Goal: Task Accomplishment & Management: Manage account settings

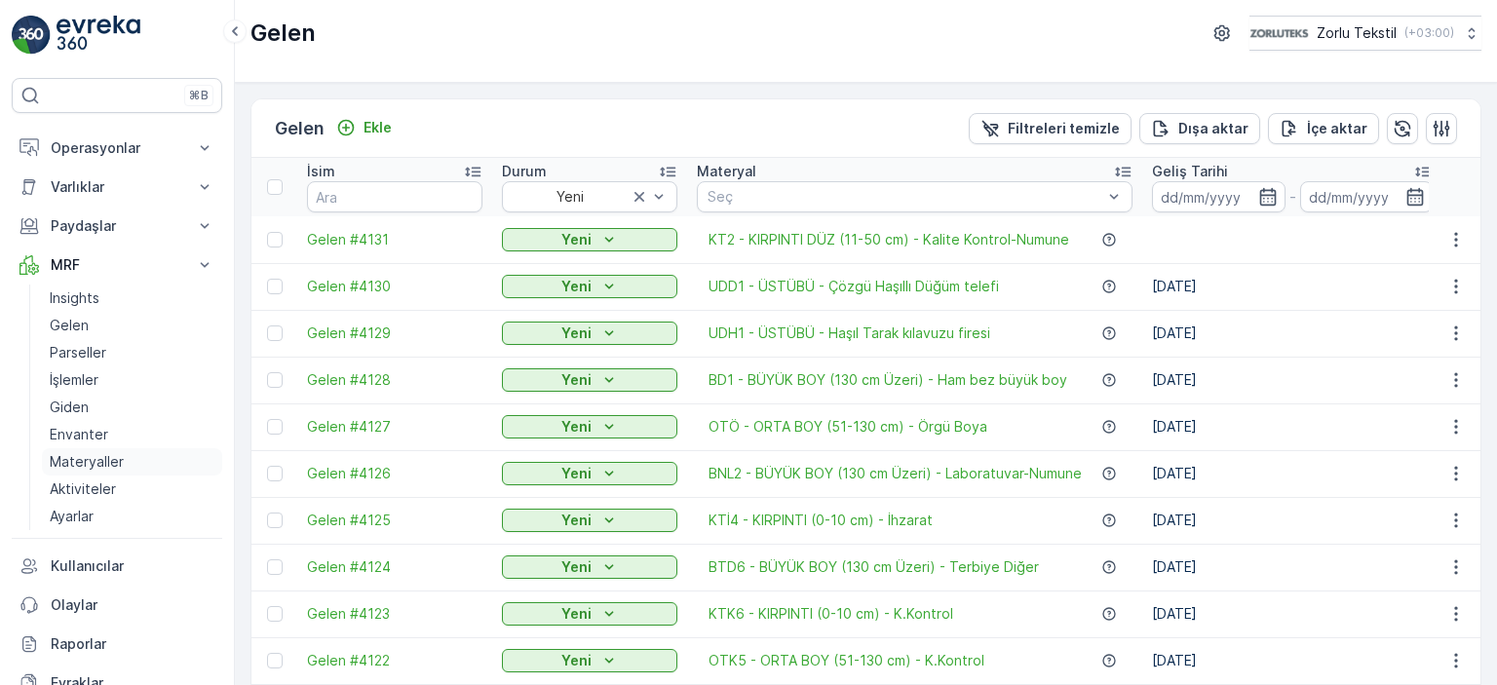
click at [68, 459] on p "Materyaller" at bounding box center [87, 461] width 74 height 19
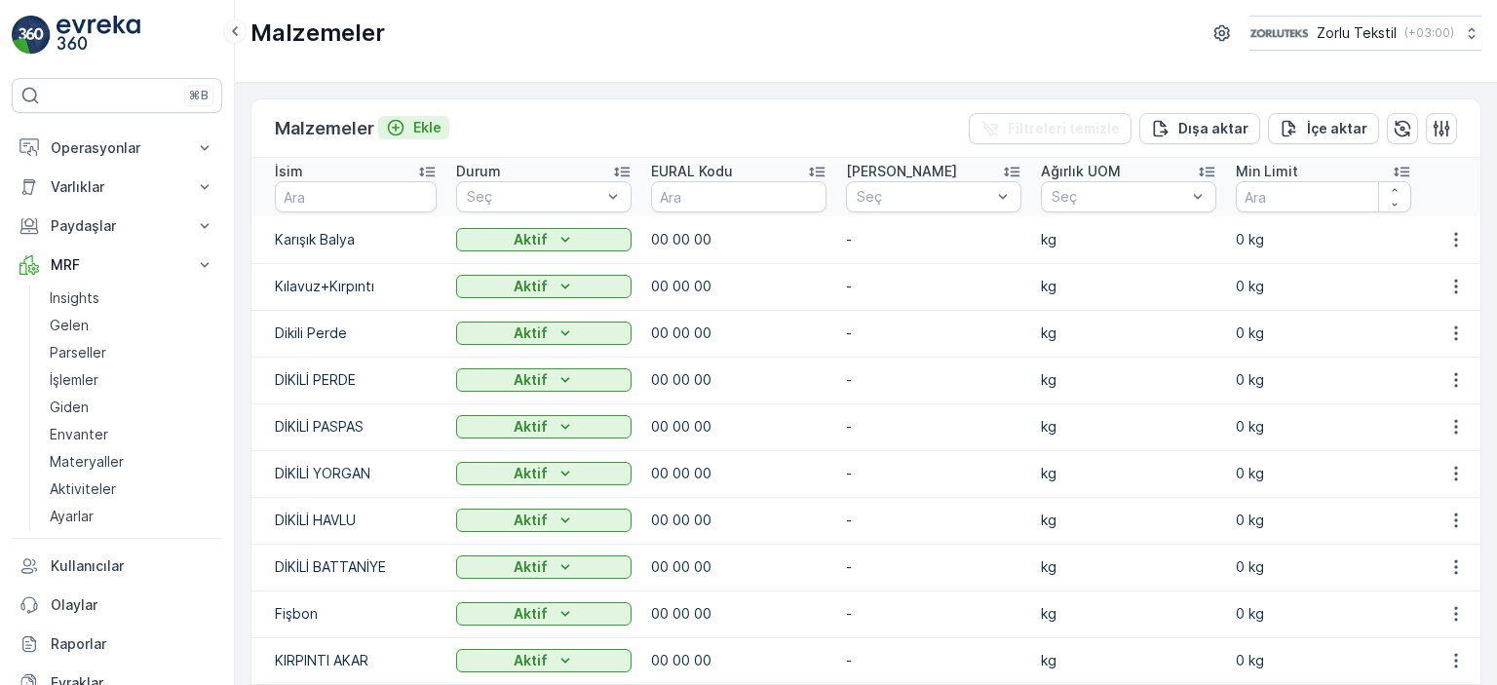
click at [430, 129] on p "Ekle" at bounding box center [427, 127] width 28 height 19
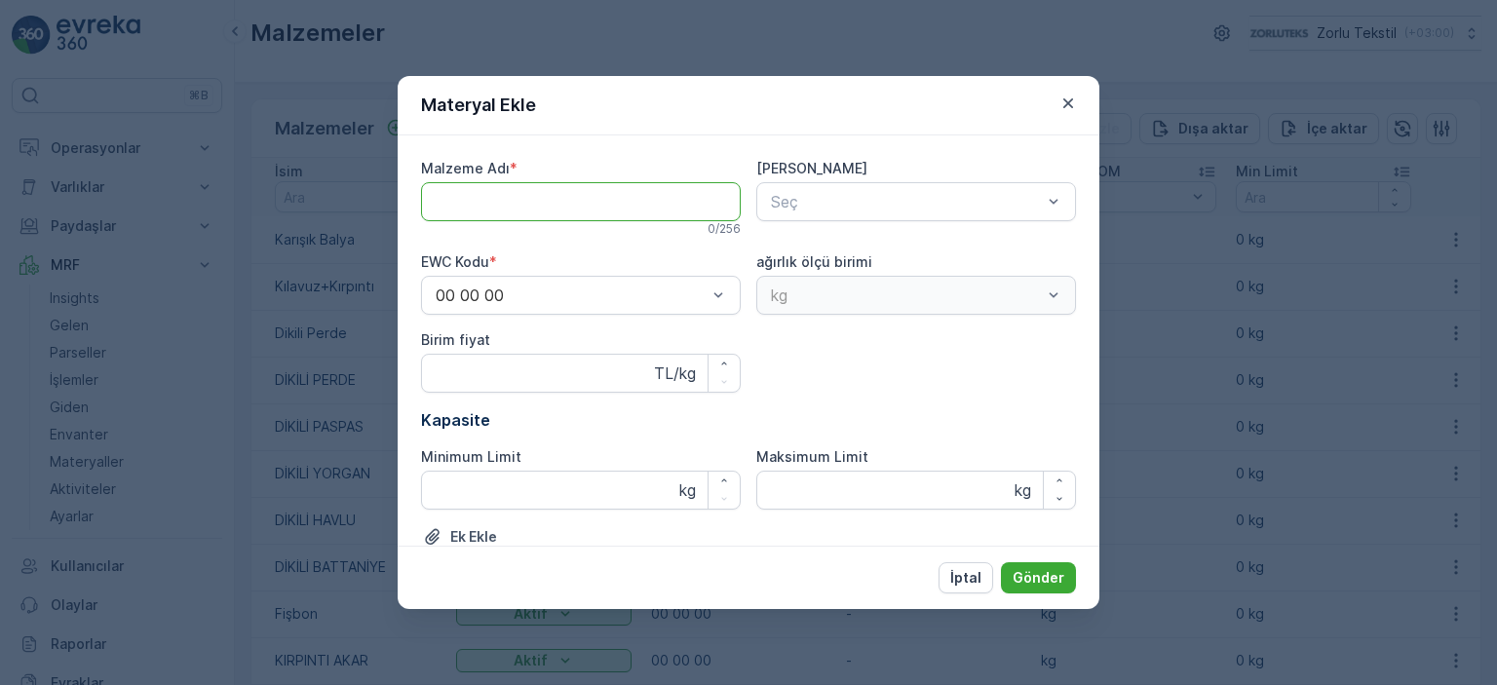
click at [582, 206] on Adı "Malzeme Adı" at bounding box center [581, 201] width 320 height 39
click at [582, 204] on Adı "Malzeme Adı" at bounding box center [581, 201] width 320 height 39
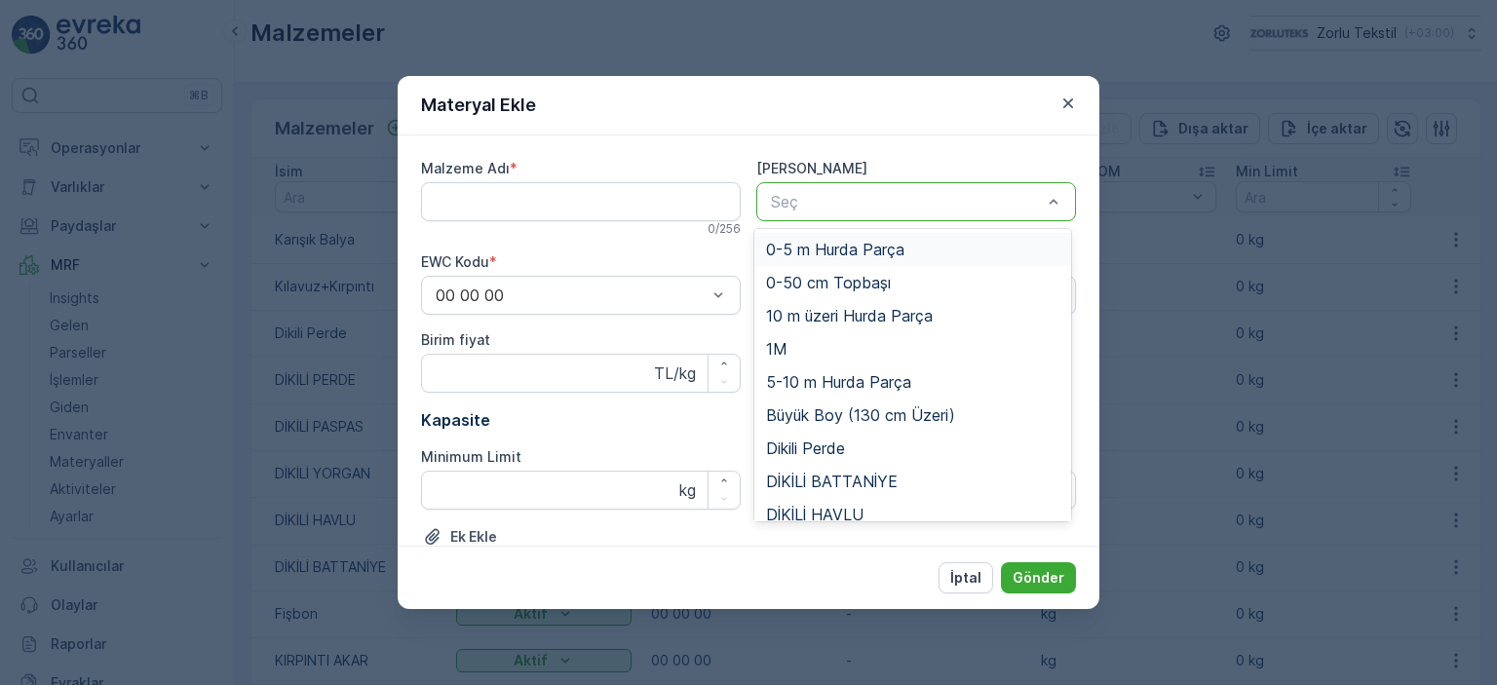
click at [884, 199] on div at bounding box center [906, 202] width 275 height 18
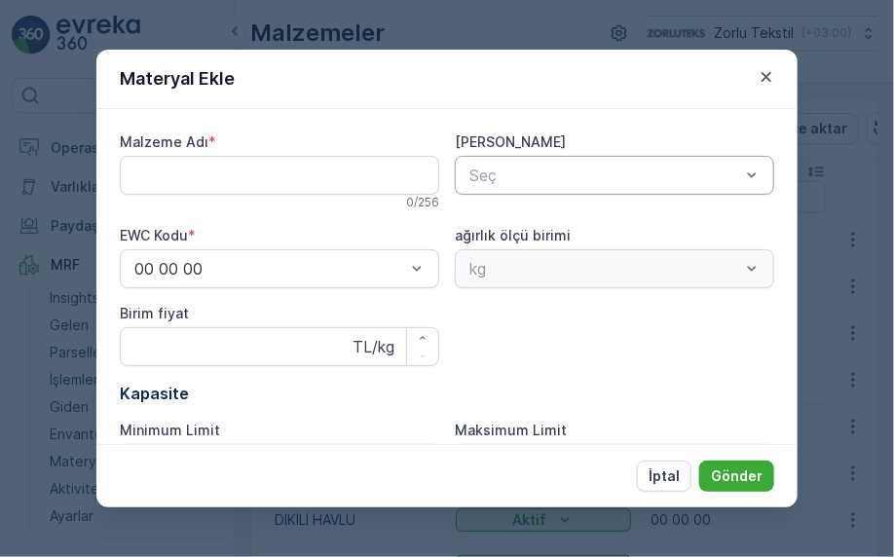
click at [398, 98] on div "Materyal Ekle" at bounding box center [446, 79] width 701 height 59
click at [508, 385] on p "Kapasite" at bounding box center [447, 393] width 655 height 23
click at [683, 467] on button "İptal" at bounding box center [664, 476] width 55 height 31
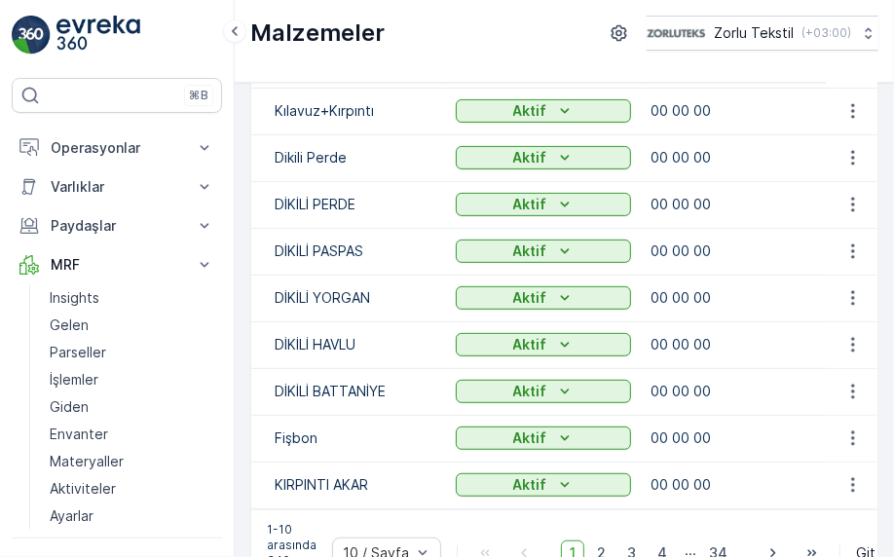
scroll to position [247, 0]
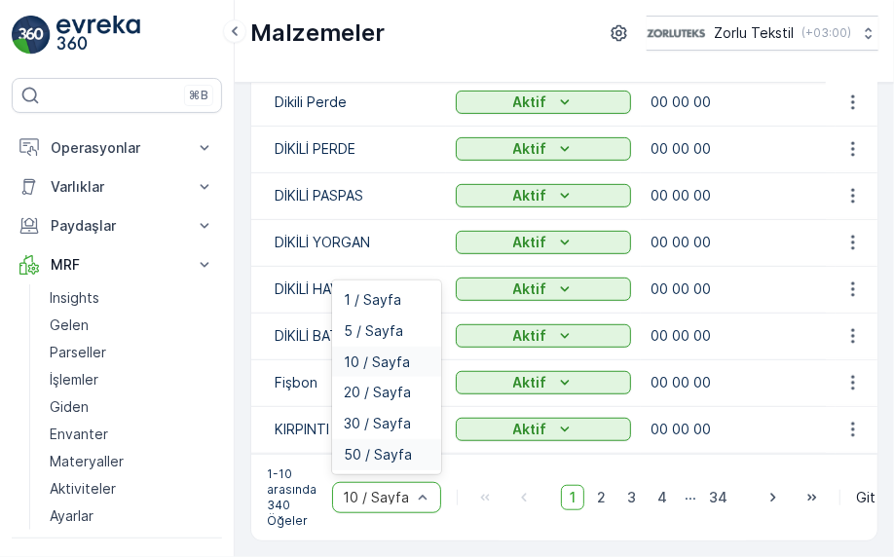
click at [385, 448] on span "50 / Sayfa" at bounding box center [378, 455] width 68 height 16
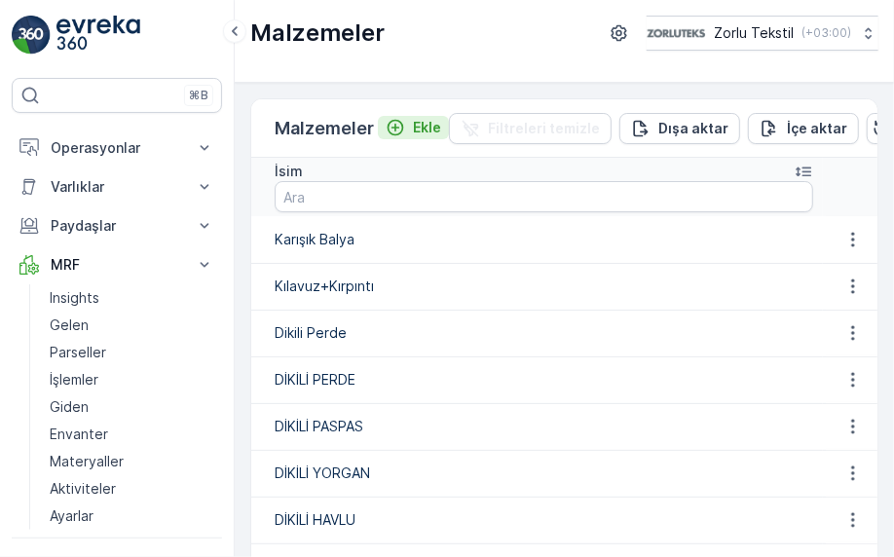
click at [397, 124] on icon "Ekle" at bounding box center [395, 127] width 19 height 19
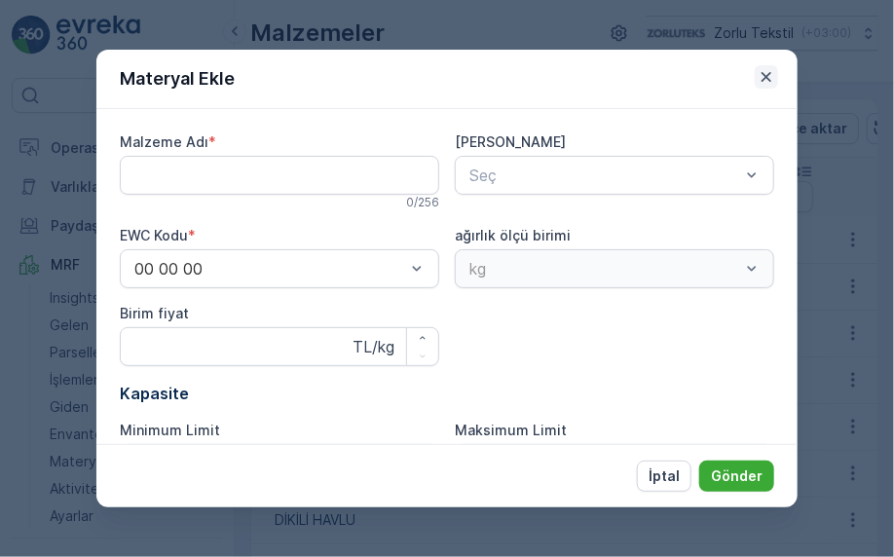
click at [777, 80] on button "button" at bounding box center [766, 76] width 23 height 23
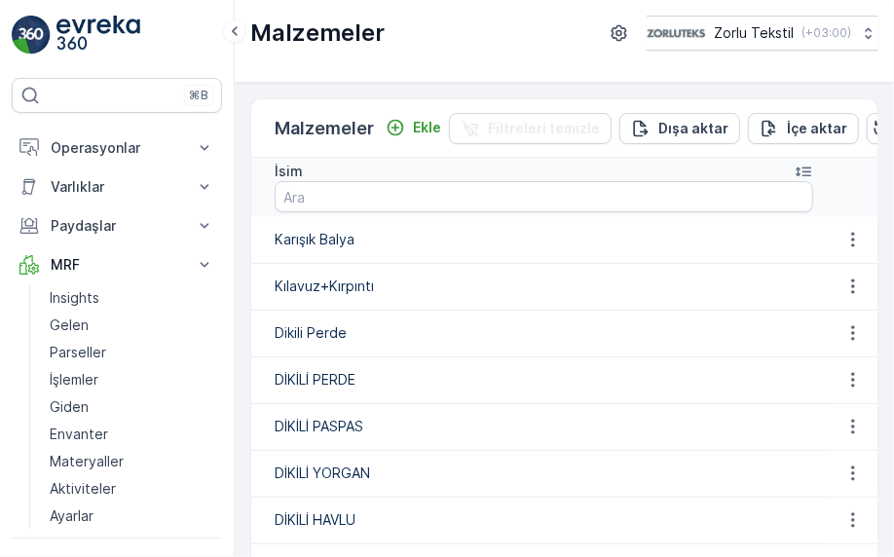
click at [339, 237] on td "Karışık Balya" at bounding box center [537, 239] width 572 height 47
click at [845, 238] on icon "button" at bounding box center [853, 239] width 19 height 19
click at [842, 265] on span "Malzemeyi Düzenle" at bounding box center [821, 267] width 127 height 19
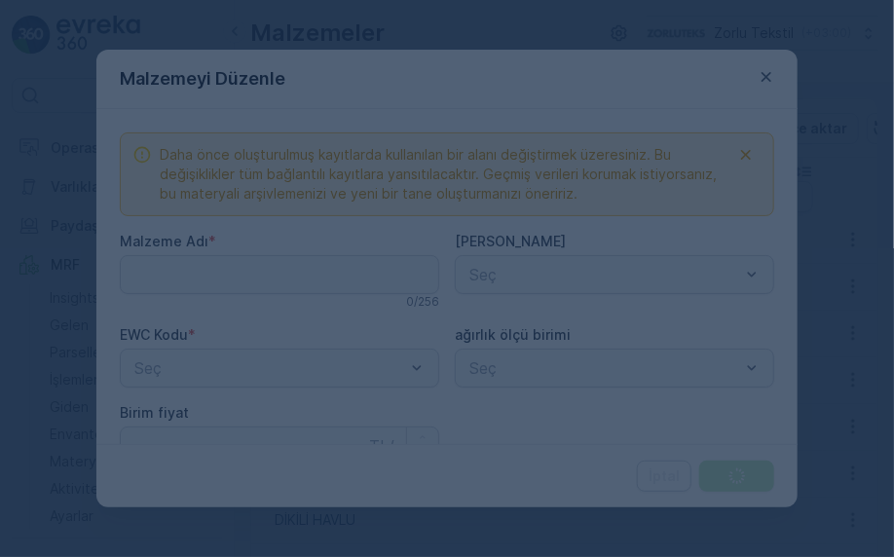
type Adı "Karışık Balya"
type fiyat "0"
type Limit "0"
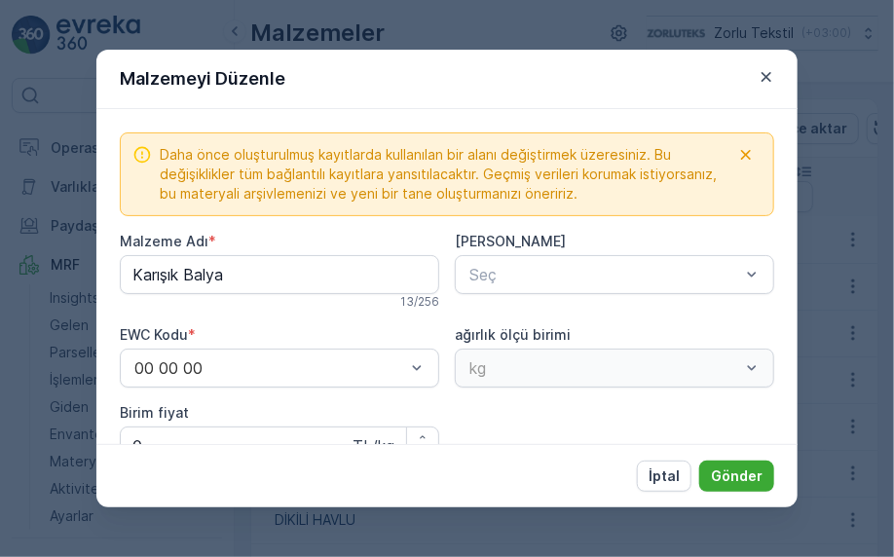
click at [772, 75] on icon "button" at bounding box center [766, 76] width 19 height 19
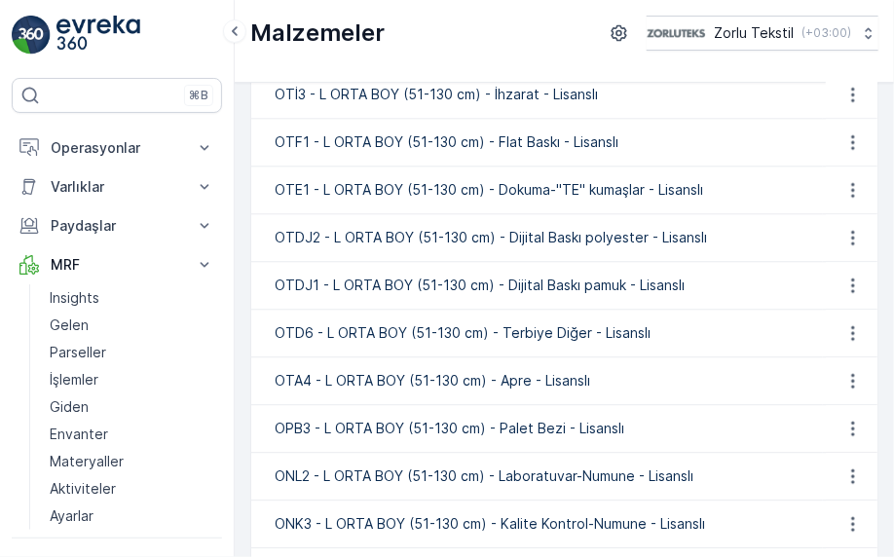
scroll to position [1452, 0]
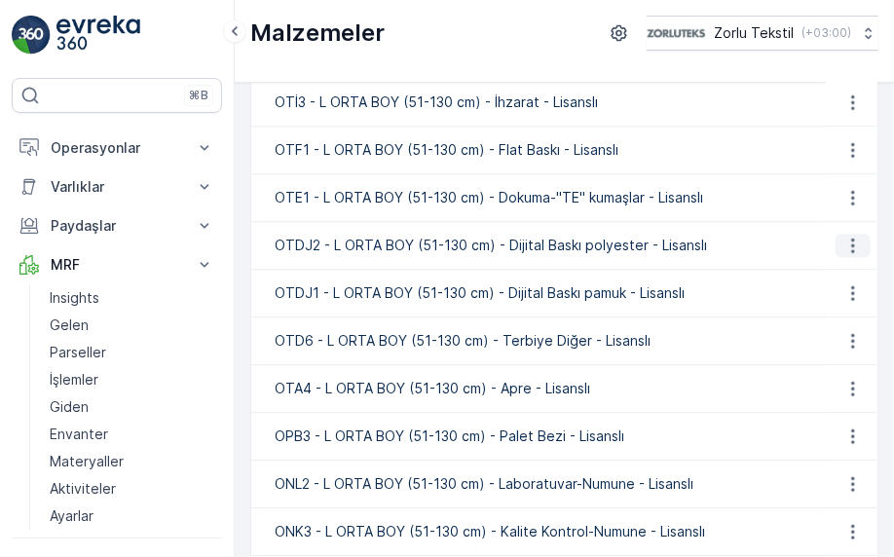
click at [844, 240] on icon "button" at bounding box center [853, 245] width 19 height 19
click at [833, 276] on span "Malzemeyi Düzenle" at bounding box center [821, 271] width 127 height 19
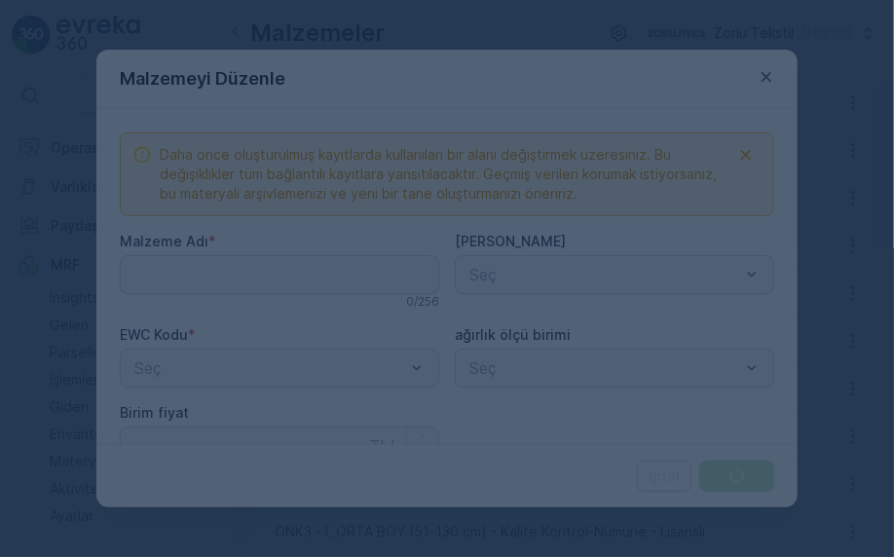
type Adı "OTDJ2 - L ORTA BOY (51-130 cm) - Dijital Baskı polyester - Lisanslı"
type fiyat "0"
type Limit "0"
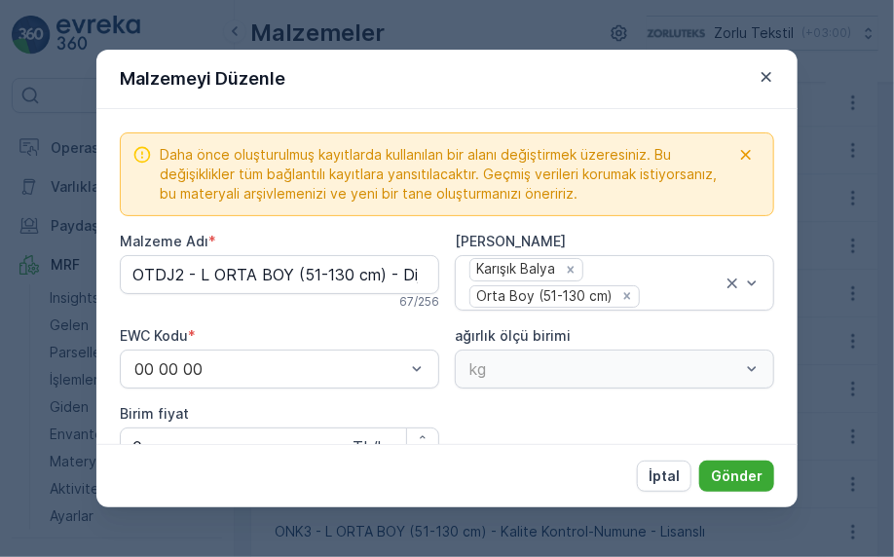
drag, startPoint x: 728, startPoint y: 91, endPoint x: 739, endPoint y: 105, distance: 18.7
click at [728, 91] on div "Malzemeyi Düzenle" at bounding box center [446, 79] width 701 height 59
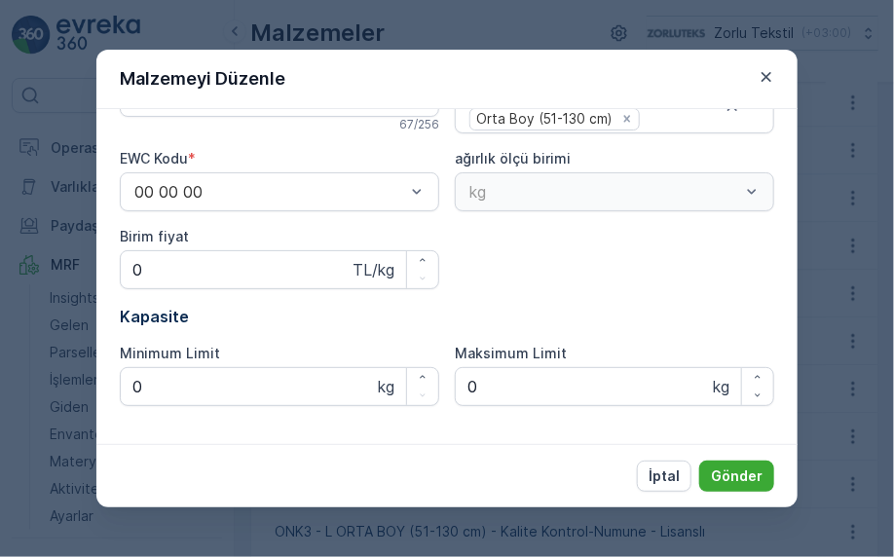
scroll to position [0, 0]
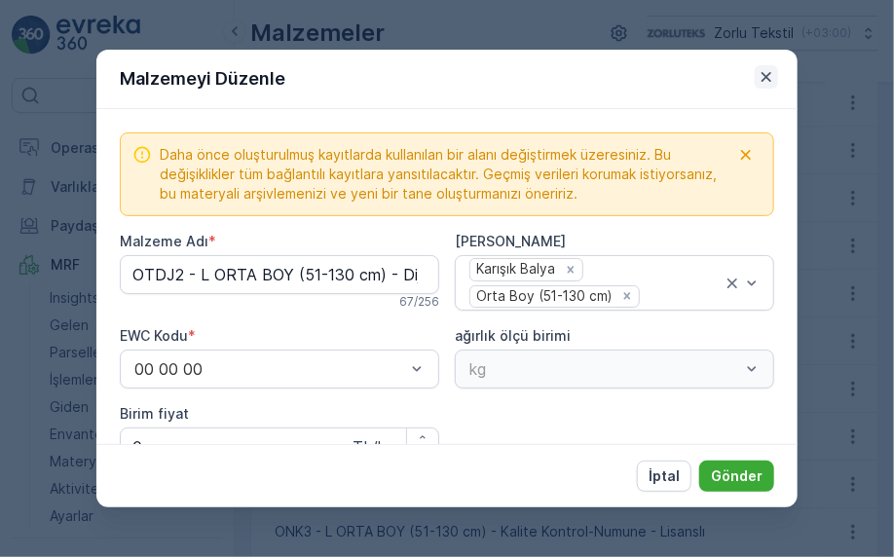
click at [771, 82] on icon "button" at bounding box center [766, 76] width 19 height 19
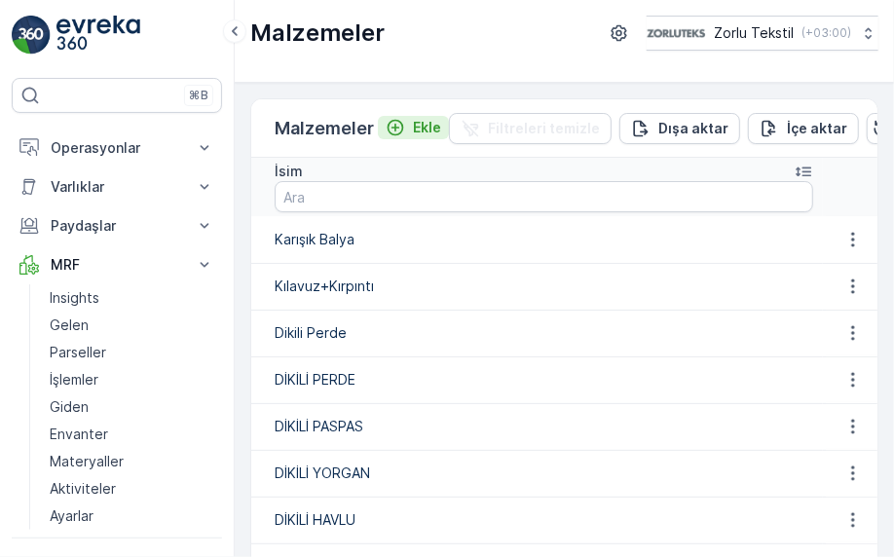
click at [414, 119] on p "Ekle" at bounding box center [427, 127] width 28 height 19
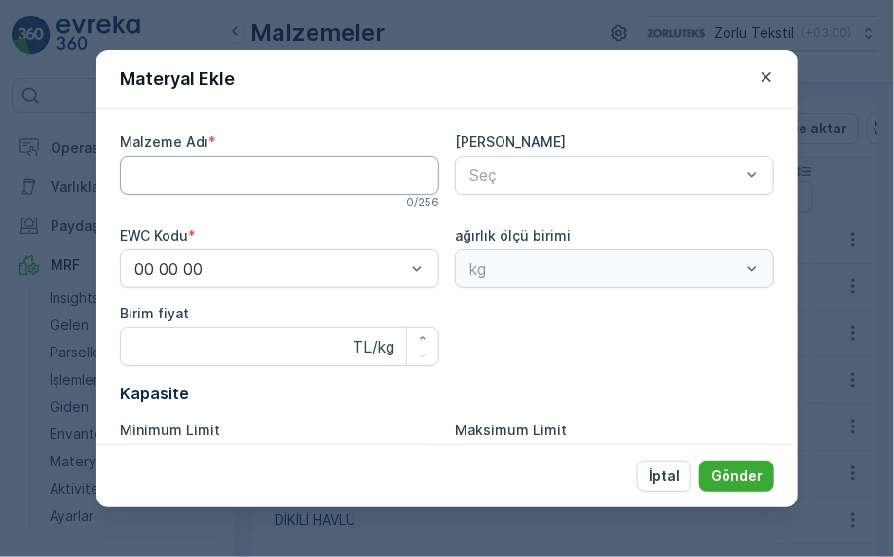
click at [220, 171] on Adı "Malzeme Adı" at bounding box center [280, 175] width 320 height 39
paste Adı "PDÜS"
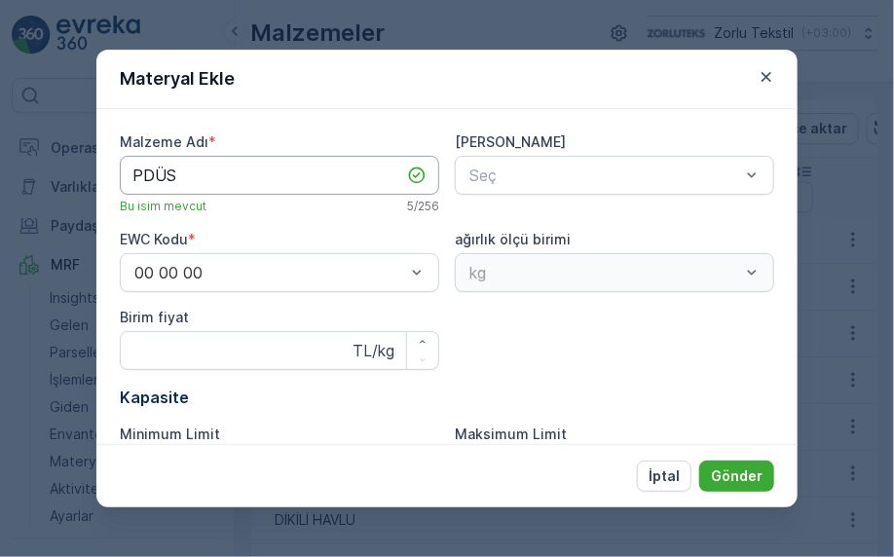
click at [287, 181] on Adı "PDÜS" at bounding box center [280, 175] width 320 height 39
click at [243, 171] on Adı "PDÜS" at bounding box center [280, 175] width 320 height 39
click at [370, 117] on div "Malzeme Adı * PDTUL Bu isim mevcut 6 / 256 Ana Materyaller Seç EWC Kodu * 00 00…" at bounding box center [446, 276] width 701 height 334
click at [253, 168] on Adı "PDTUL" at bounding box center [280, 175] width 320 height 39
paste Adı "KIRPINTI - Perde Dokuma kırpıntı-TÜL"
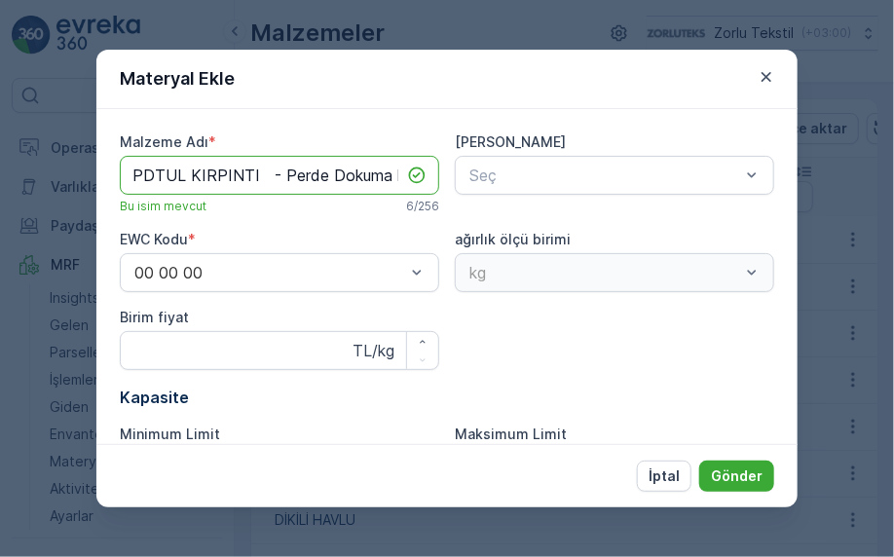
scroll to position [0, 78]
click at [198, 174] on Adı "PDTUL KIRPINTI - Perde Dokuma kırpıntı-TÜL" at bounding box center [280, 175] width 320 height 39
type Adı "PDTUL KIRPINTI - Perde Dokuma kırpıntı-TÜL"
click at [657, 469] on p "İptal" at bounding box center [664, 476] width 31 height 19
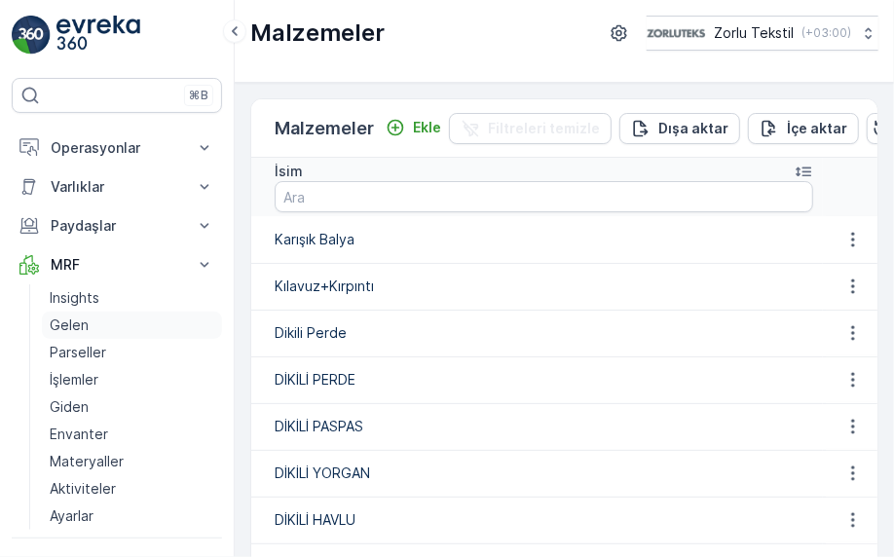
click at [95, 320] on link "Gelen" at bounding box center [132, 325] width 180 height 27
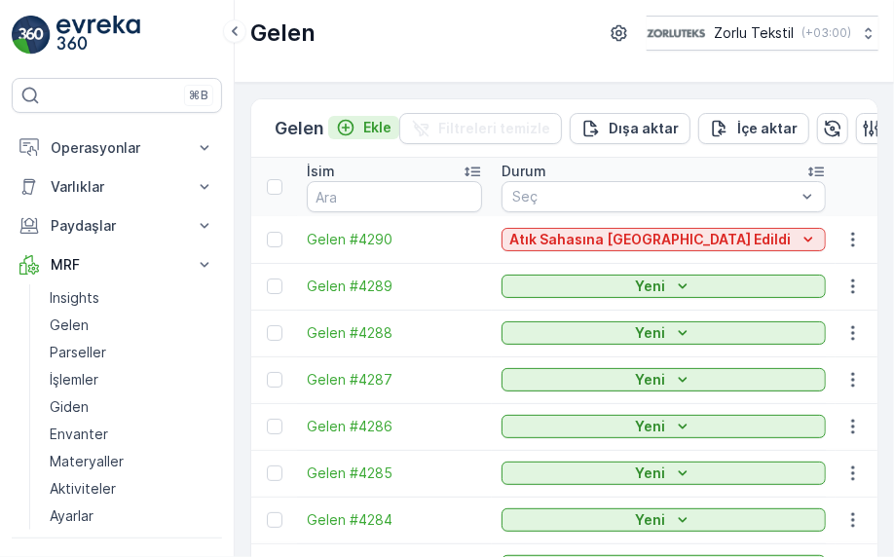
click at [360, 118] on div "Ekle" at bounding box center [364, 127] width 56 height 19
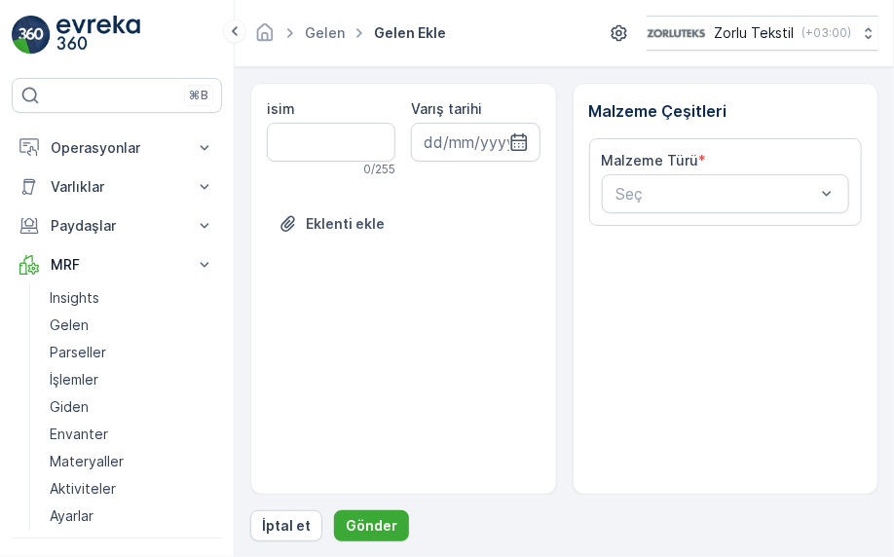
click at [447, 361] on div "isim 0 / 255 Varış tarihi Eklenti ekle" at bounding box center [403, 289] width 307 height 412
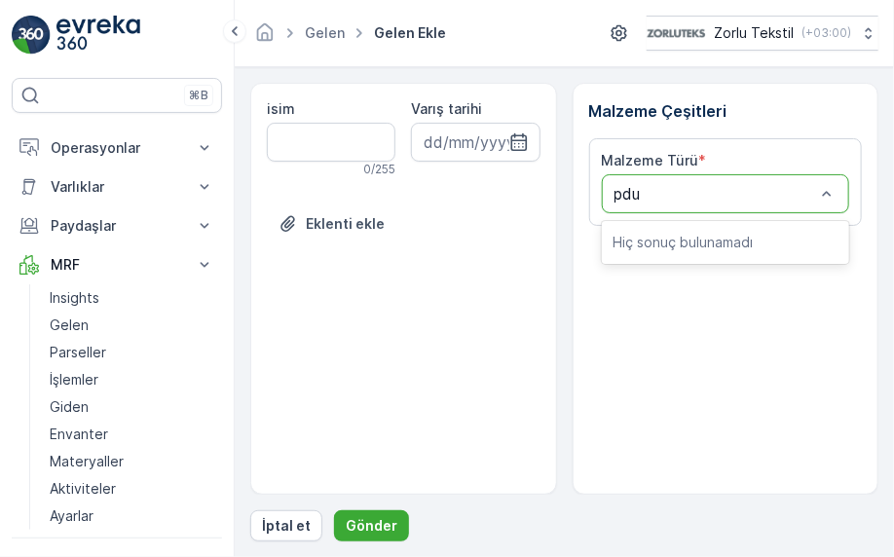
type input "pd"
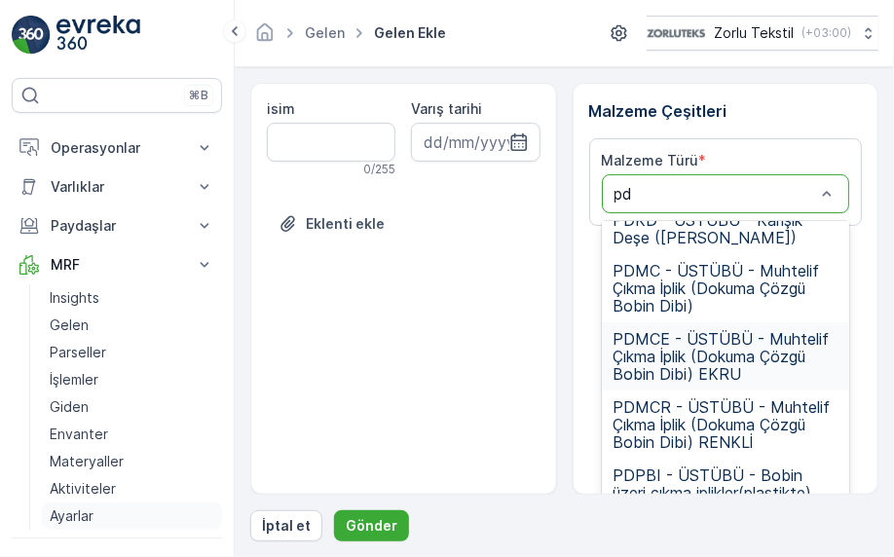
scroll to position [116, 0]
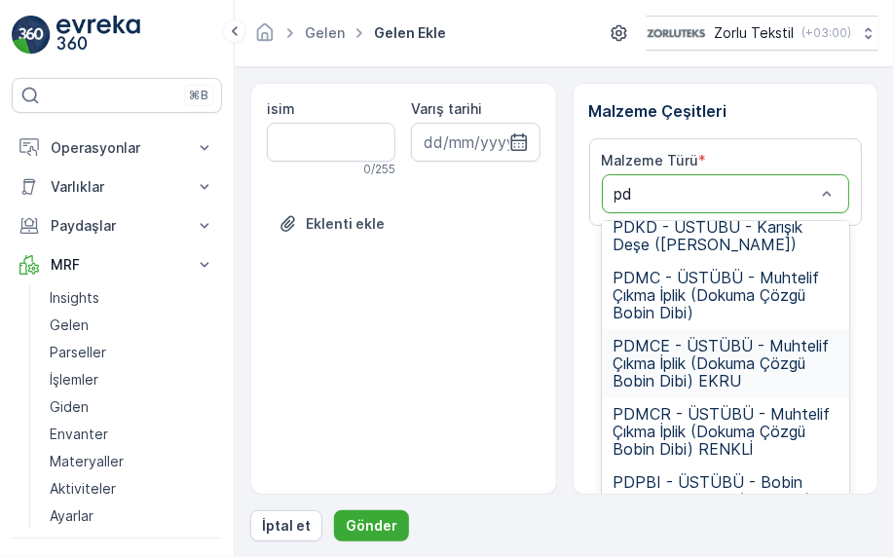
click at [280, 549] on form "isim 0 / 255 Varış tarihi Eklenti ekle Malzeme Çeşitleri Malzeme Türü * 11 resu…" at bounding box center [565, 312] width 660 height 490
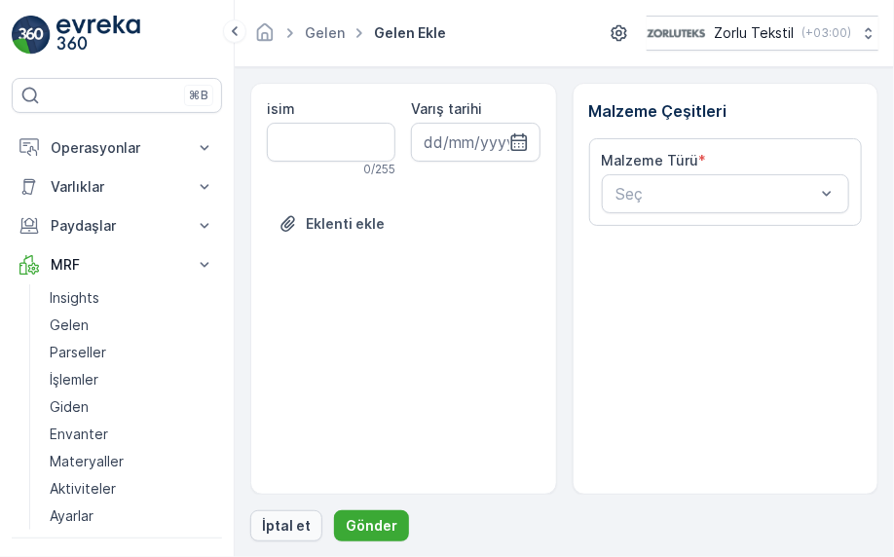
click at [264, 524] on p "İptal et" at bounding box center [286, 525] width 49 height 19
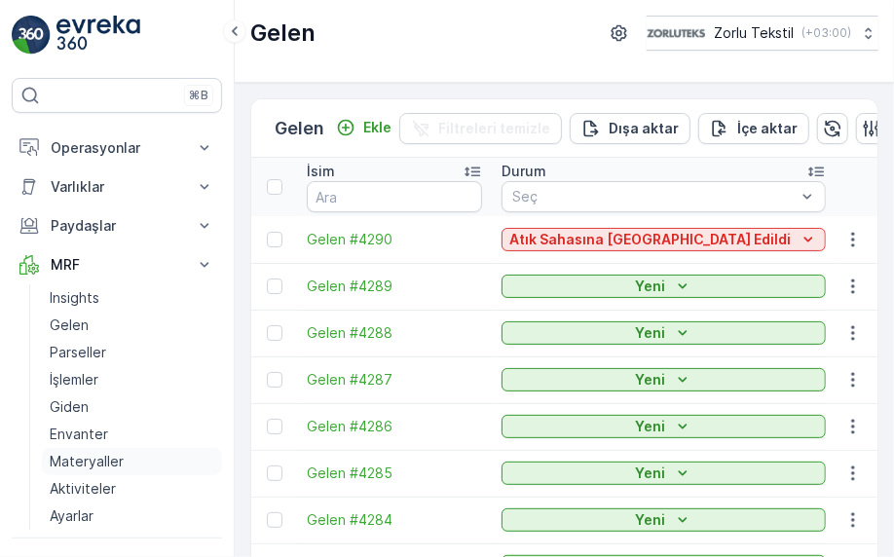
click at [85, 467] on p "Materyaller" at bounding box center [87, 461] width 74 height 19
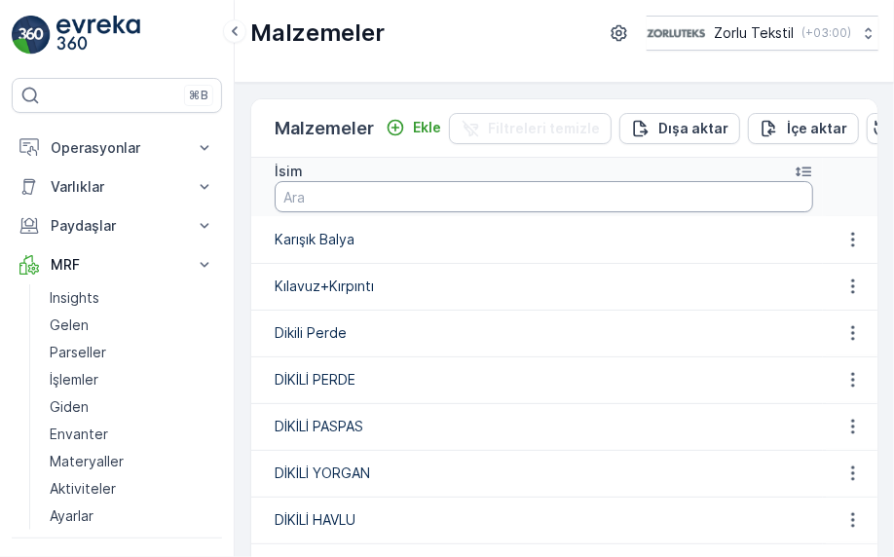
click at [393, 193] on input "text" at bounding box center [544, 196] width 539 height 31
type input "pd"
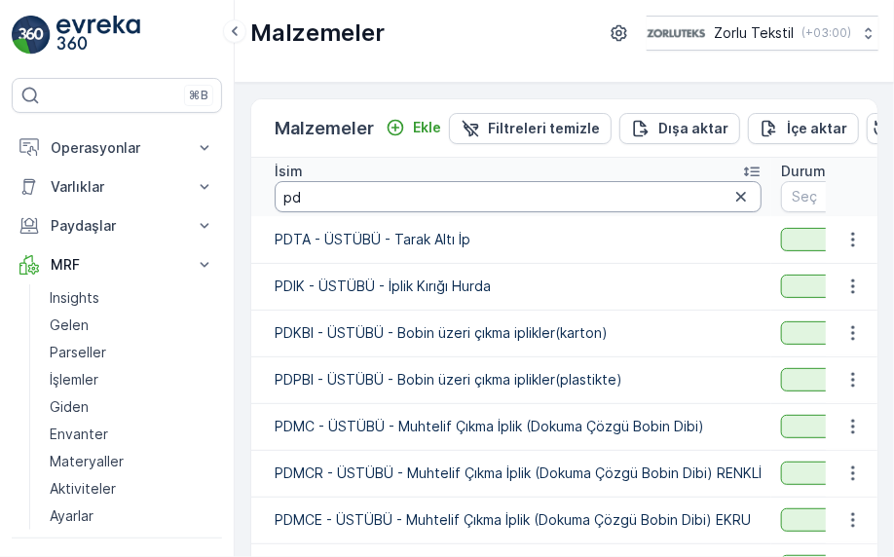
click at [390, 193] on input "pd" at bounding box center [518, 196] width 487 height 31
type input "pdüs"
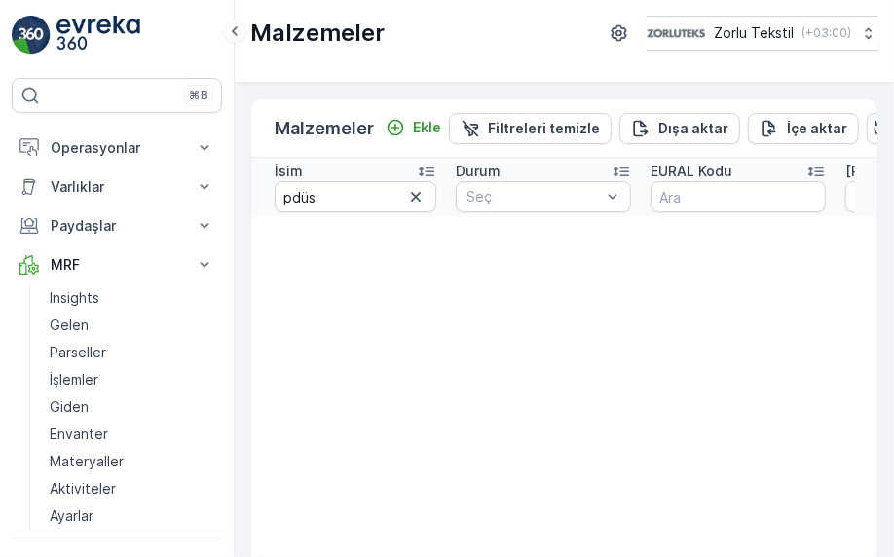
drag, startPoint x: 417, startPoint y: 199, endPoint x: 419, endPoint y: 188, distance: 10.9
click at [418, 198] on icon "button" at bounding box center [415, 196] width 19 height 19
click at [414, 121] on p "Ekle" at bounding box center [427, 127] width 28 height 19
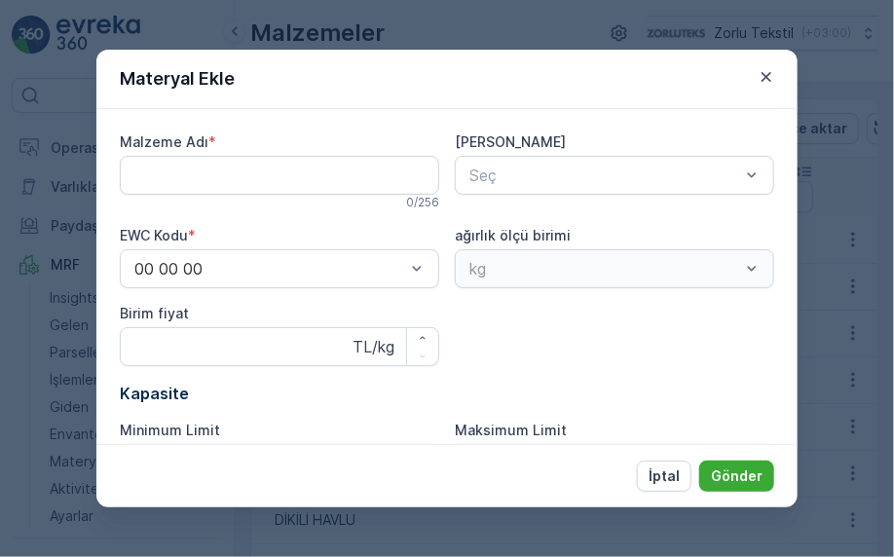
click at [268, 164] on Adı "Malzeme Adı" at bounding box center [280, 175] width 320 height 39
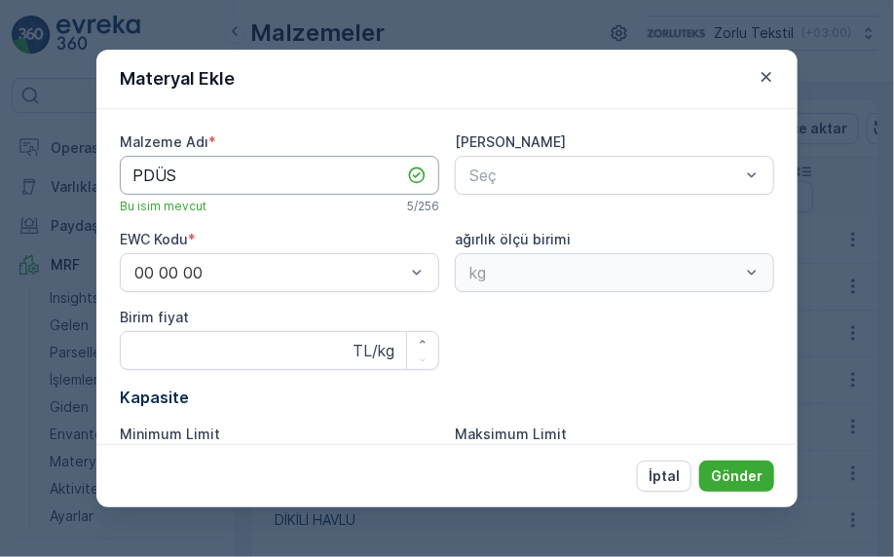
click at [208, 187] on Adı "PDÜS" at bounding box center [280, 175] width 320 height 39
click at [284, 186] on Adı "PDÜS ÜSTÜBÜ -" at bounding box center [280, 175] width 320 height 39
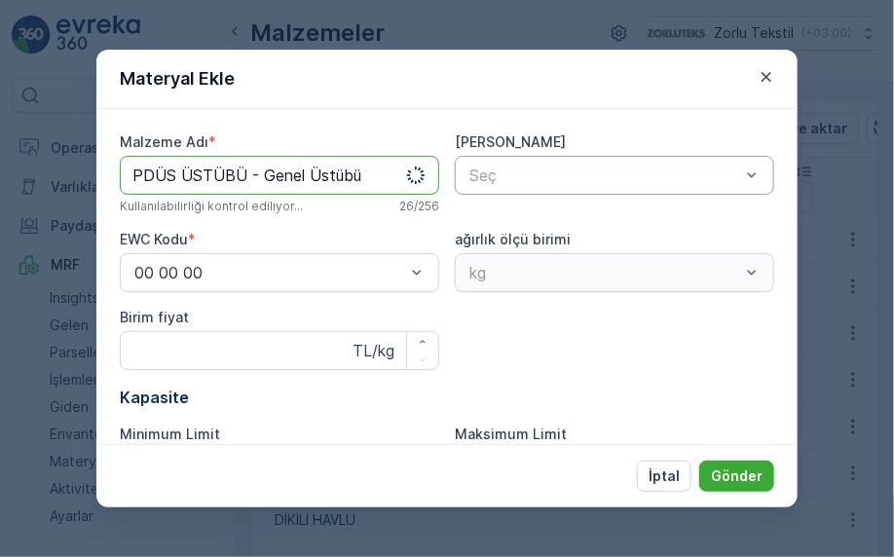
type Adı "PDÜS ÜSTÜBÜ - Genel Üstübü"
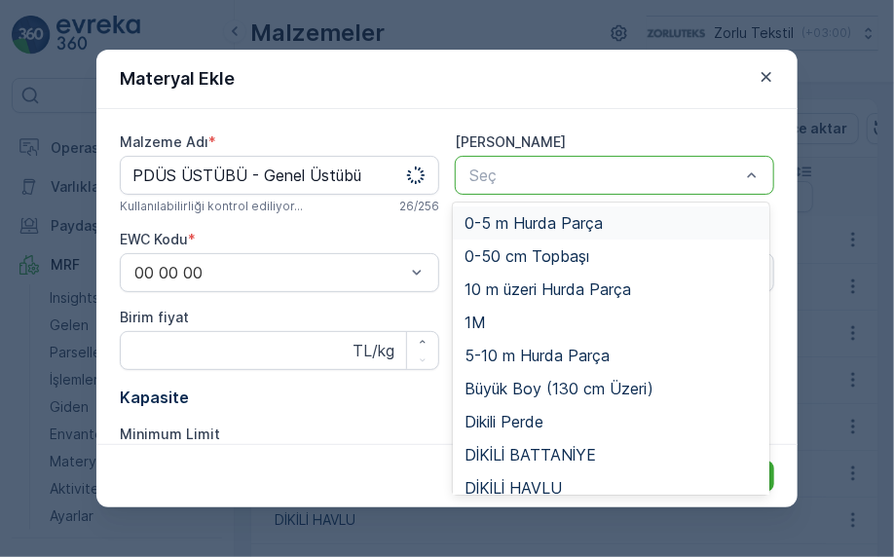
click at [564, 163] on div "Seç" at bounding box center [615, 175] width 320 height 39
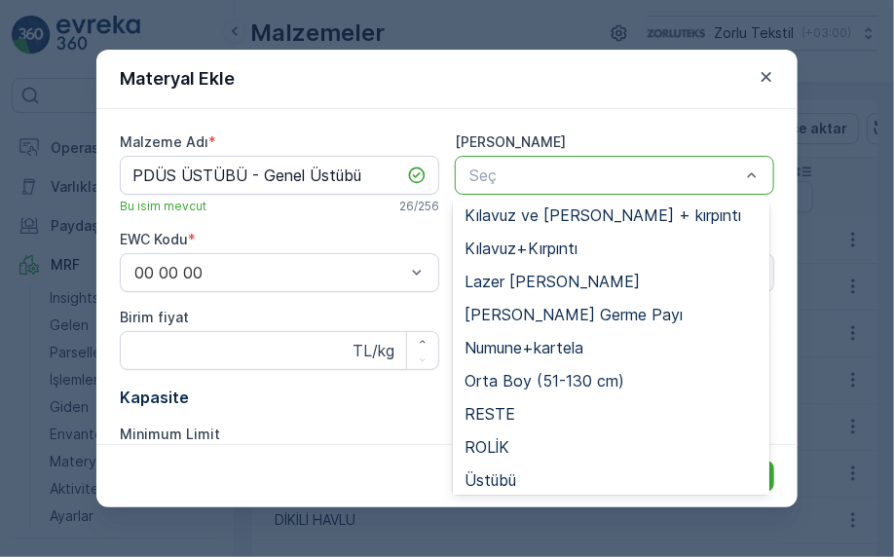
scroll to position [741, 0]
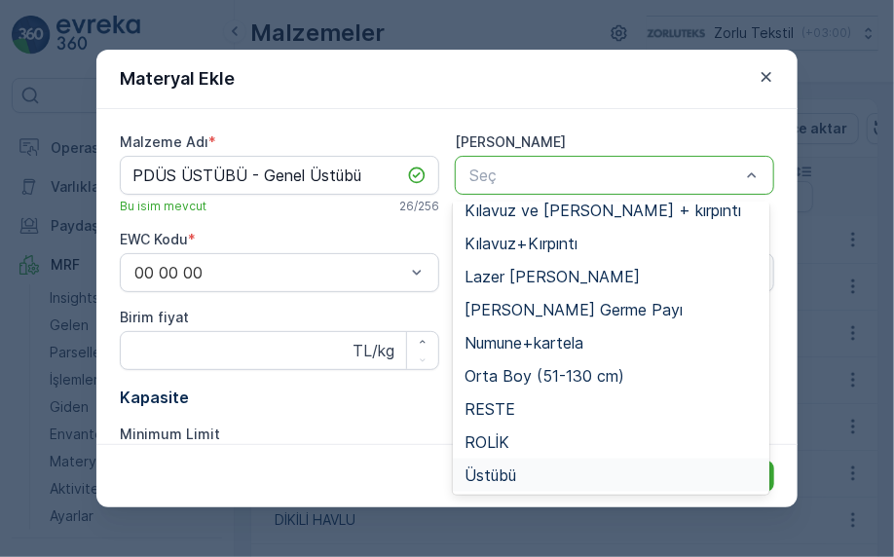
click at [527, 474] on div "Üstübü" at bounding box center [612, 476] width 294 height 18
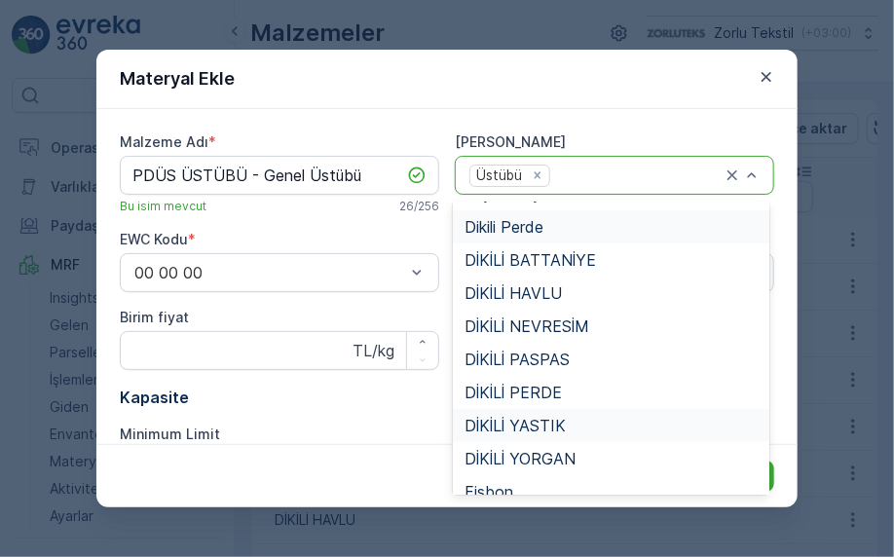
scroll to position [487, 0]
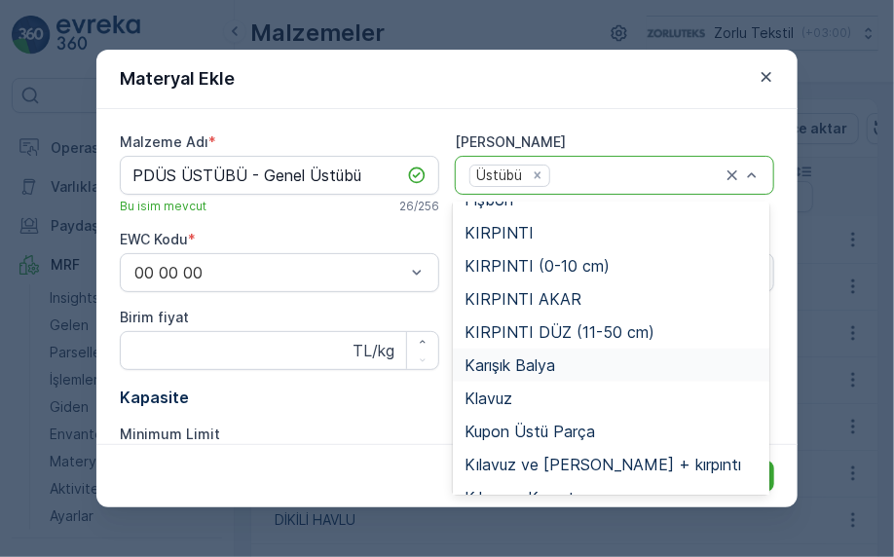
click at [568, 366] on div "Karışık Balya" at bounding box center [612, 366] width 294 height 18
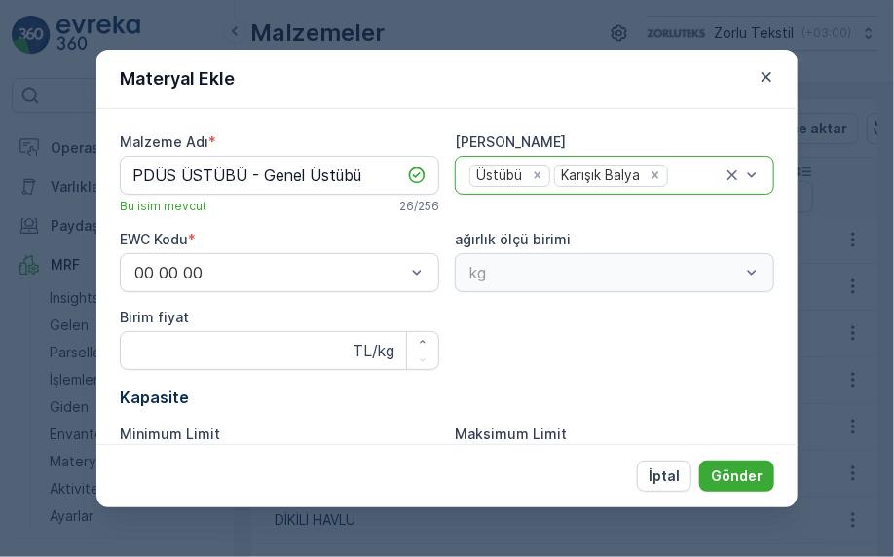
click at [495, 276] on div "kg" at bounding box center [615, 272] width 320 height 39
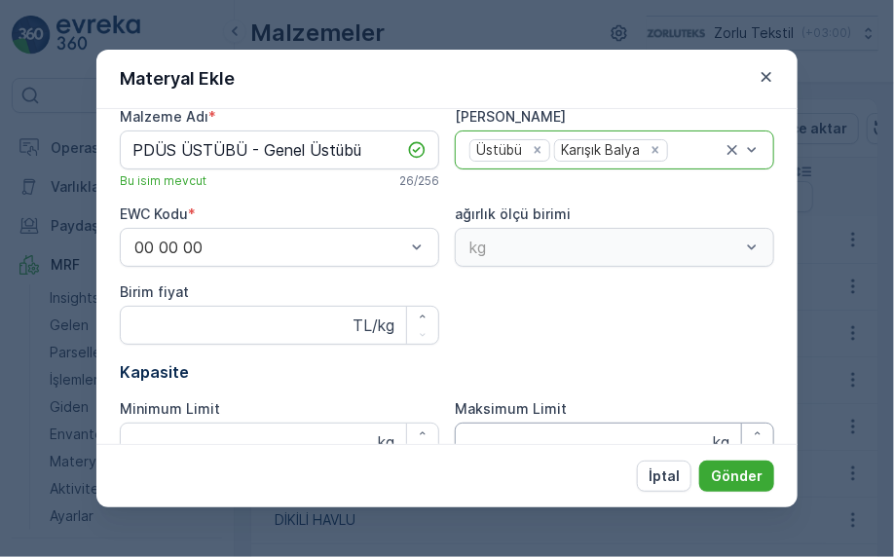
scroll to position [97, 0]
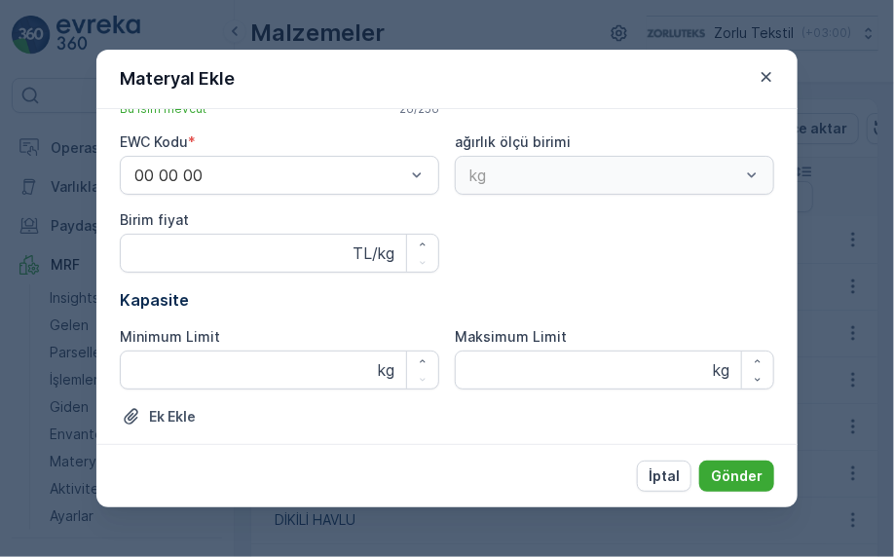
click at [185, 135] on label "EWC Kodu" at bounding box center [154, 141] width 68 height 17
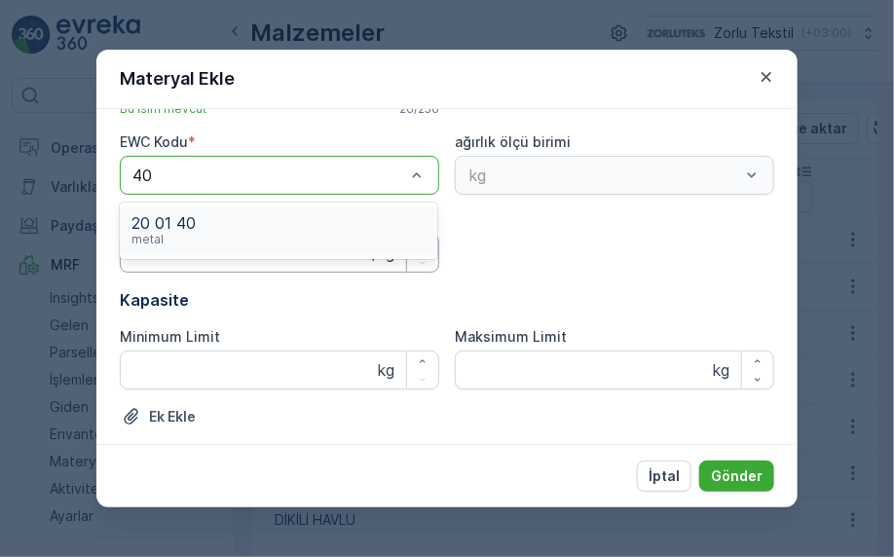
type input "402"
drag, startPoint x: 507, startPoint y: 234, endPoint x: 462, endPoint y: 223, distance: 46.1
click at [505, 233] on div "Malzeme Adı * PDÜS ÜSTÜBÜ - Genel Üstübü Bu isim mevcut 26 / 256 Ana Materyalle…" at bounding box center [447, 240] width 655 height 410
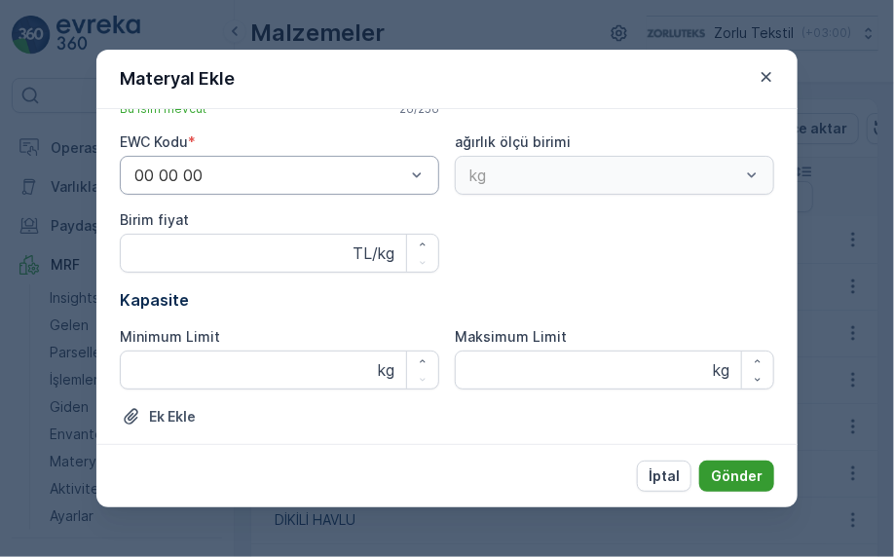
click at [749, 474] on p "Gönder" at bounding box center [737, 476] width 52 height 19
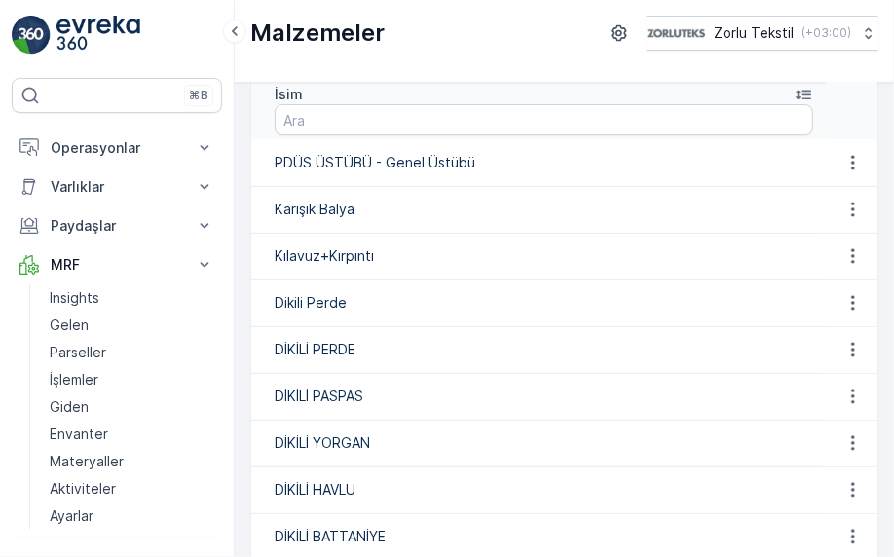
scroll to position [0, 0]
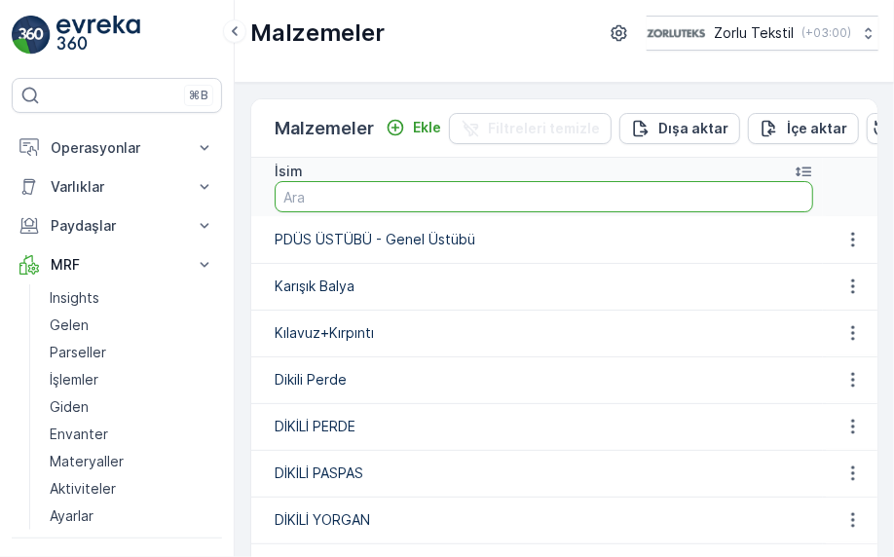
click at [443, 185] on input "text" at bounding box center [544, 196] width 539 height 31
type input "pdüs"
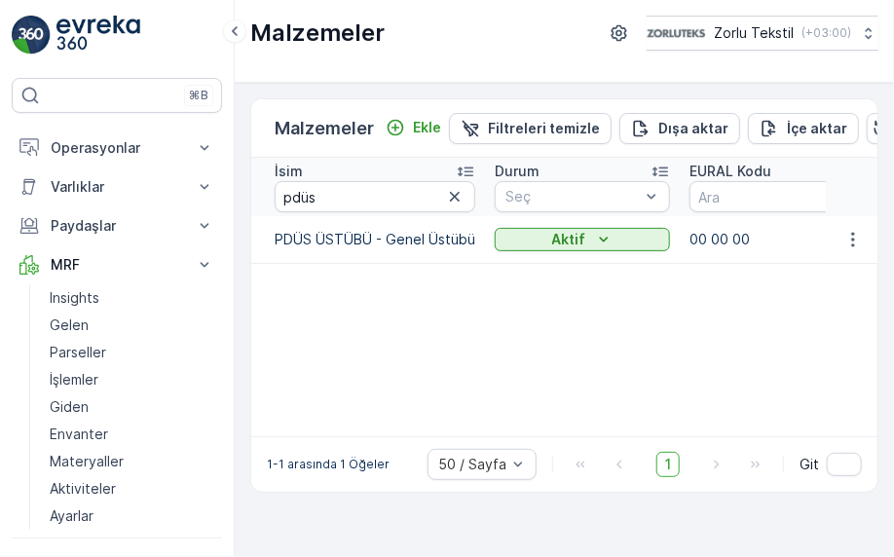
click at [437, 297] on div "İsim pdüs Durum Seç EURAL Kodu Ana Materyal Seç Ağırlık UOM Seç Min Limit Max L…" at bounding box center [564, 297] width 626 height 279
click at [853, 232] on icon "button" at bounding box center [853, 239] width 19 height 19
click at [836, 270] on span "Malzemeyi Düzenle" at bounding box center [821, 267] width 127 height 19
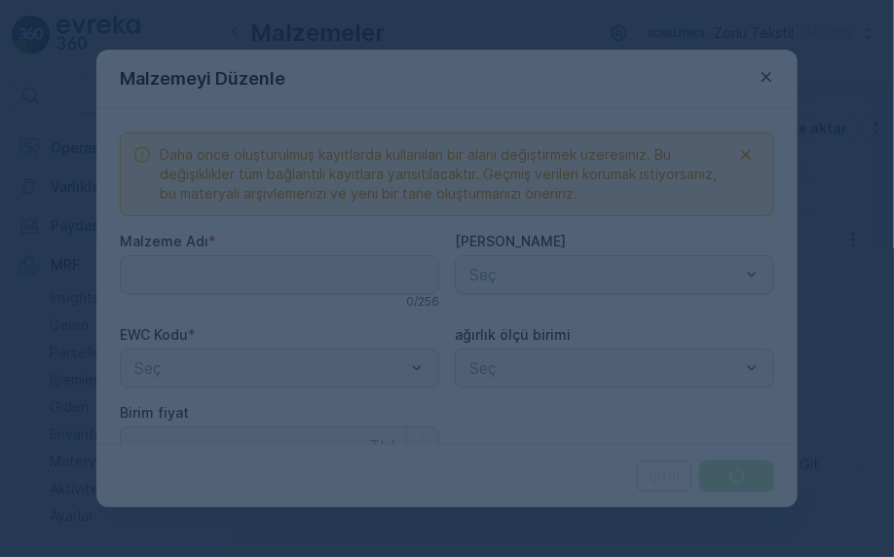
type Adı "PDÜS ÜSTÜBÜ - Genel Üstübü"
type fiyat "0"
type Limit "0"
click at [180, 272] on div at bounding box center [447, 278] width 894 height 557
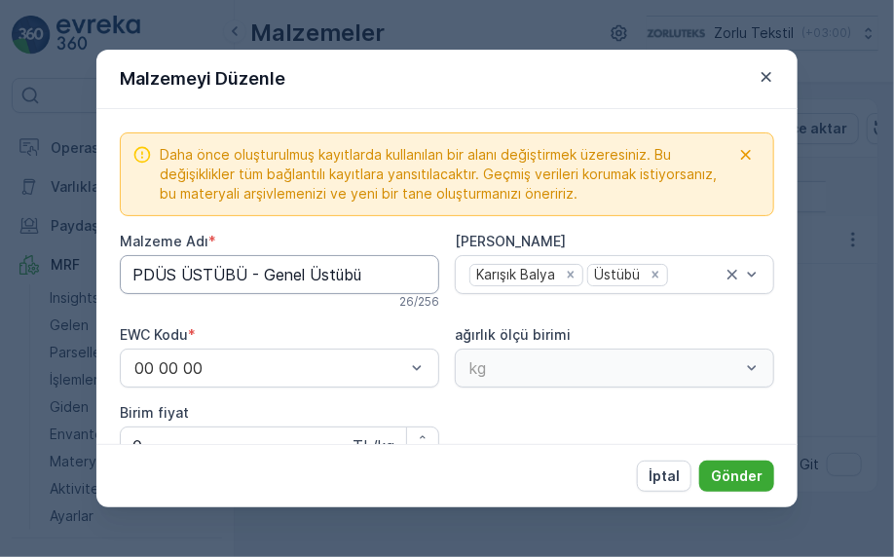
click at [180, 272] on Adı "PDÜS ÜSTÜBÜ - Genel Üstübü" at bounding box center [280, 274] width 320 height 39
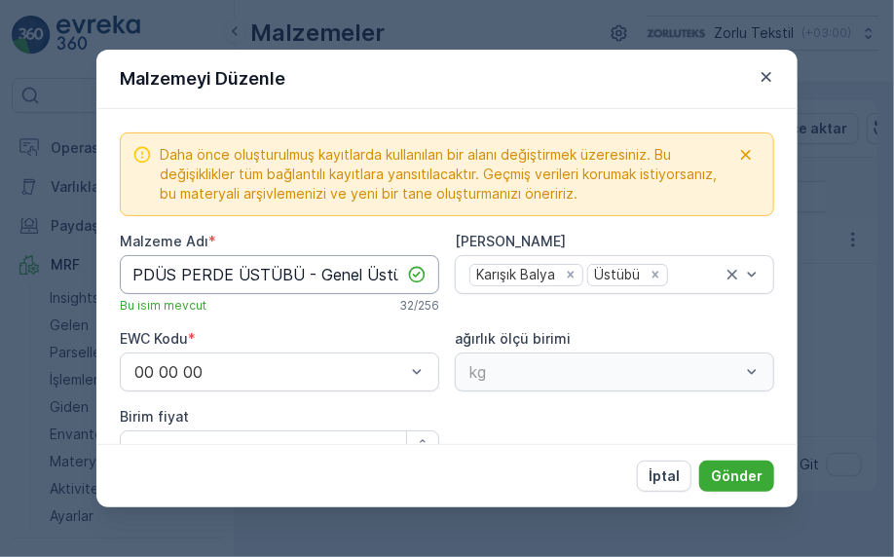
click at [368, 278] on Adı "PDÜS PERDE ÜSTÜBÜ - Genel Üstübü" at bounding box center [280, 274] width 320 height 39
click at [228, 275] on Adı "PDÜS PERDE ÜSTÜBÜ - Genel Üstübü" at bounding box center [280, 274] width 320 height 39
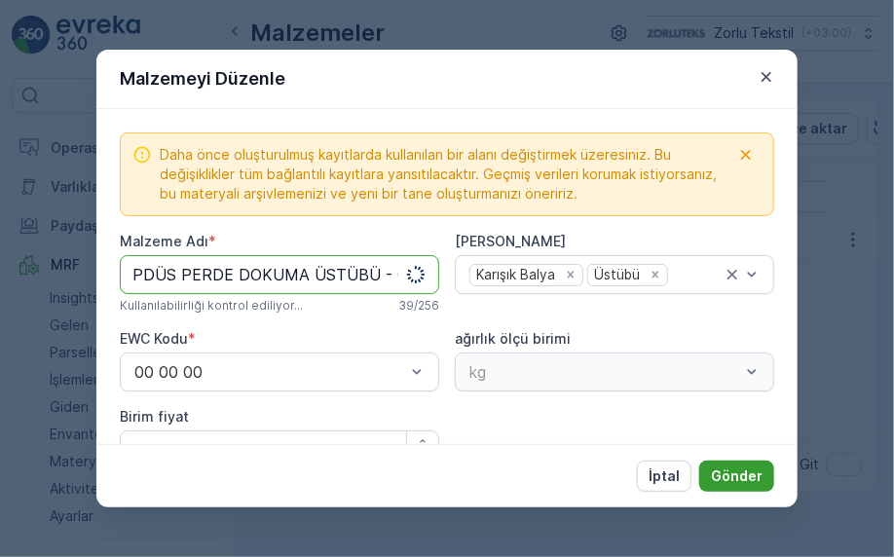
type Adı "PDÜS PERDE DOKUMA ÜSTÜBÜ - Genel Üstübü"
click at [754, 471] on p "Gönder" at bounding box center [737, 476] width 52 height 19
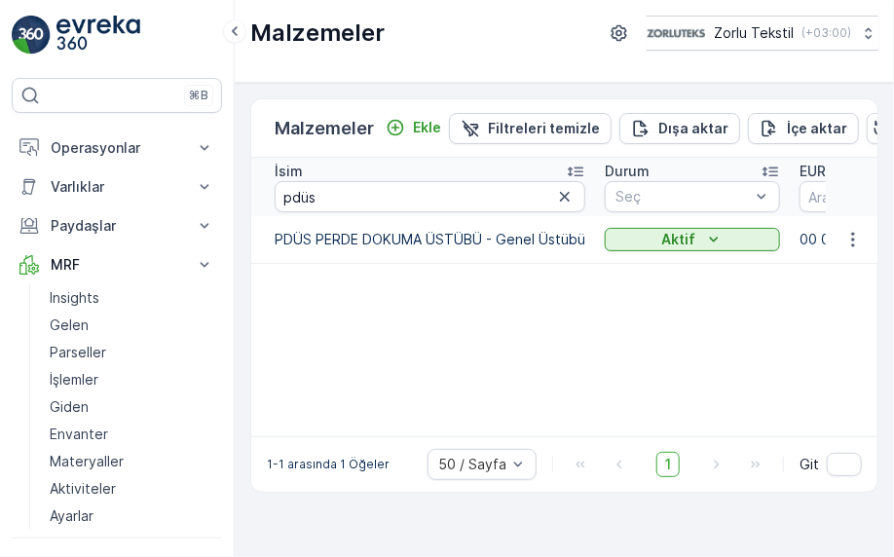
click at [436, 370] on div "İsim pdüs Durum Seç EURAL Kodu Ana Materyal Seç Ağırlık UOM Seç Min Limit Max L…" at bounding box center [564, 297] width 626 height 279
click at [390, 121] on icon "Ekle" at bounding box center [395, 127] width 19 height 19
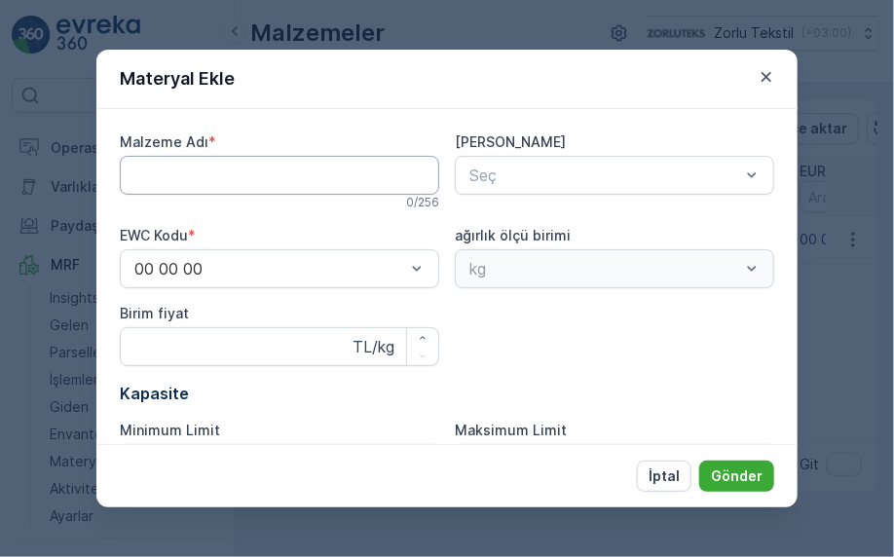
click at [234, 181] on Adı "Malzeme Adı" at bounding box center [280, 175] width 320 height 39
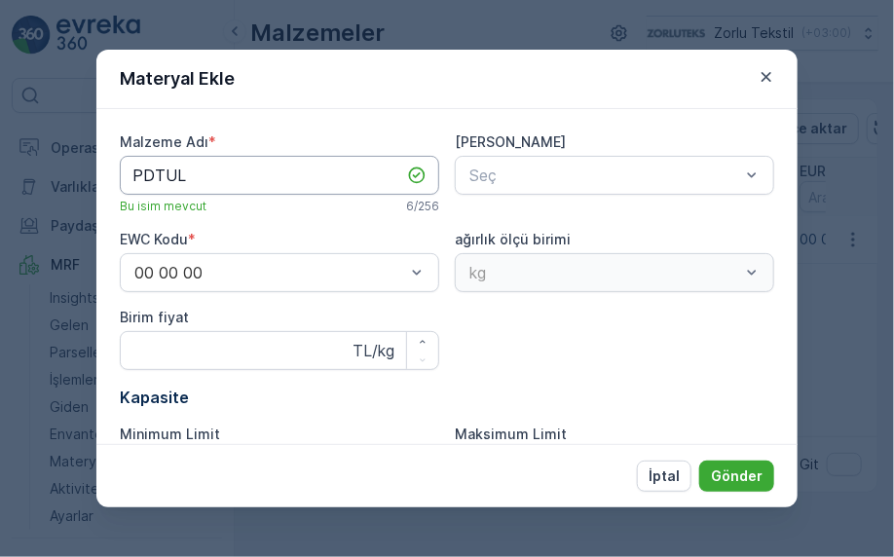
click at [304, 174] on Adı "PDTUL" at bounding box center [280, 175] width 320 height 39
paste Adı "KIRPINTI - Perde Dokuma kırpıntı-TÜL"
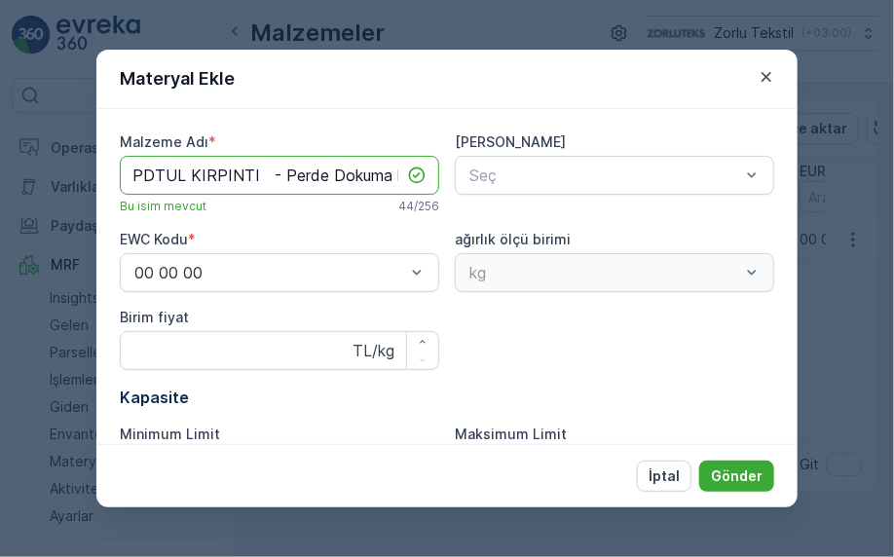
scroll to position [0, 78]
type Adı "PDTUL KIRPINTI - Perde Dokuma kırpıntı-TÜL"
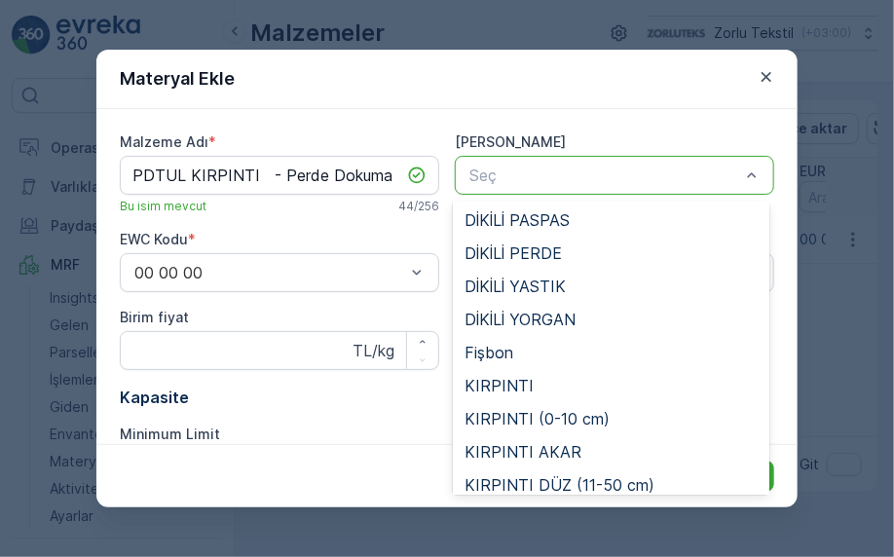
scroll to position [351, 0]
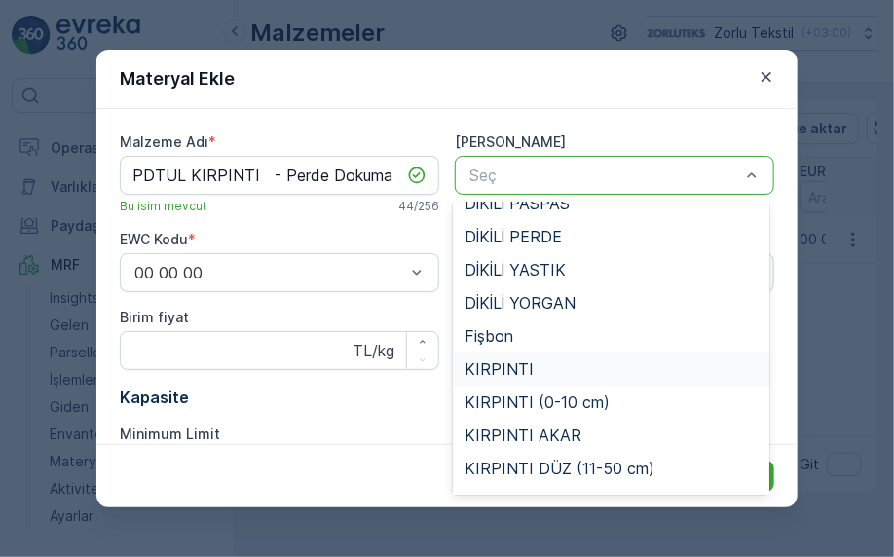
click at [528, 369] on span "KIRPINTI" at bounding box center [499, 369] width 69 height 18
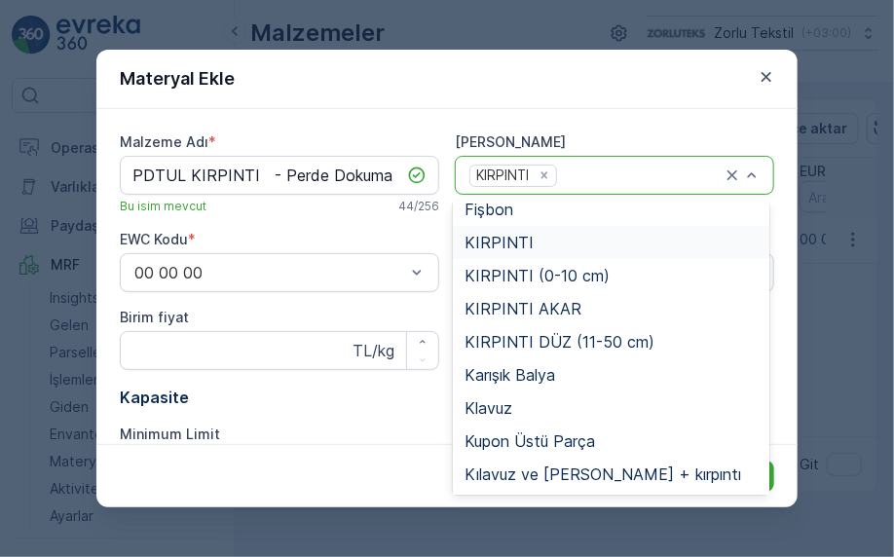
scroll to position [488, 0]
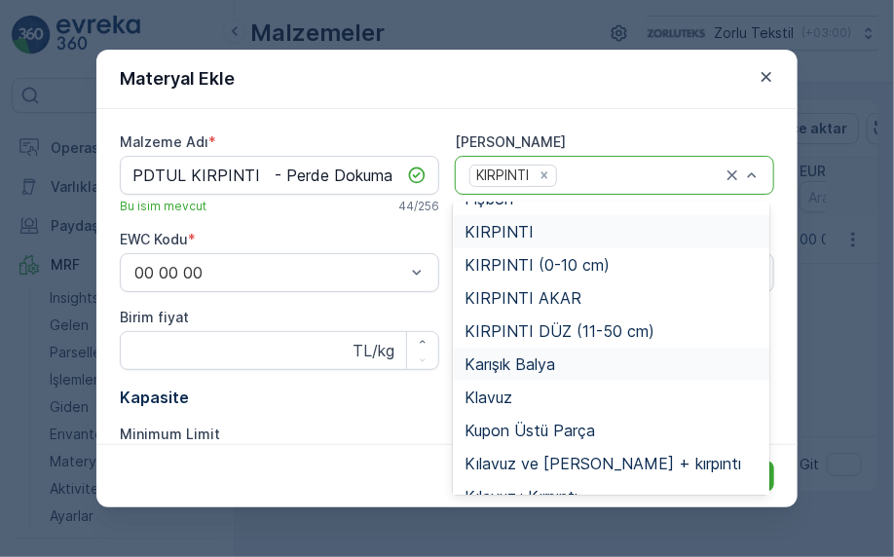
drag, startPoint x: 513, startPoint y: 366, endPoint x: 530, endPoint y: 346, distance: 26.3
click at [513, 367] on span "Karışık Balya" at bounding box center [510, 365] width 91 height 18
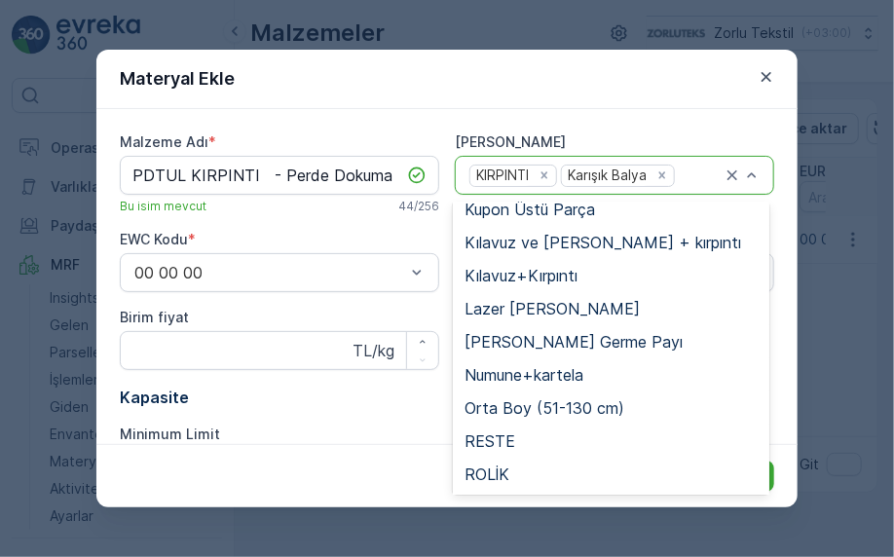
scroll to position [741, 0]
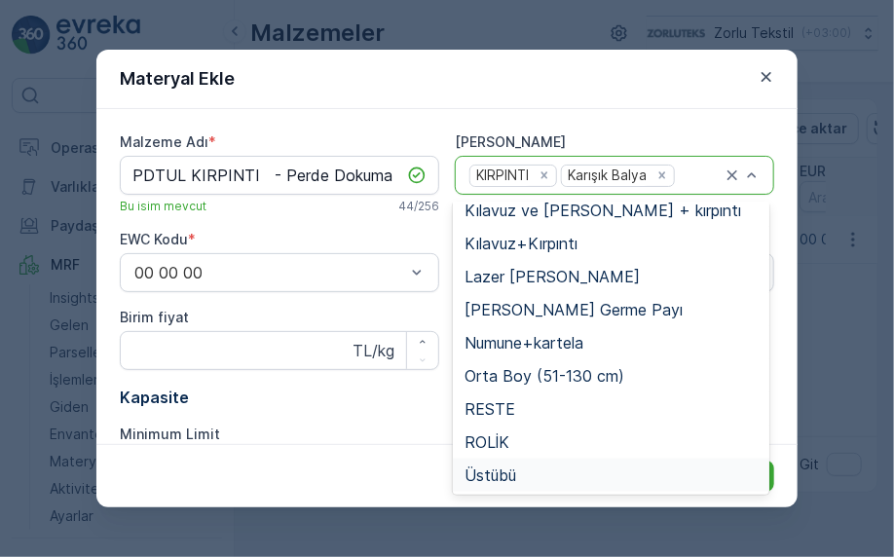
click at [340, 485] on div "İptal Gönder" at bounding box center [446, 475] width 701 height 63
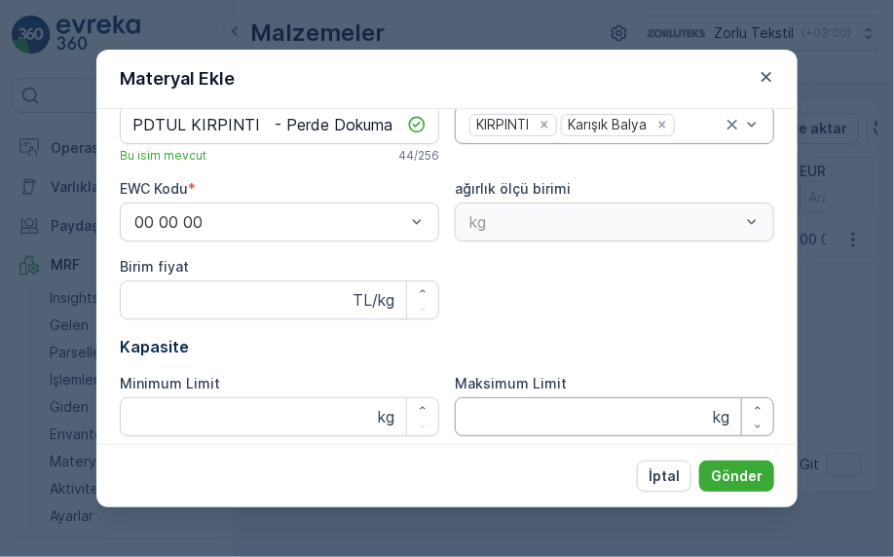
scroll to position [0, 0]
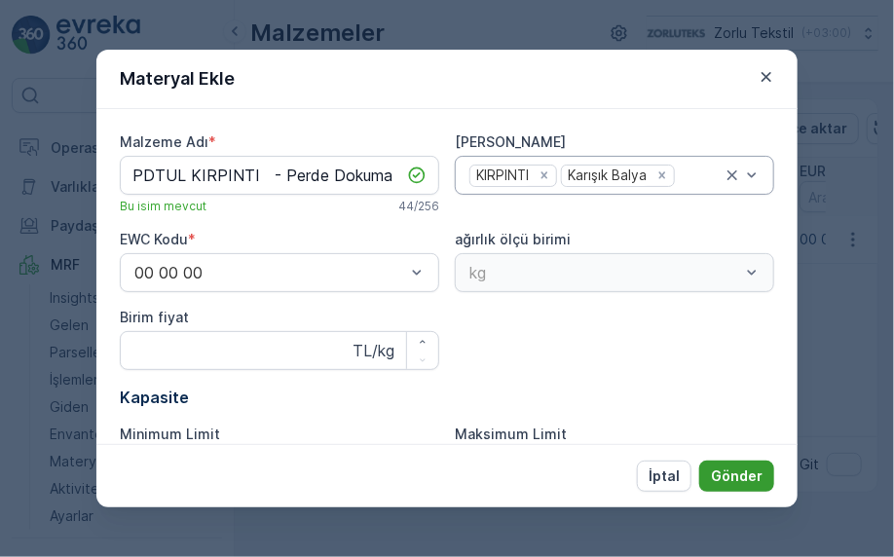
click at [755, 480] on p "Gönder" at bounding box center [737, 476] width 52 height 19
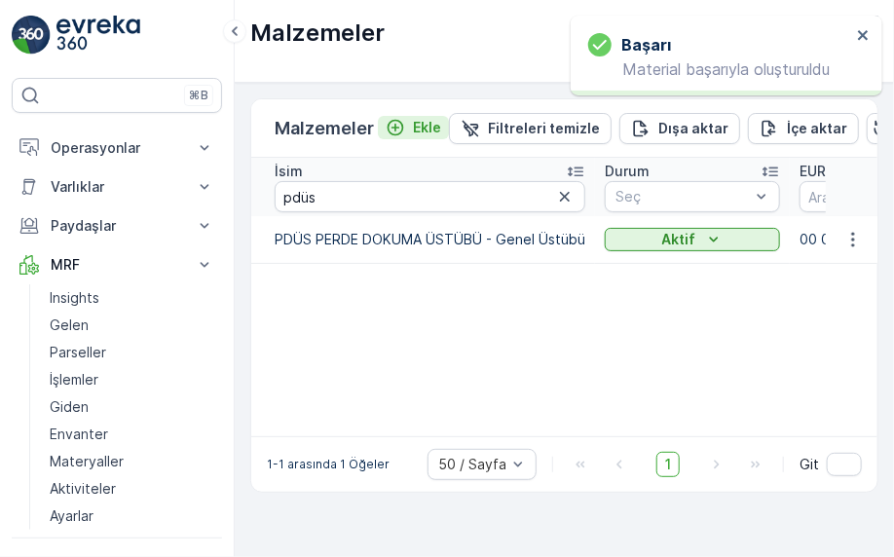
click at [408, 118] on div "Ekle" at bounding box center [414, 127] width 56 height 19
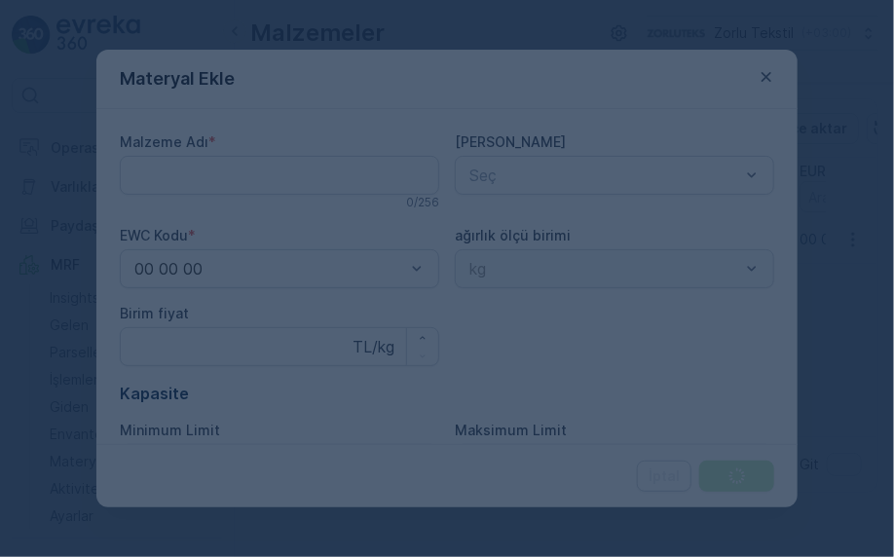
click at [302, 186] on div at bounding box center [447, 278] width 894 height 557
click at [283, 168] on div at bounding box center [447, 278] width 894 height 557
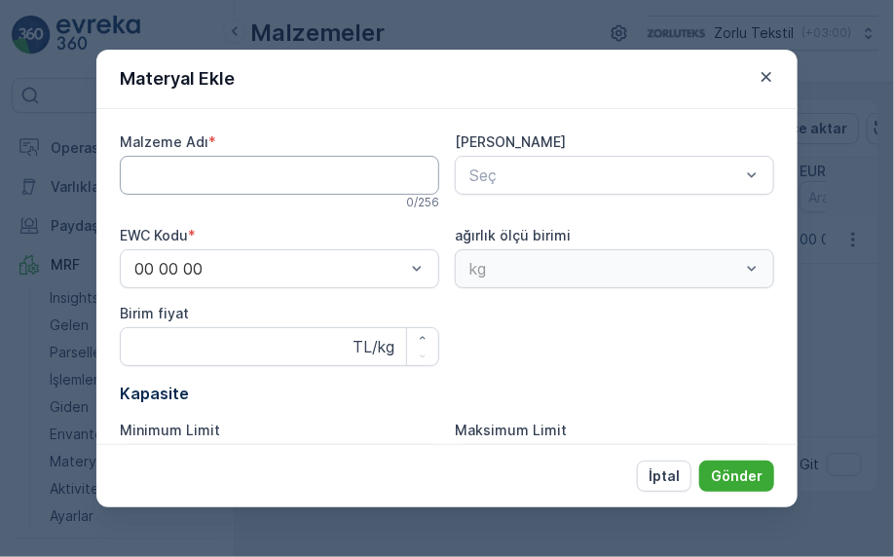
click at [284, 171] on Adı "Malzeme Adı" at bounding box center [280, 175] width 320 height 39
click at [268, 162] on Adı "Malzeme Adı" at bounding box center [280, 175] width 320 height 39
paste Adı "PDFON"
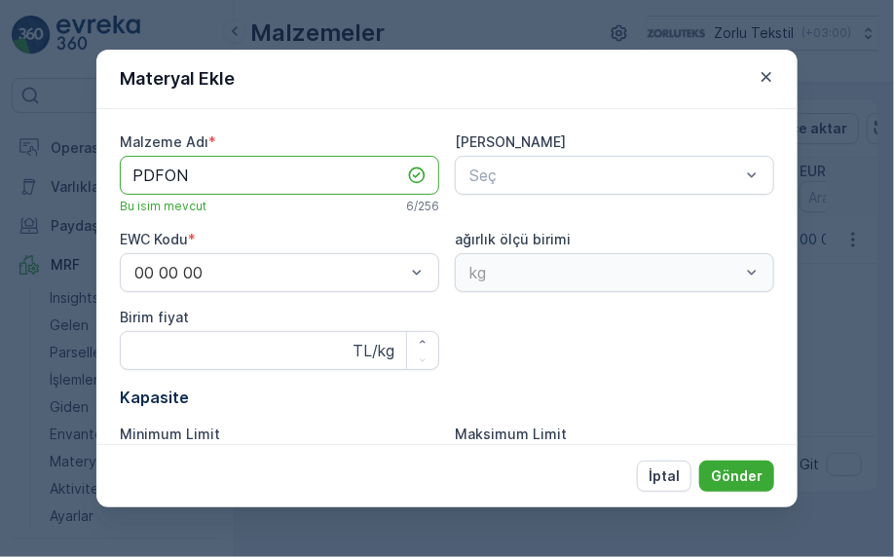
click at [283, 179] on Adı "PDFON" at bounding box center [280, 175] width 320 height 39
paste Adı "KIRPINTI - Perde Dokuma kırpıntı-FON"
click at [311, 171] on Adı "PDFON KIRPINTI - Perde Dokuma kırpıntı-FON" at bounding box center [280, 175] width 320 height 39
click at [315, 173] on Adı "PDFON KIRPINTI - Perde Dokuma kırpıntı-FON" at bounding box center [280, 175] width 320 height 39
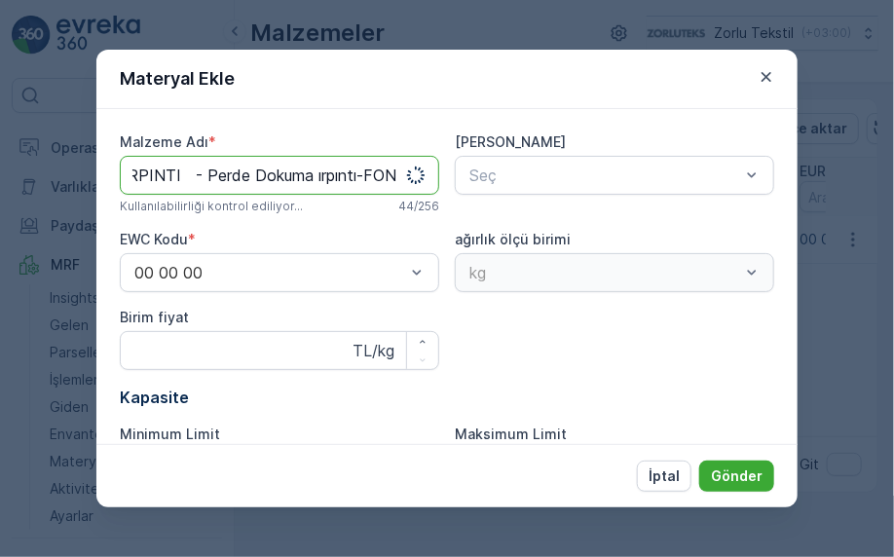
scroll to position [0, 78]
type Adı "PDFON KIRPINTI - Perde Dokuma Kırpıntı-FON"
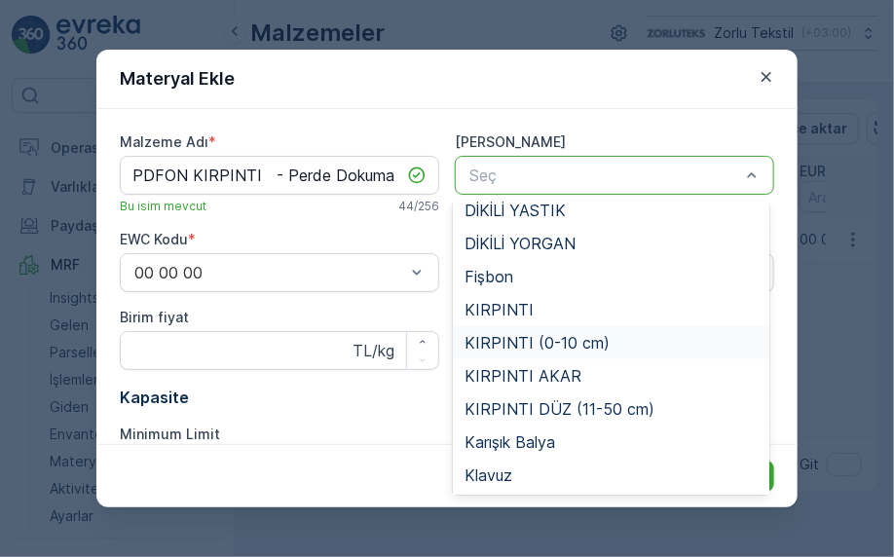
scroll to position [411, 0]
click at [559, 308] on div "KIRPINTI" at bounding box center [612, 309] width 294 height 18
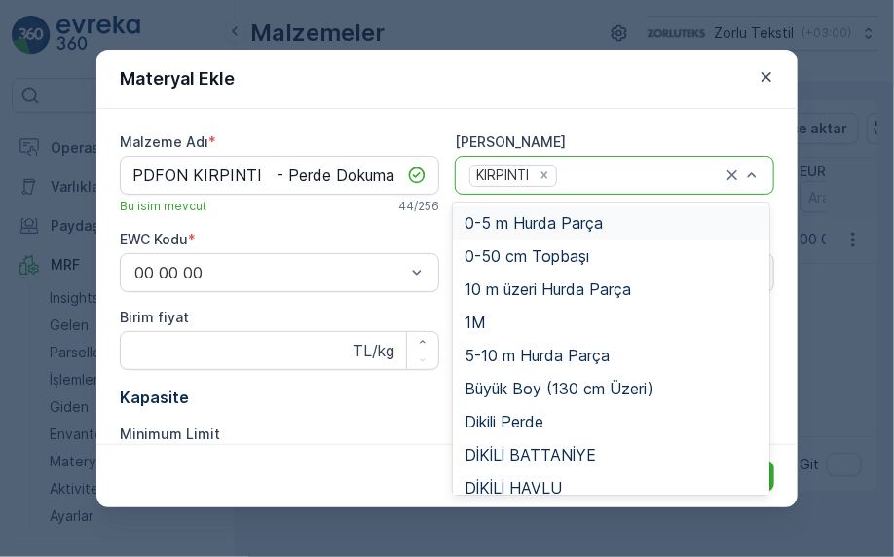
drag, startPoint x: 695, startPoint y: 177, endPoint x: 688, endPoint y: 188, distance: 12.7
click at [695, 178] on div at bounding box center [641, 176] width 164 height 18
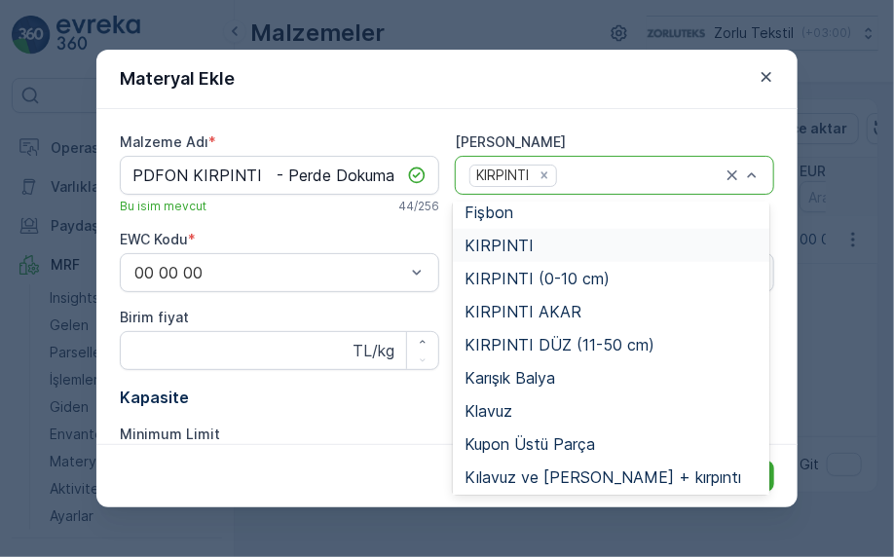
scroll to position [502, 0]
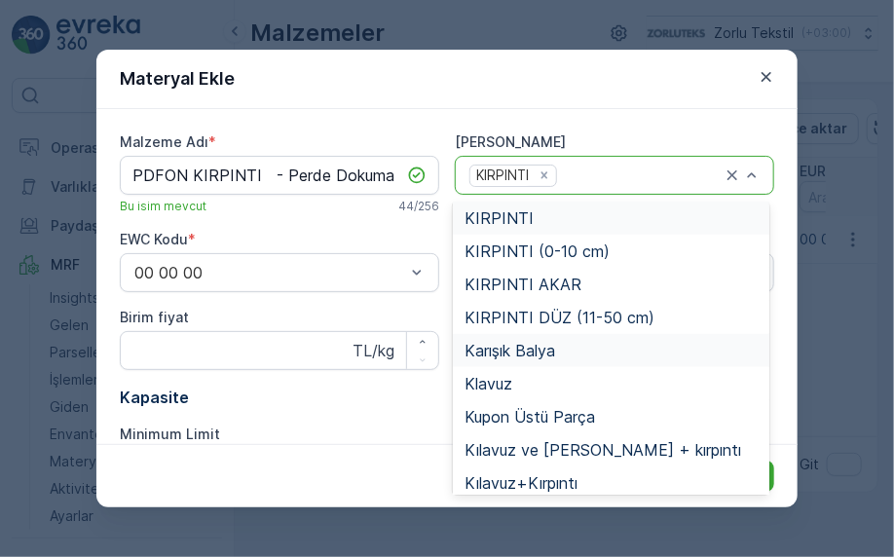
click at [549, 355] on span "Karışık Balya" at bounding box center [510, 351] width 91 height 18
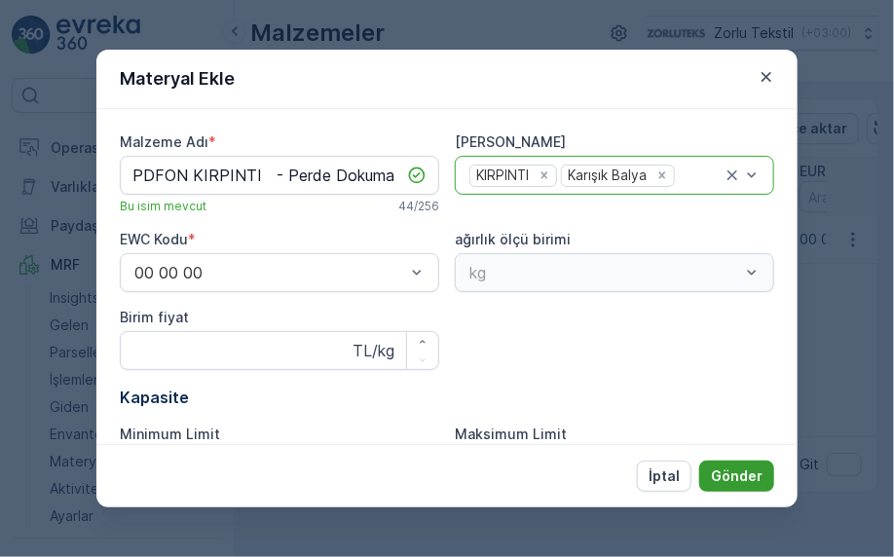
click at [752, 478] on p "Gönder" at bounding box center [737, 476] width 52 height 19
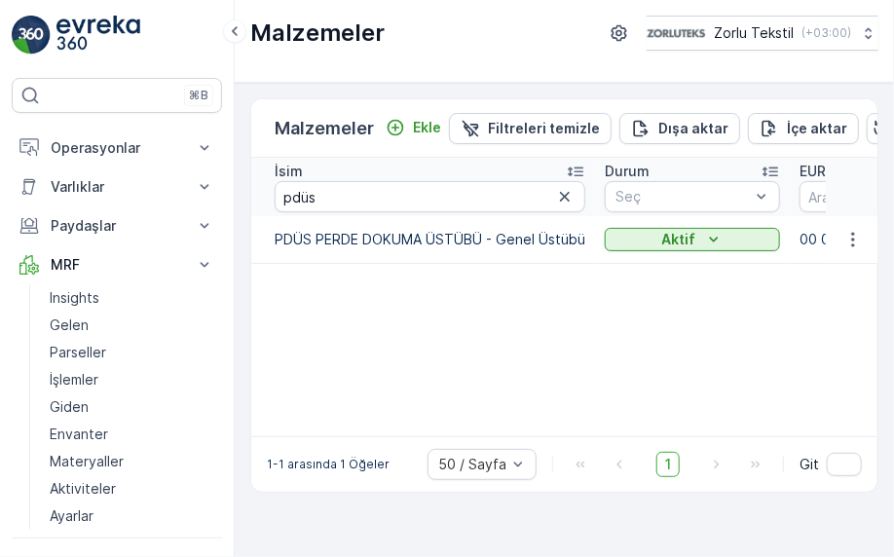
click at [425, 341] on div "İsim pdüs Durum Seç EURAL Kodu Ana Materyal Seç Ağırlık UOM Seç Min Limit Max L…" at bounding box center [564, 297] width 626 height 279
click at [392, 118] on icon "Ekle" at bounding box center [395, 127] width 19 height 19
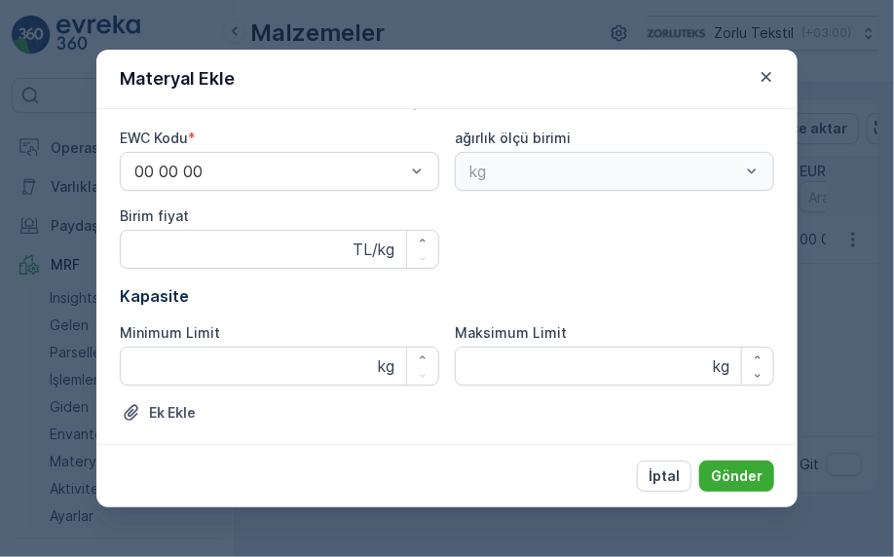
scroll to position [0, 0]
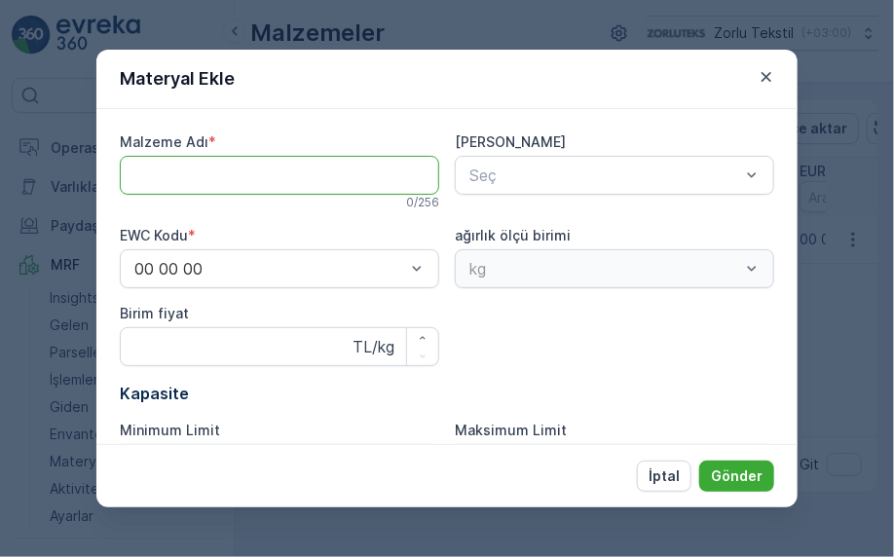
click at [223, 179] on Adı "Malzeme Adı" at bounding box center [280, 175] width 320 height 39
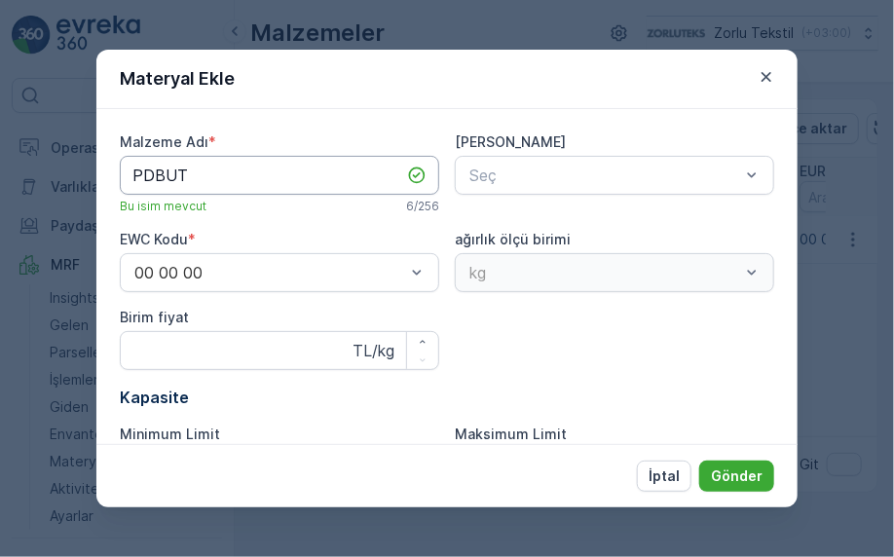
drag, startPoint x: 242, startPoint y: 164, endPoint x: 241, endPoint y: 174, distance: 10.8
click at [242, 165] on Adı "PDBUT" at bounding box center [280, 175] width 320 height 39
paste Adı "BÜYÜK BOY (10 m üzeri) - Perde Dokuma Büyük Boy-TÜL"
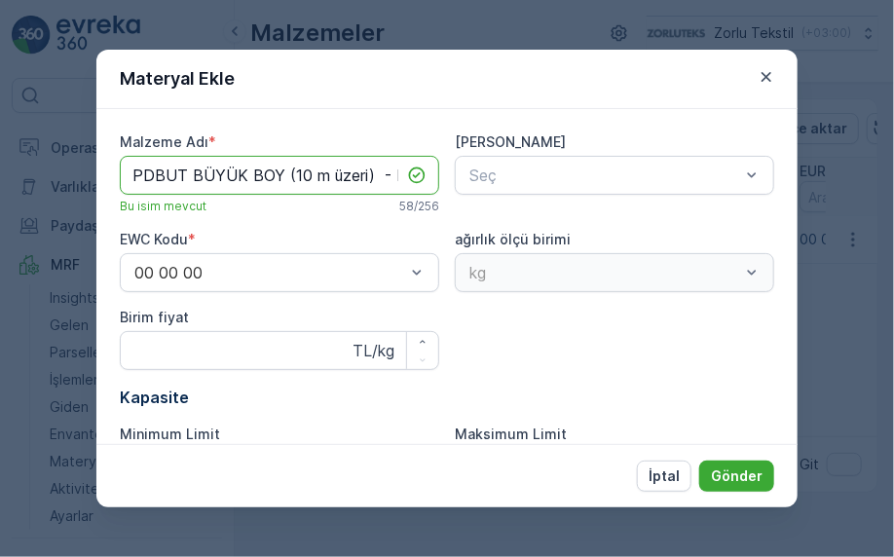
scroll to position [0, 220]
type Adı "PDBUT BÜYÜK BOY (10 m üzeri) - Perde Dokuma Büyük Boy-TÜL"
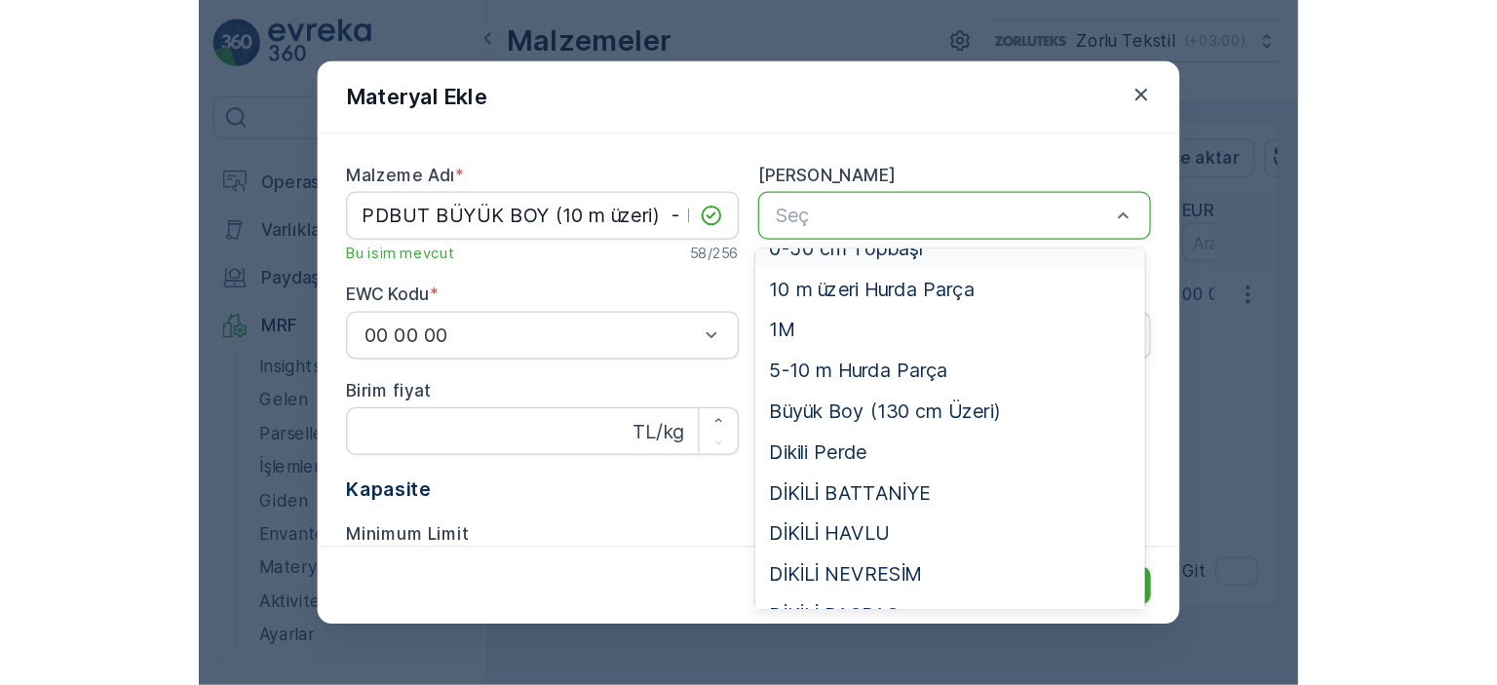
scroll to position [0, 0]
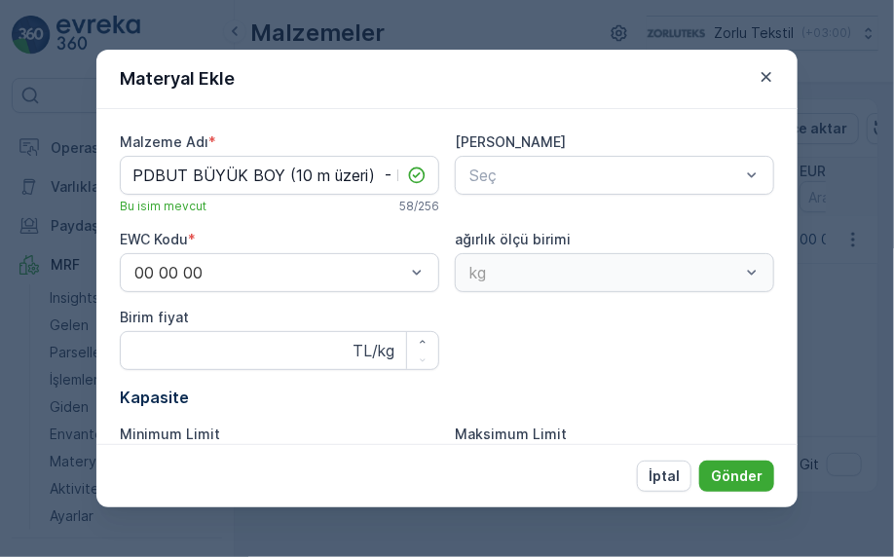
drag, startPoint x: 771, startPoint y: 73, endPoint x: 656, endPoint y: 135, distance: 130.8
click at [771, 74] on icon "button" at bounding box center [767, 77] width 10 height 10
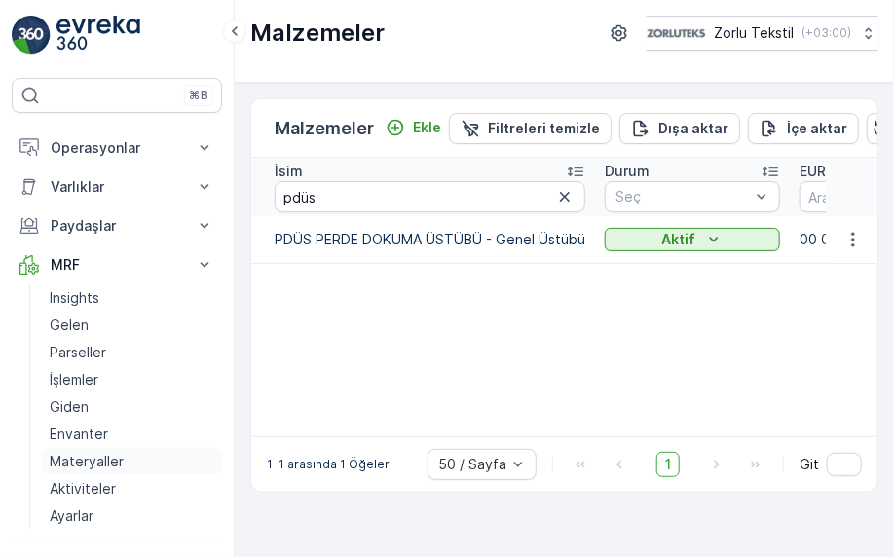
click at [84, 461] on p "Materyaller" at bounding box center [87, 461] width 74 height 19
click at [93, 467] on p "Materyaller" at bounding box center [87, 461] width 74 height 19
click at [585, 306] on div "İsim pdüs Durum Seç EURAL Kodu Ana Materyal Seç Ağırlık UOM Seç Min Limit Max L…" at bounding box center [564, 297] width 626 height 279
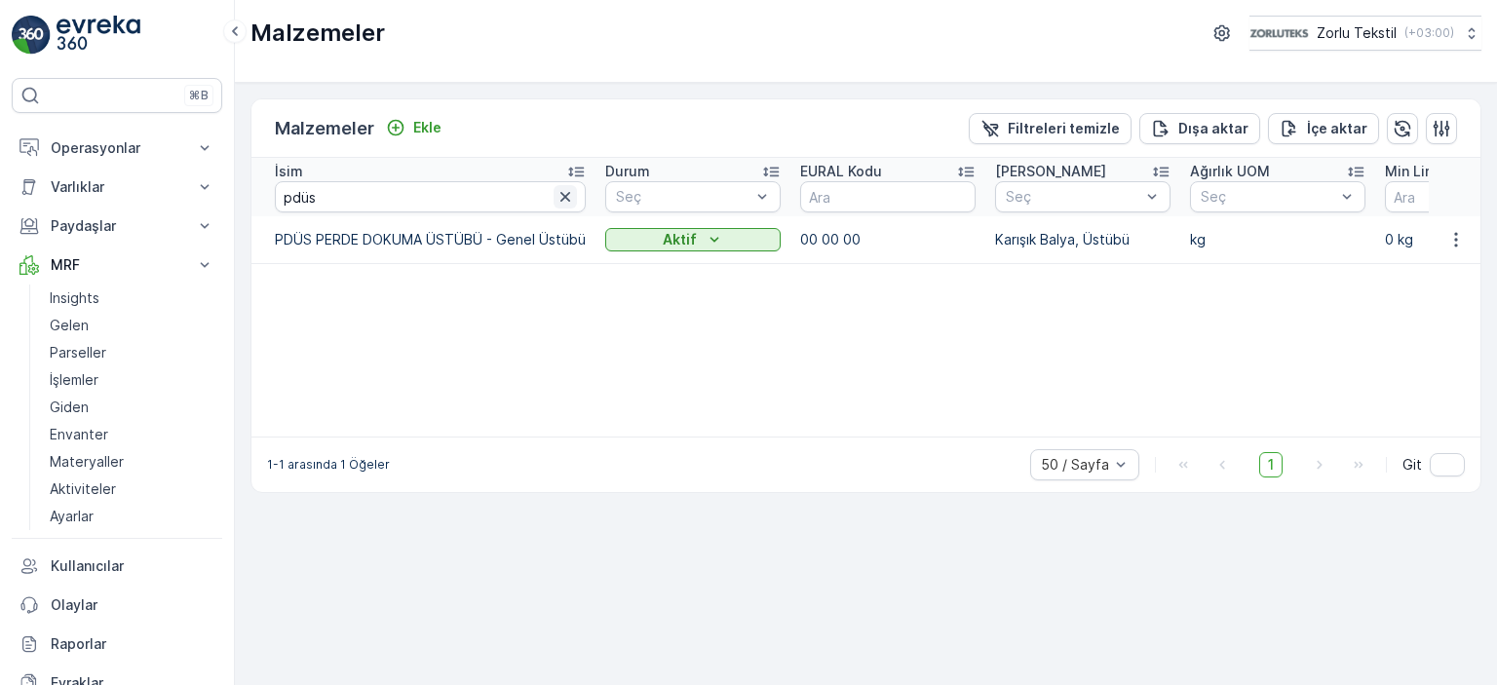
click at [565, 194] on icon "button" at bounding box center [565, 197] width 10 height 10
click at [109, 460] on p "Materyaller" at bounding box center [87, 461] width 74 height 19
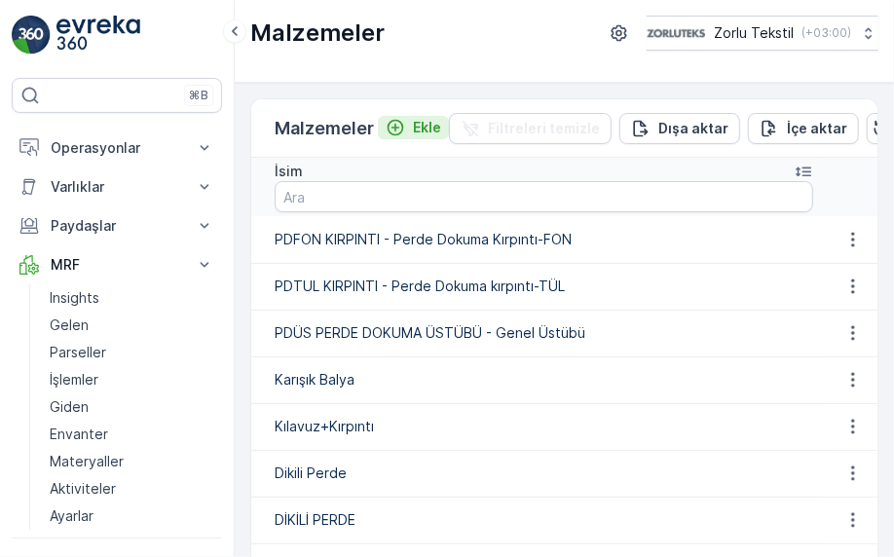
click at [422, 123] on p "Ekle" at bounding box center [427, 127] width 28 height 19
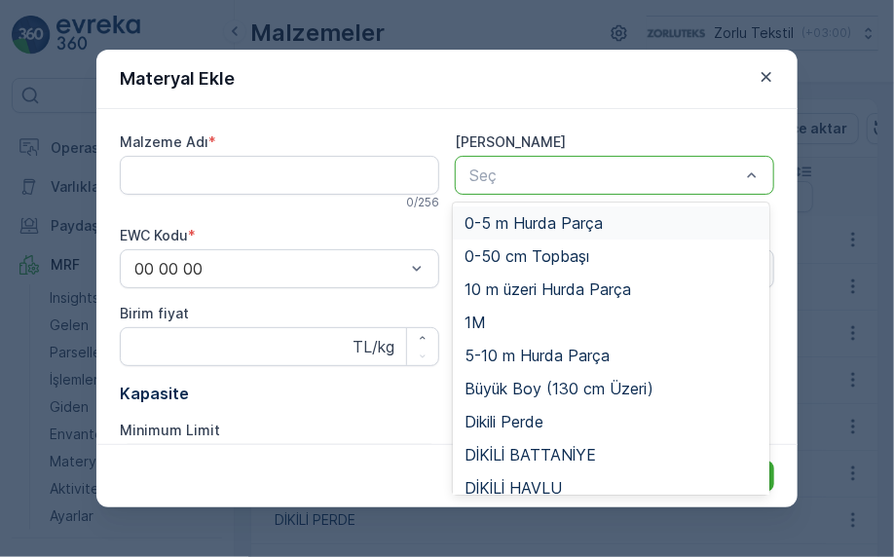
click at [588, 156] on div "Seç" at bounding box center [615, 175] width 320 height 39
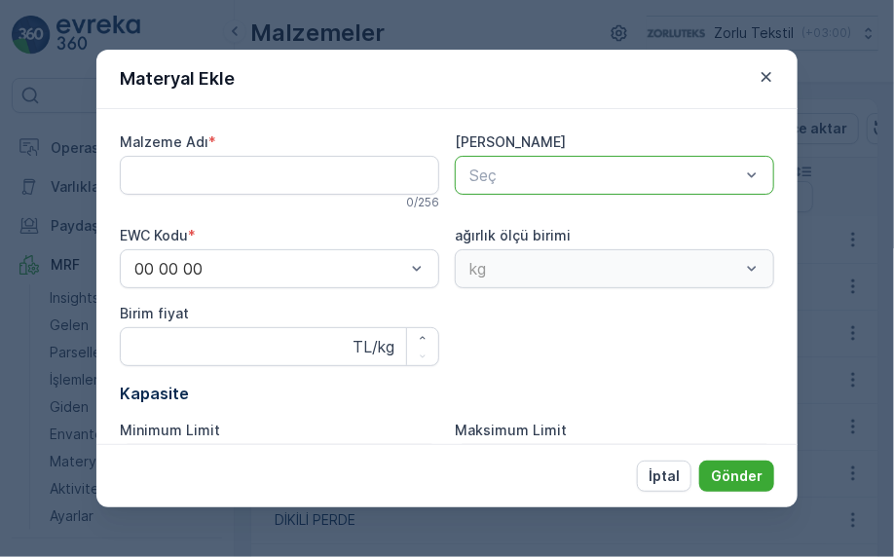
click at [588, 156] on div "Seç" at bounding box center [615, 175] width 320 height 39
click at [762, 82] on icon "button" at bounding box center [766, 76] width 19 height 19
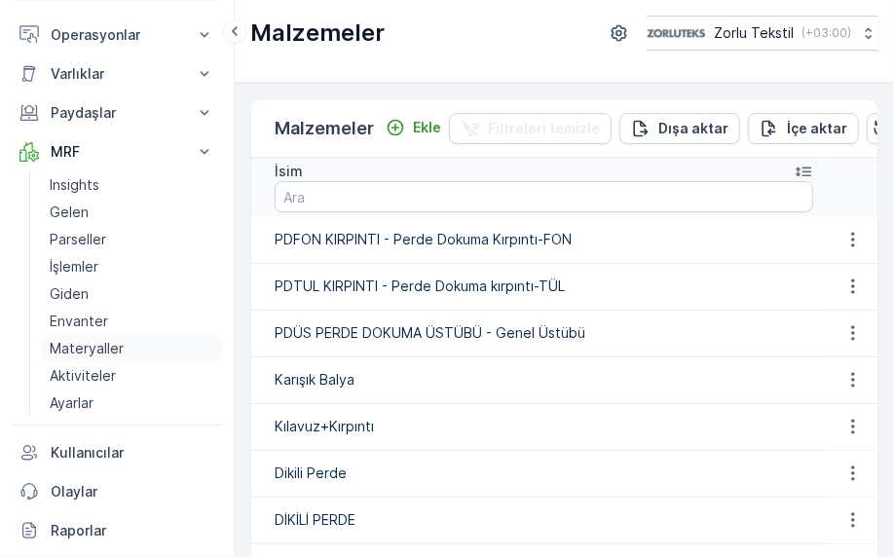
scroll to position [97, 0]
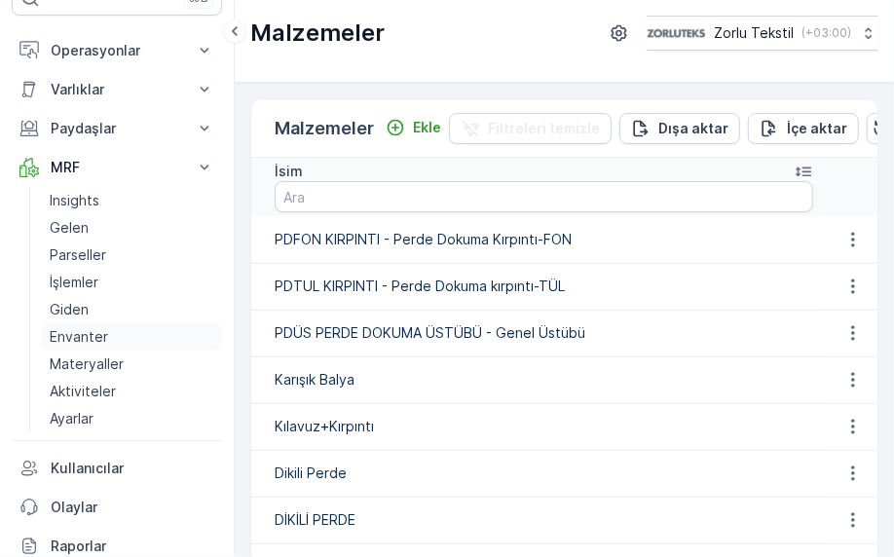
click at [99, 342] on p "Envanter" at bounding box center [79, 336] width 58 height 19
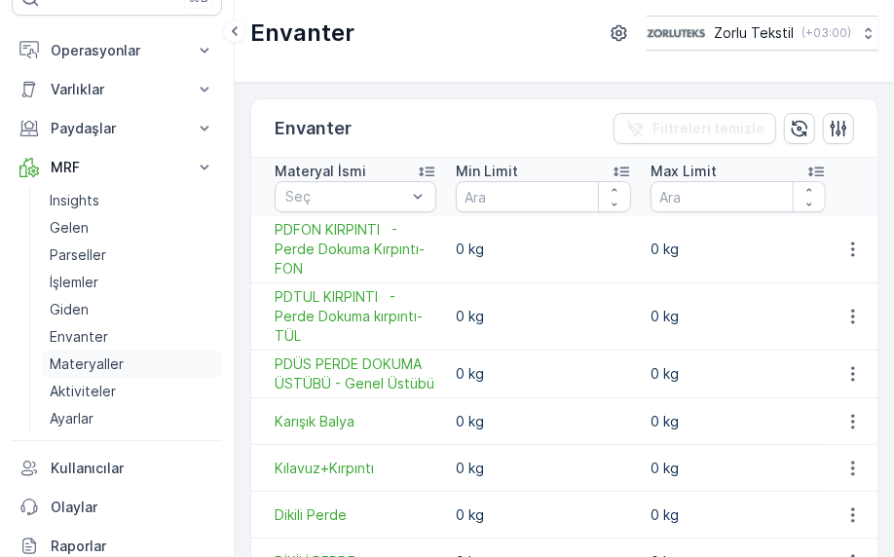
click at [93, 356] on p "Materyaller" at bounding box center [87, 364] width 74 height 19
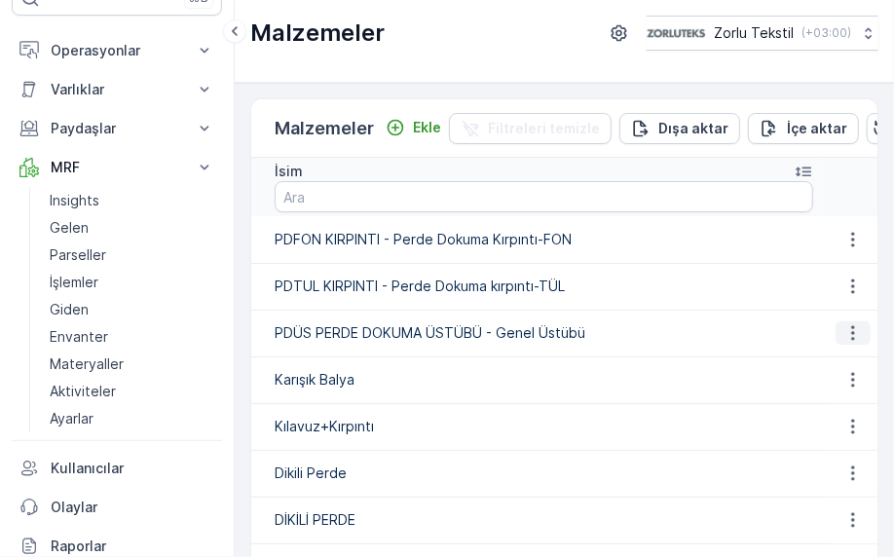
click at [850, 330] on icon "button" at bounding box center [853, 332] width 19 height 19
click at [444, 453] on td "Dikili Perde" at bounding box center [537, 473] width 572 height 47
click at [415, 119] on p "Ekle" at bounding box center [427, 127] width 28 height 19
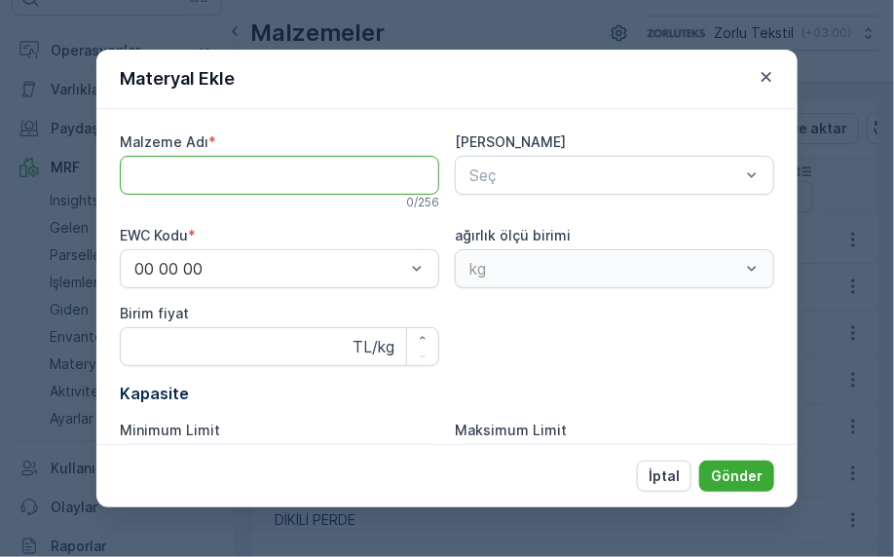
click at [260, 171] on Adı "Malzeme Adı" at bounding box center [280, 175] width 320 height 39
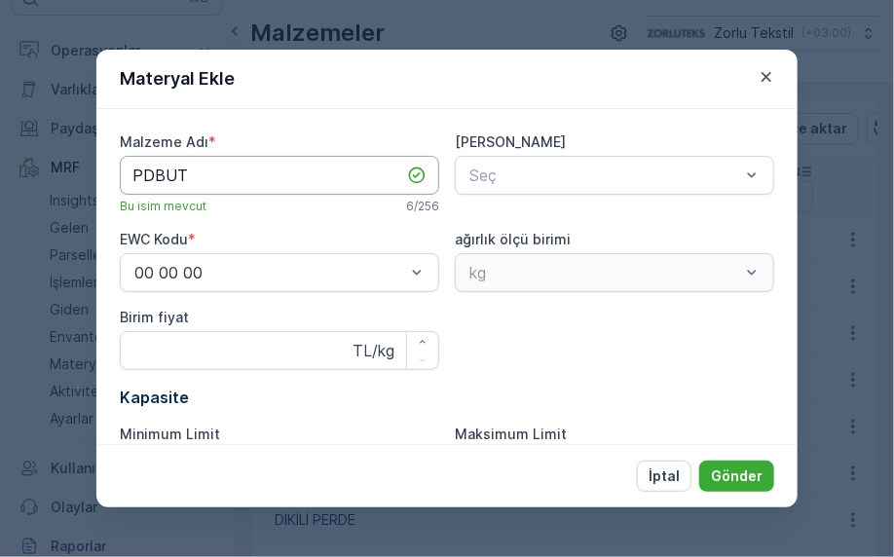
click at [226, 178] on Adı "PDBUT" at bounding box center [280, 175] width 320 height 39
paste Adı "BÜYÜK BOY (10 m üzeri) - Perde Dokuma Büyük Boy-TÜL"
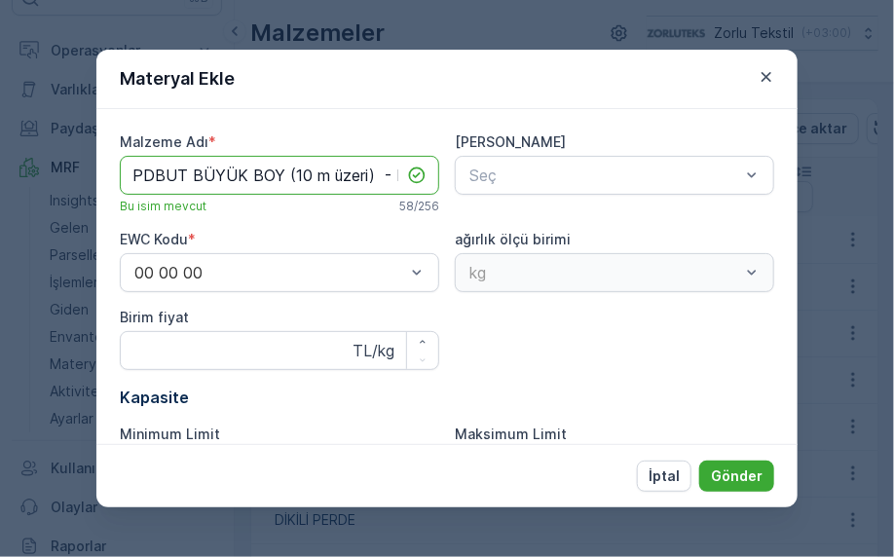
scroll to position [0, 220]
type Adı "PDBUT BÜYÜK BOY (10 m üzeri) - Perde Dokuma Büyük Boy-TÜL"
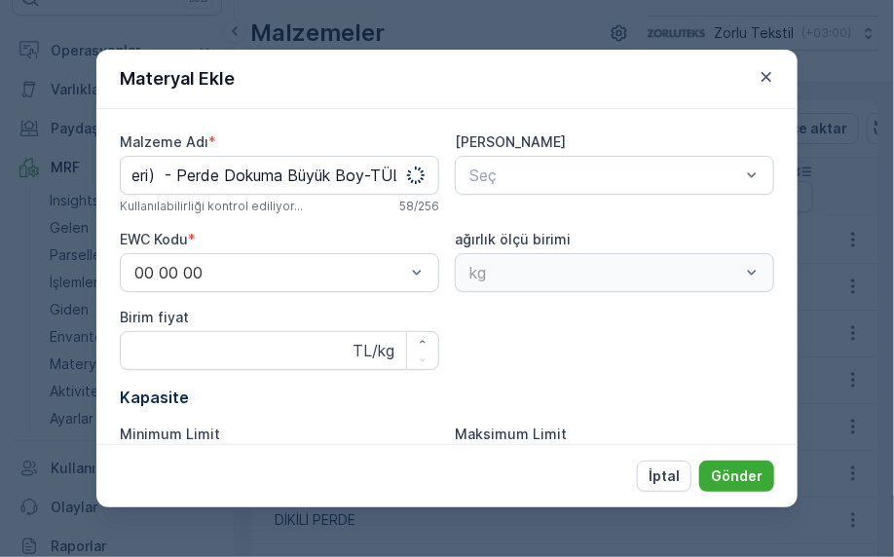
scroll to position [0, 0]
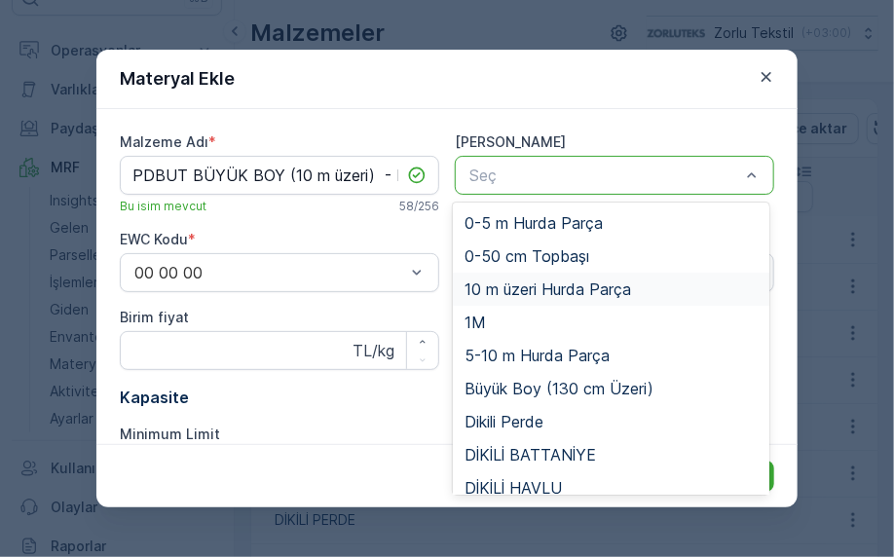
click at [625, 290] on span "10 m üzeri Hurda Parça" at bounding box center [548, 290] width 167 height 18
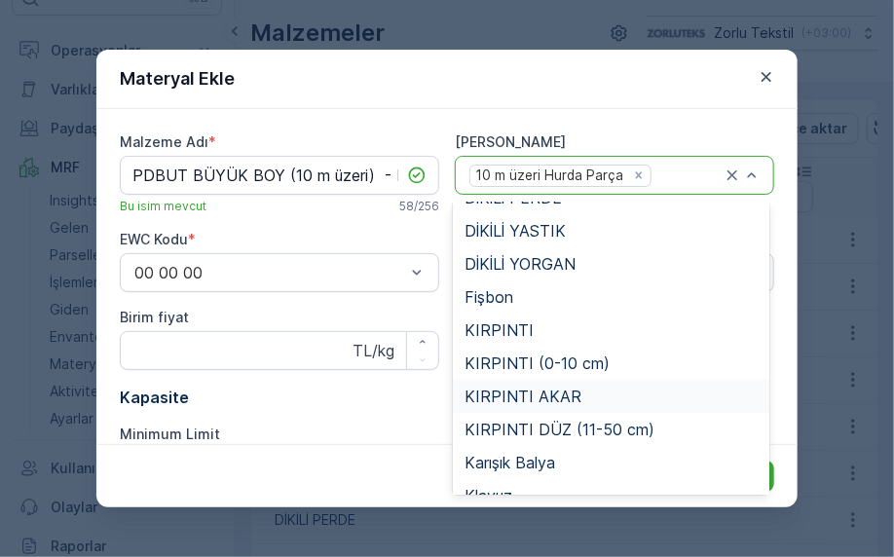
scroll to position [487, 0]
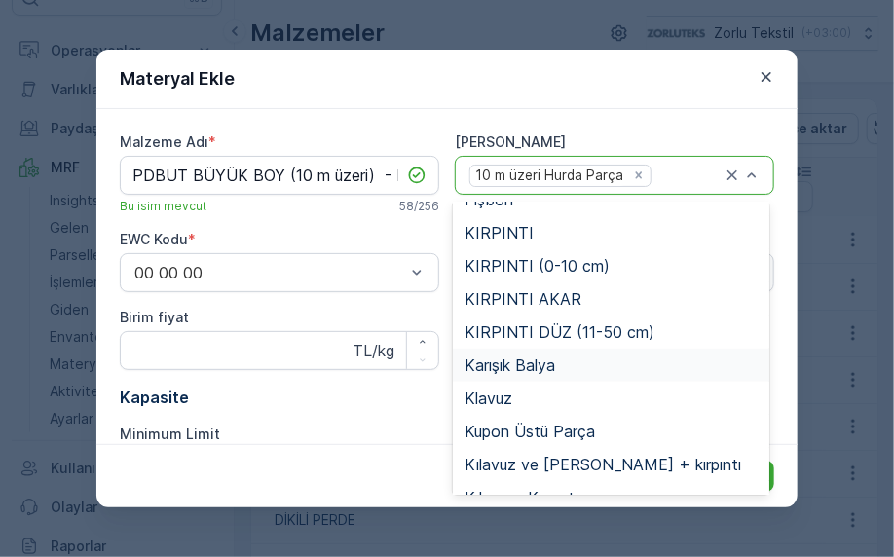
click at [550, 369] on span "Karışık Balya" at bounding box center [510, 366] width 91 height 18
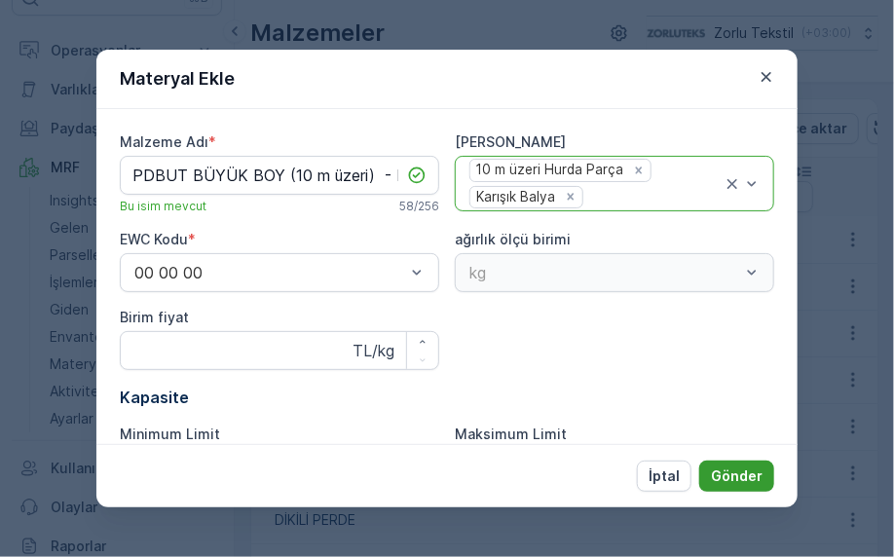
click at [733, 479] on p "Gönder" at bounding box center [737, 476] width 52 height 19
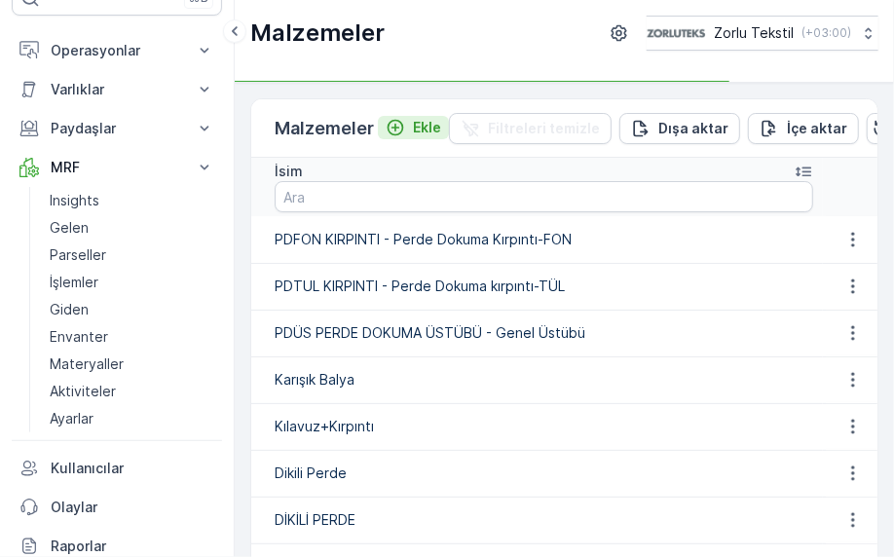
click at [408, 120] on div "Ekle" at bounding box center [414, 127] width 56 height 19
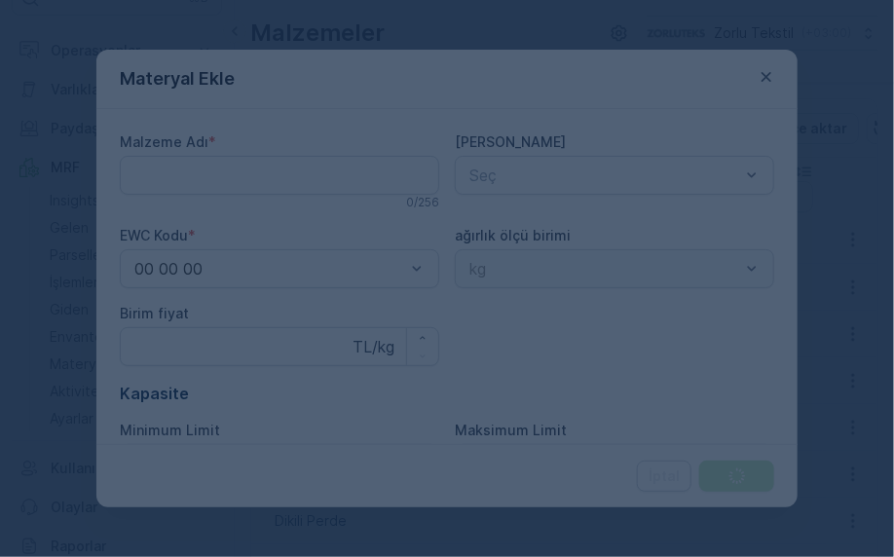
click at [304, 169] on div at bounding box center [447, 278] width 894 height 557
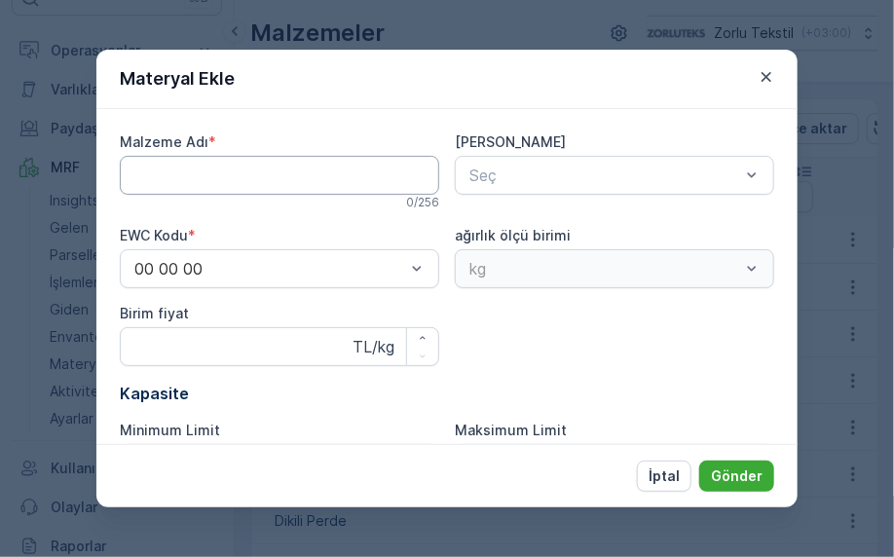
click at [293, 182] on Adı "Malzeme Adı" at bounding box center [280, 175] width 320 height 39
paste Adı "PDBUF"
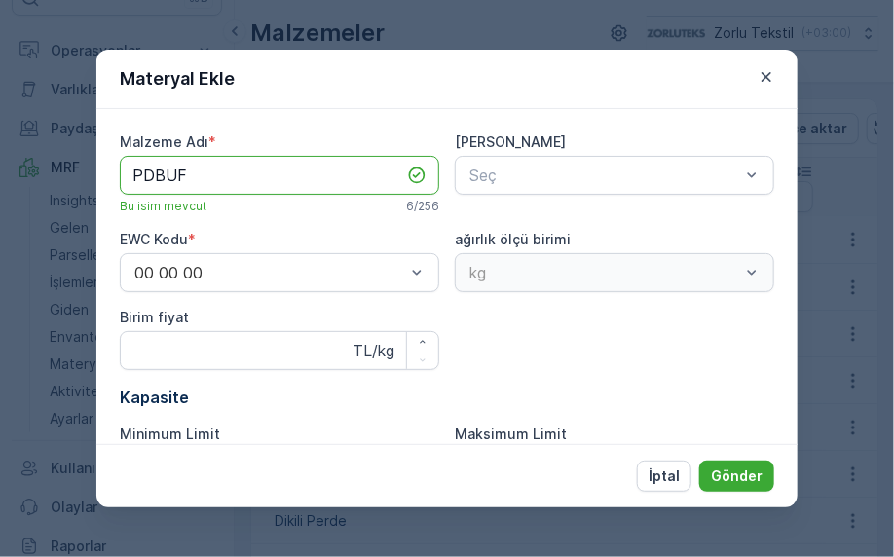
click at [307, 171] on Adı "PDBUF" at bounding box center [280, 175] width 320 height 39
paste Adı "BÜYÜK BOY (10 m üzeri) - Perde Dokuma Büyük Boy-FON"
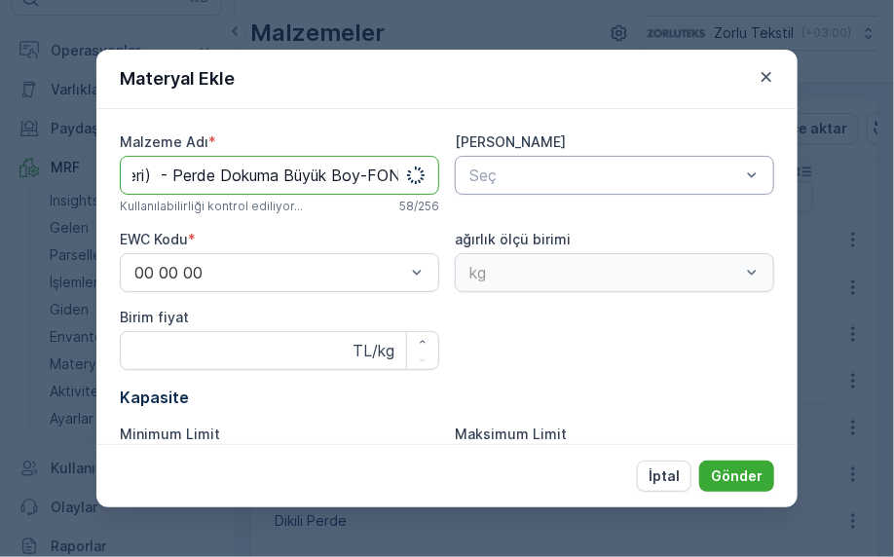
type Adı "PDBUF BÜYÜK BOY (10 m üzeri) - Perde Dokuma Büyük Boy-FON"
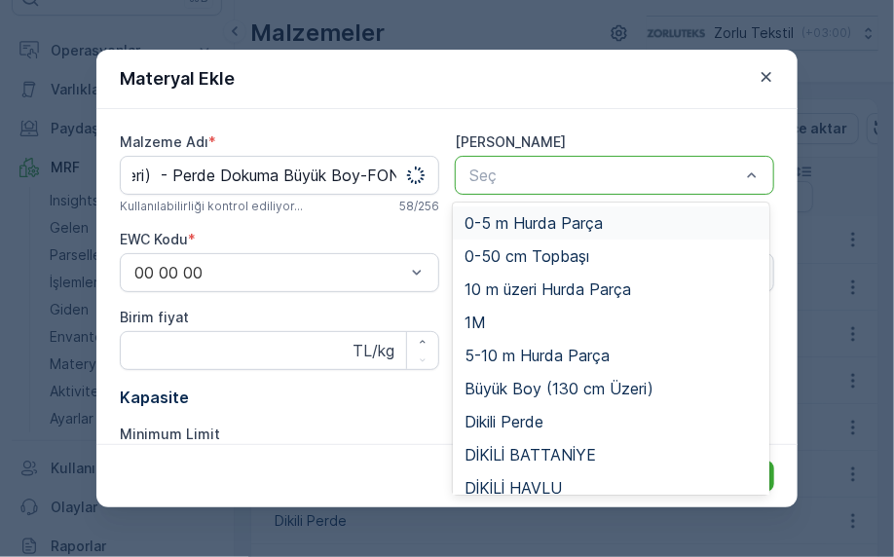
scroll to position [0, 0]
click at [575, 287] on span "10 m üzeri Hurda Parça" at bounding box center [548, 290] width 167 height 18
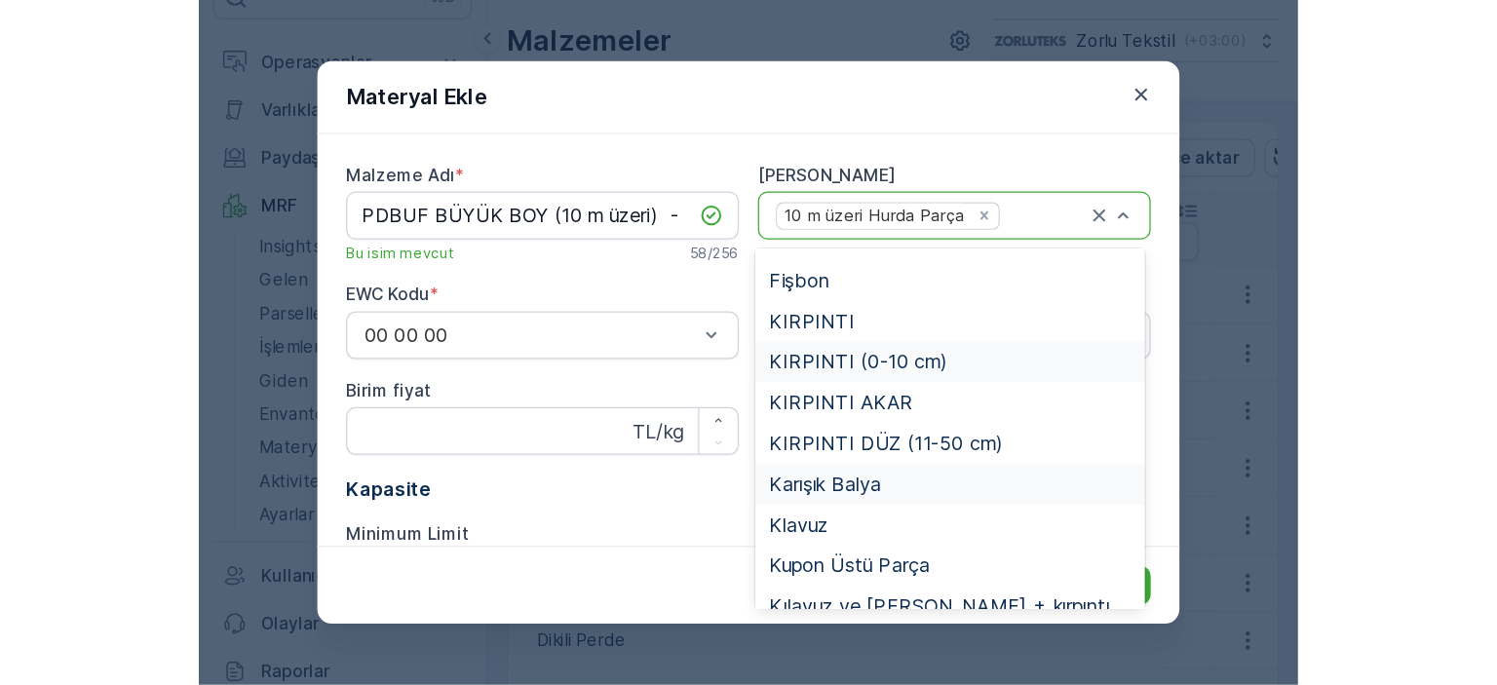
scroll to position [487, 0]
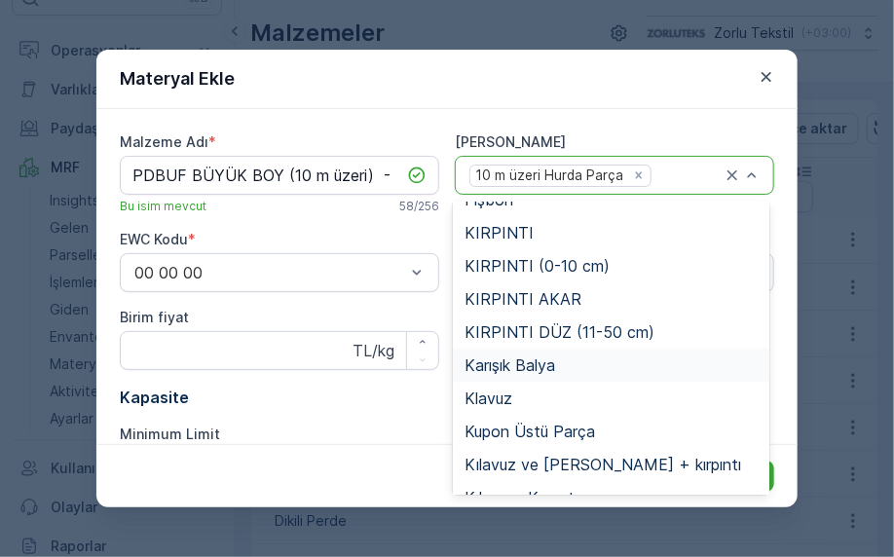
click at [554, 371] on span "Karışık Balya" at bounding box center [510, 366] width 91 height 18
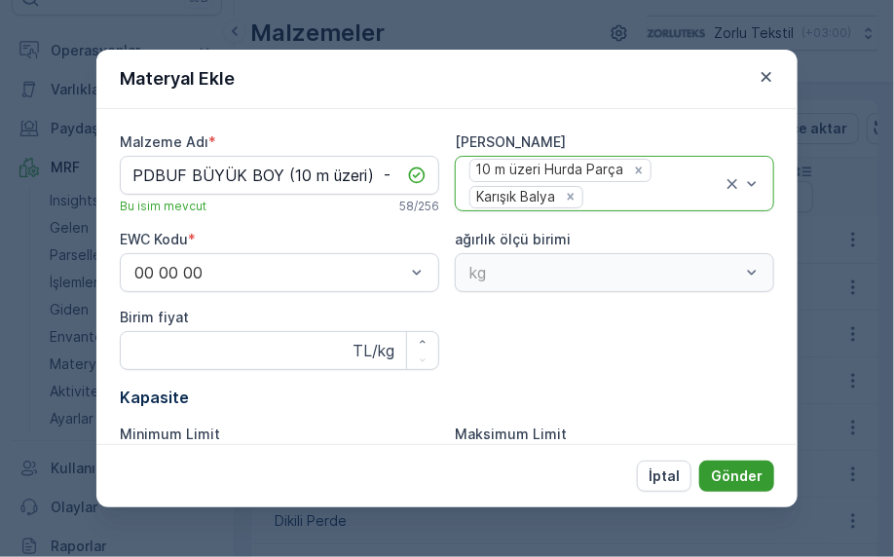
click at [735, 478] on p "Gönder" at bounding box center [737, 476] width 52 height 19
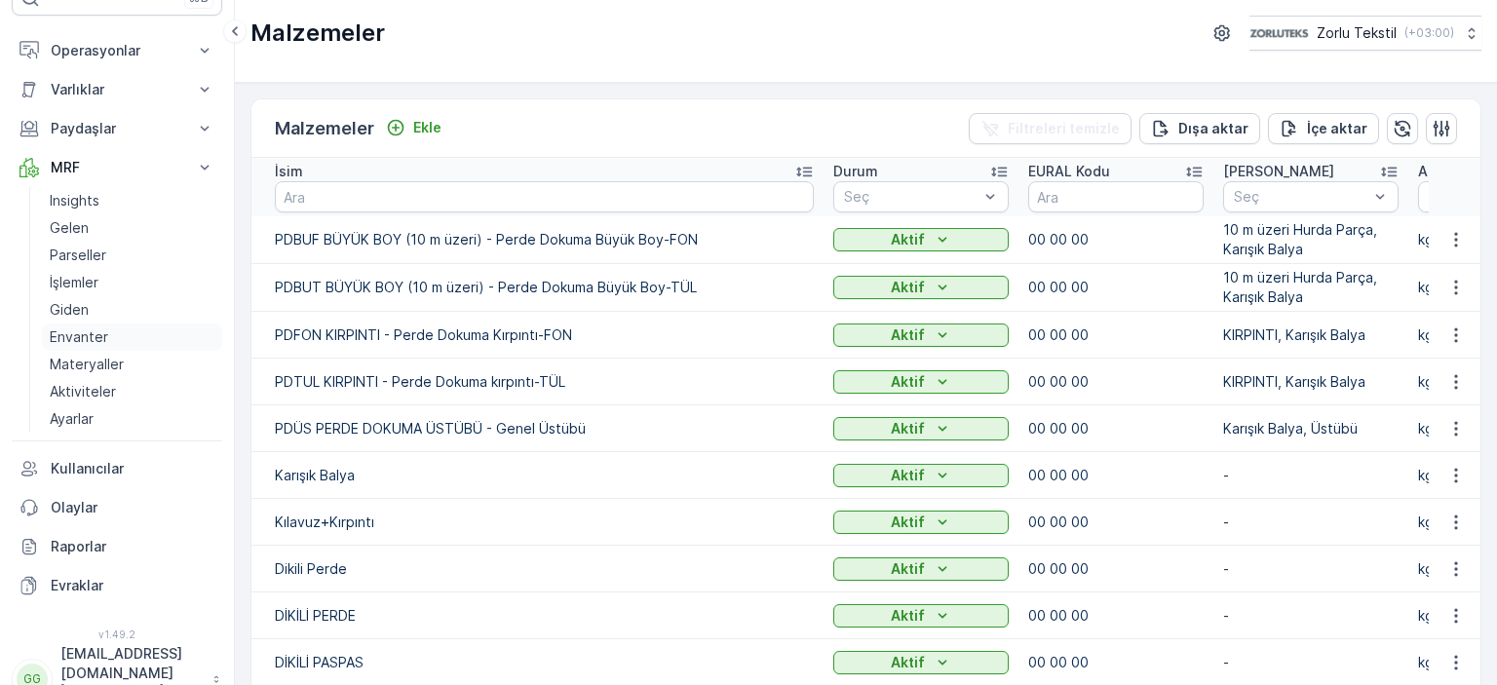
click at [86, 335] on p "Envanter" at bounding box center [79, 336] width 58 height 19
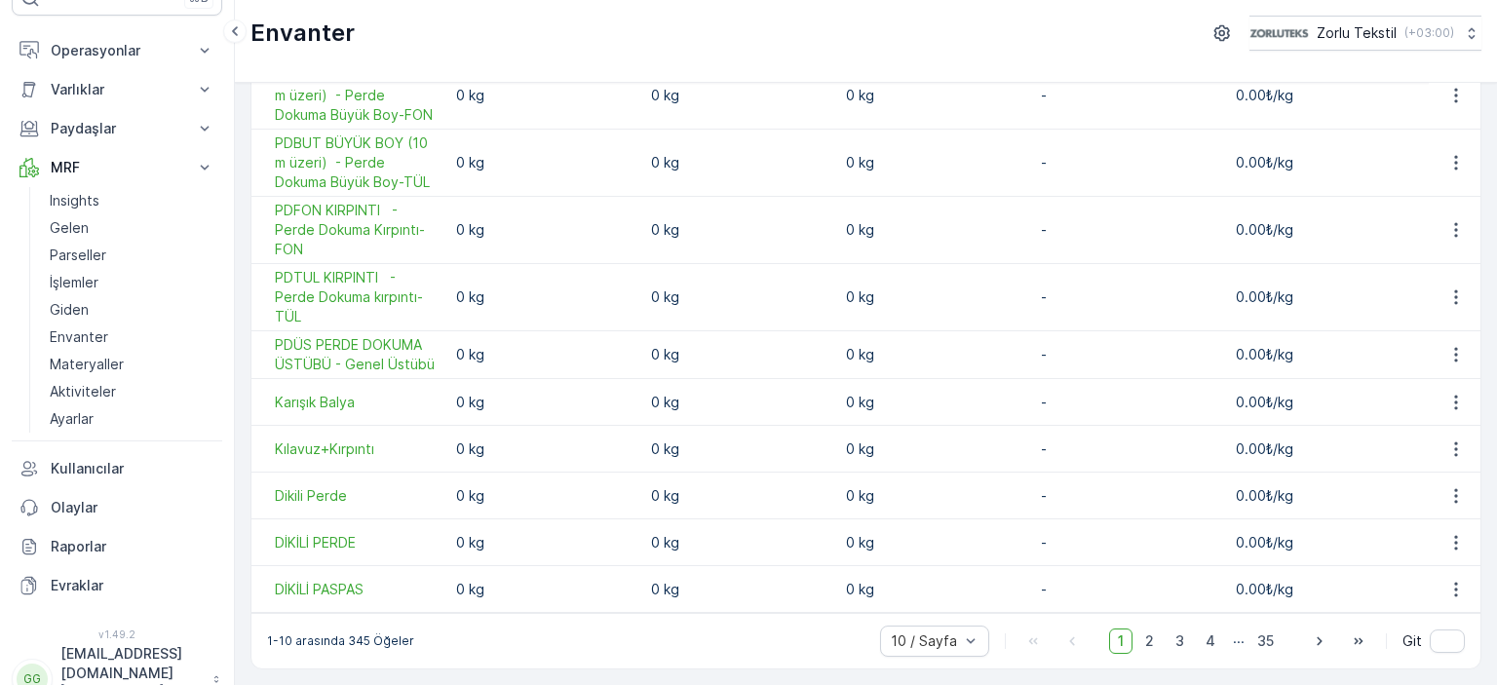
scroll to position [160, 0]
click at [924, 626] on div "10 / Sayfa" at bounding box center [934, 640] width 109 height 31
click at [925, 609] on div "50 / Sayfa" at bounding box center [934, 598] width 109 height 31
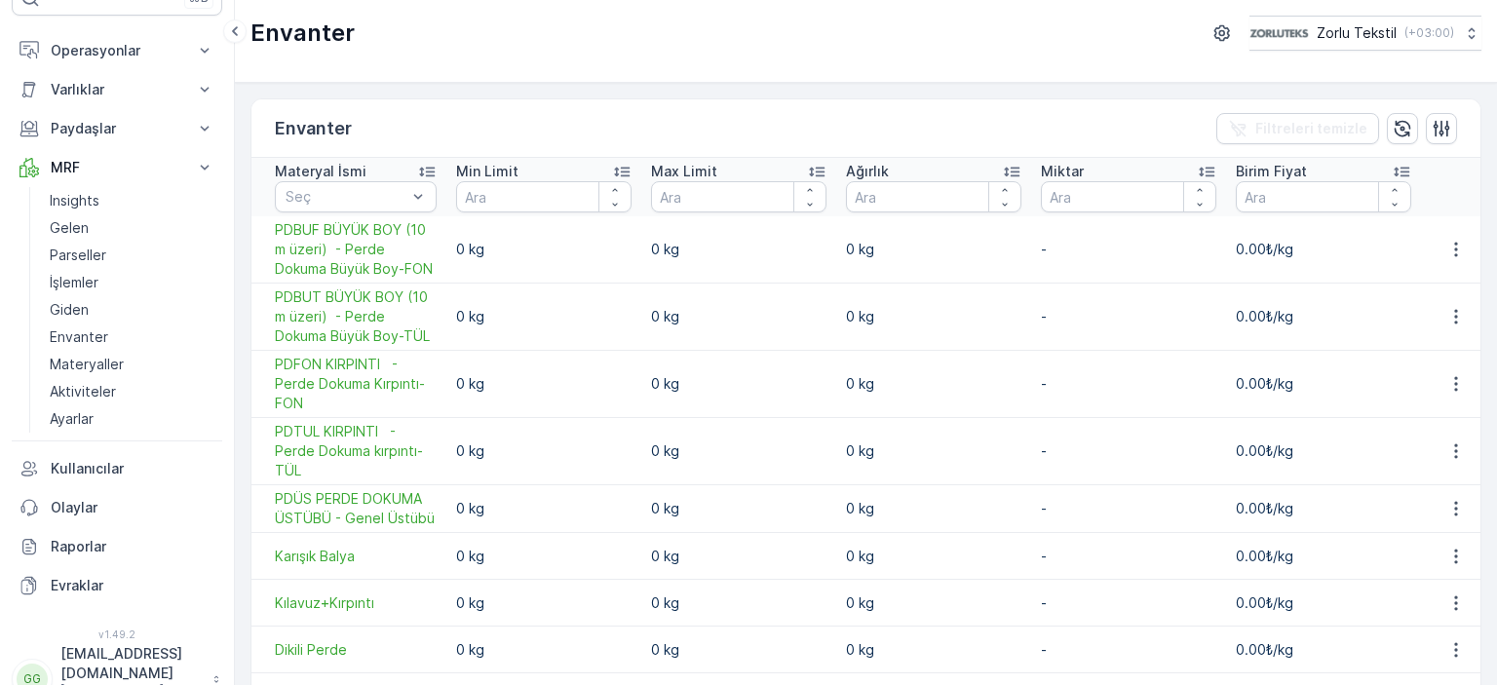
click at [1004, 169] on icon at bounding box center [1011, 171] width 19 height 19
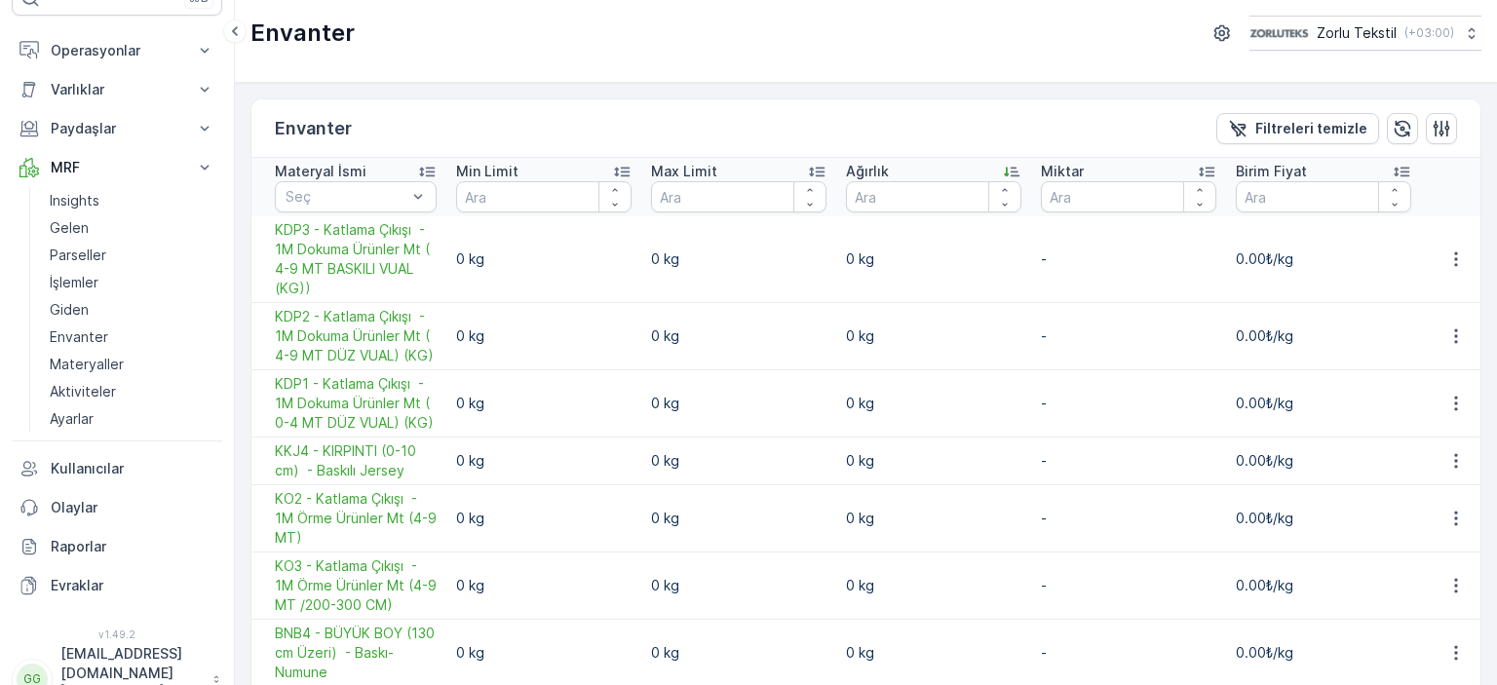
click at [1004, 170] on icon at bounding box center [1011, 171] width 19 height 19
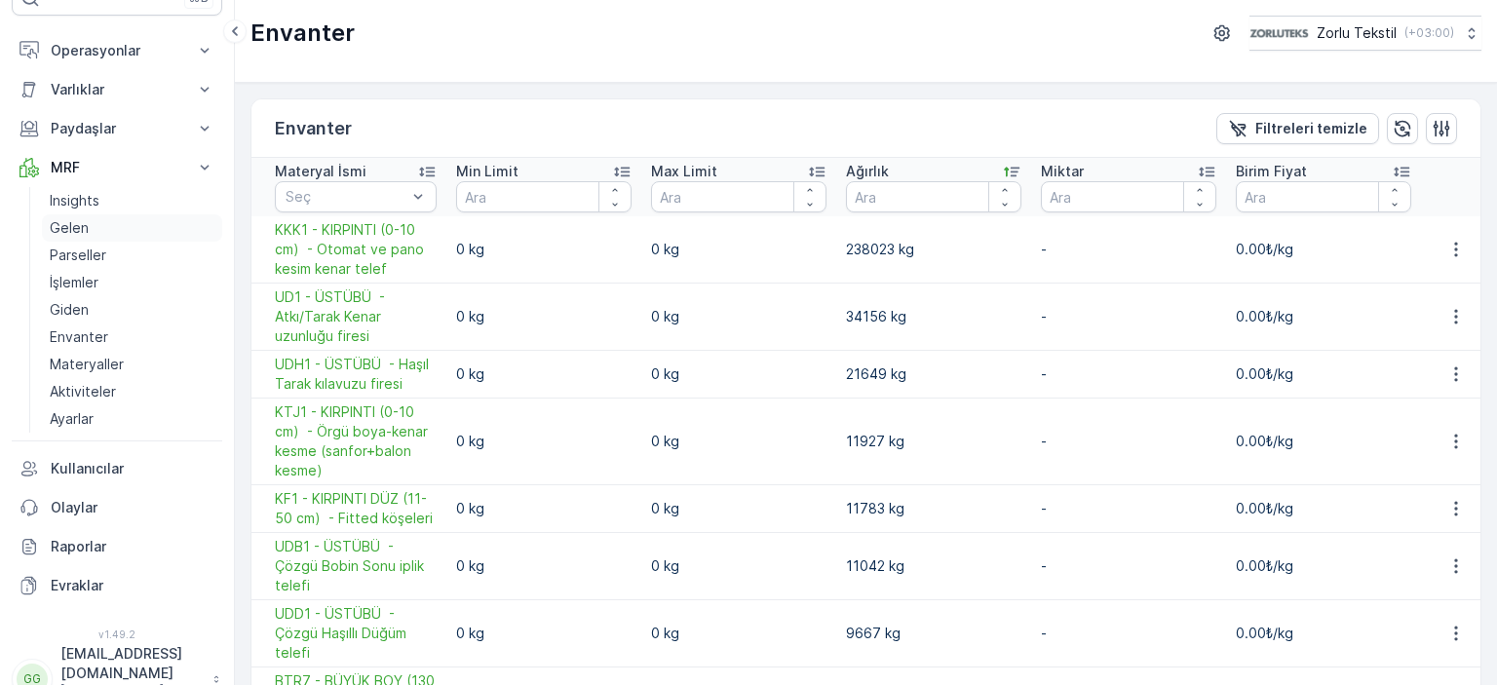
click at [86, 220] on p "Gelen" at bounding box center [69, 227] width 39 height 19
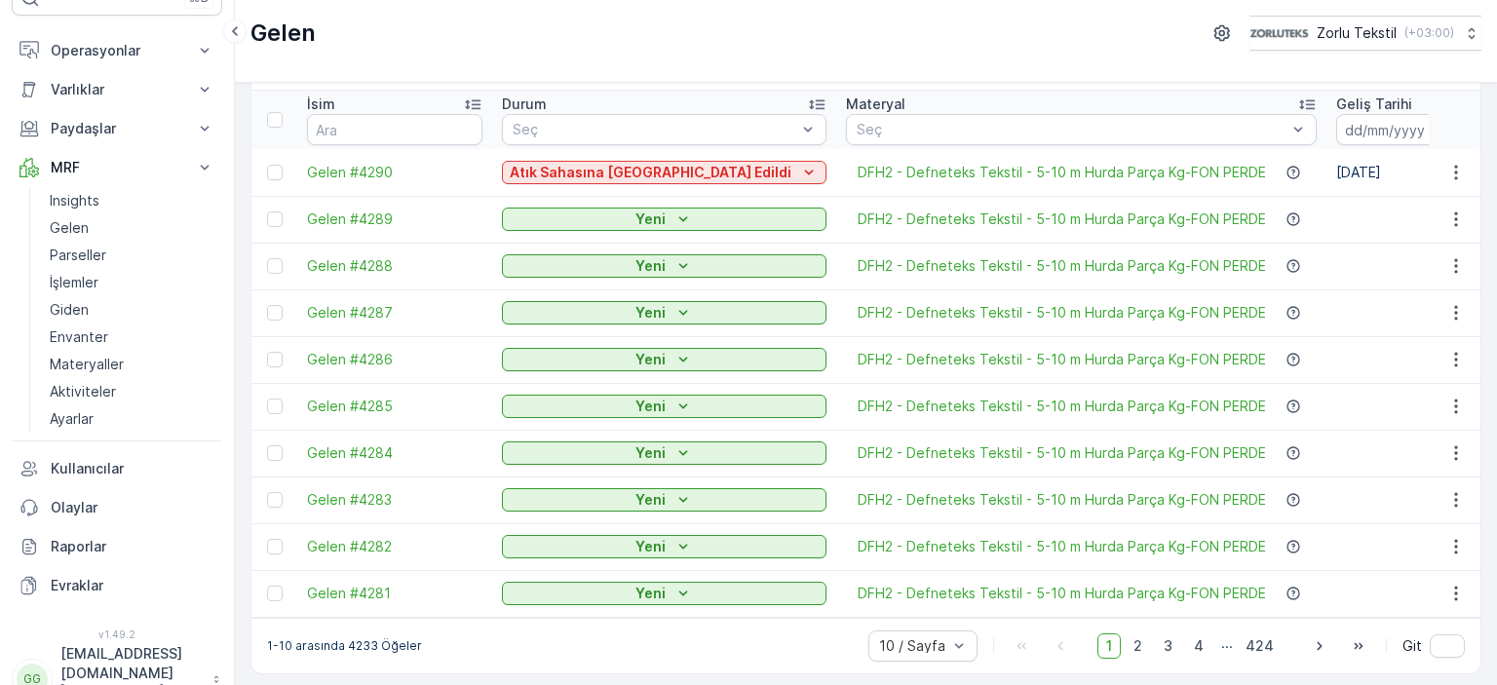
scroll to position [79, 0]
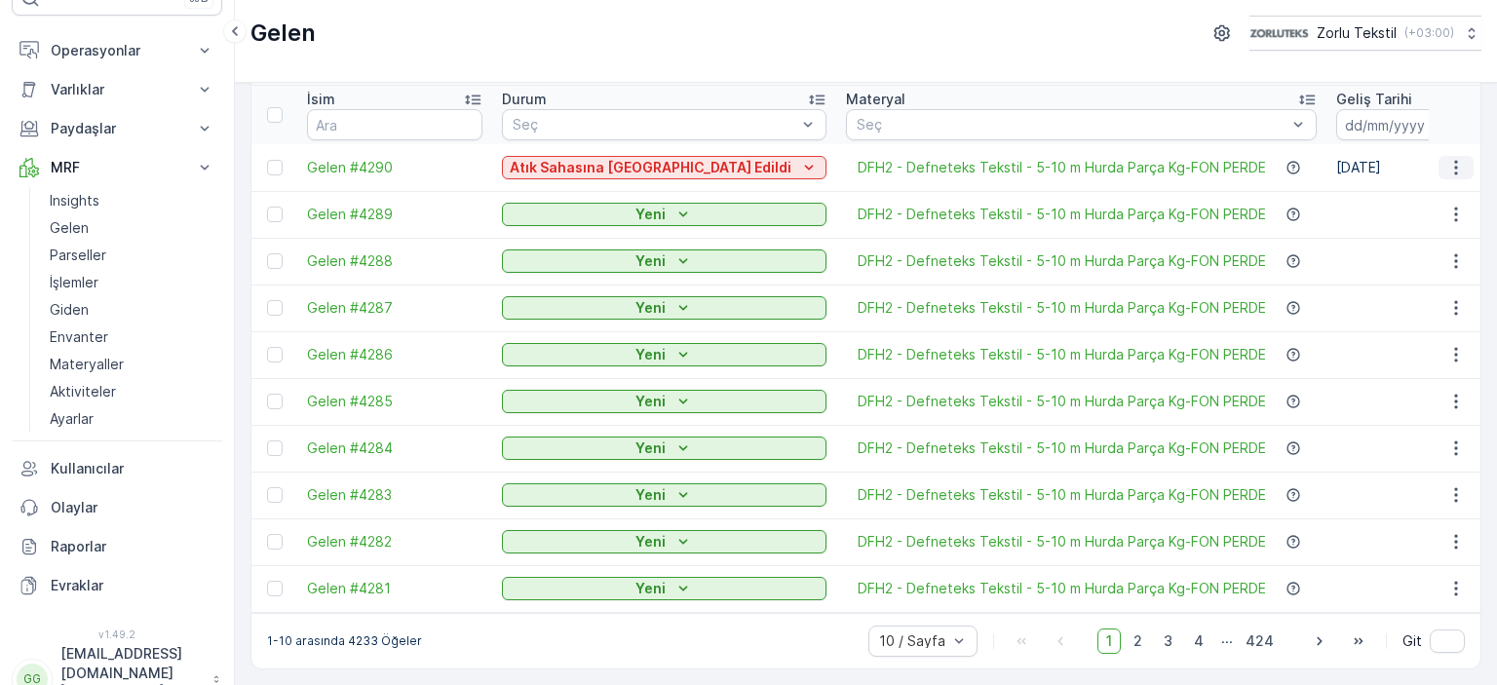
click at [1446, 158] on icon "button" at bounding box center [1455, 167] width 19 height 19
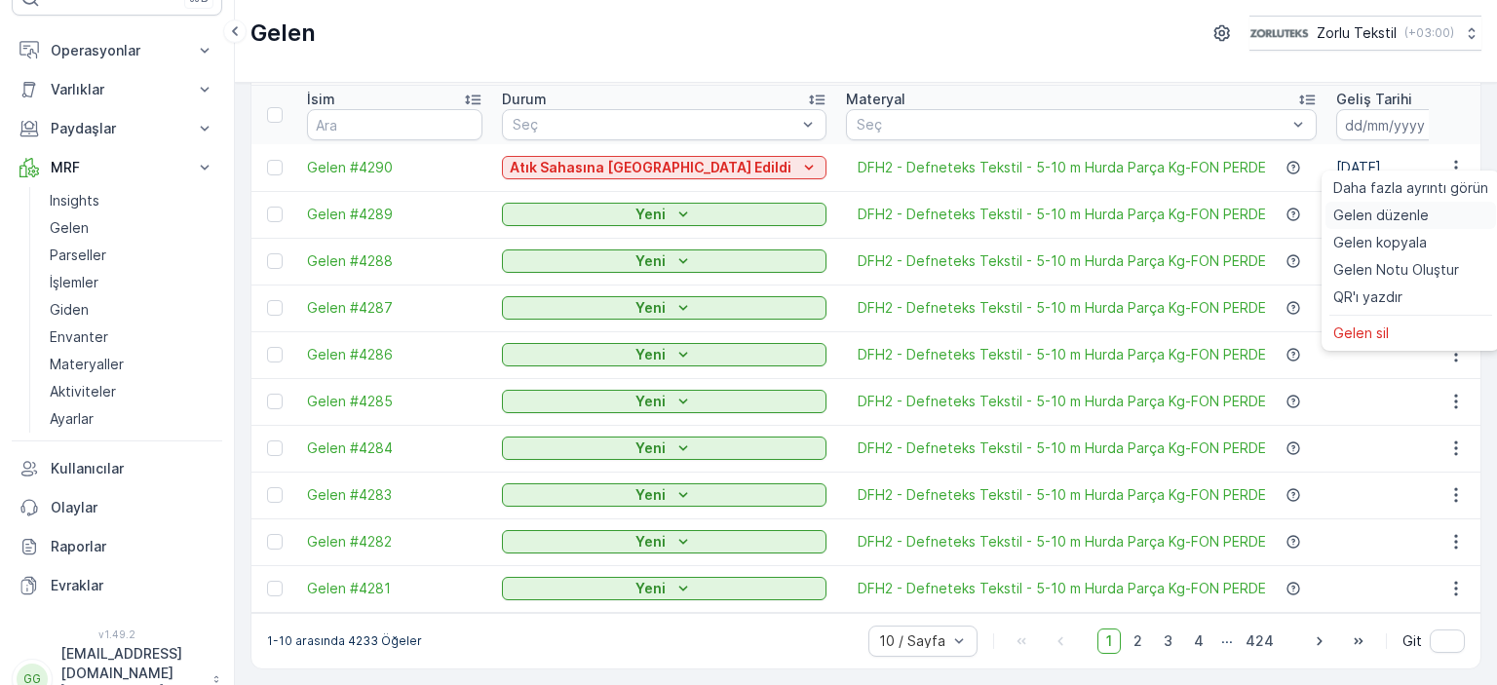
click at [1403, 208] on span "Gelen düzenle" at bounding box center [1380, 215] width 95 height 19
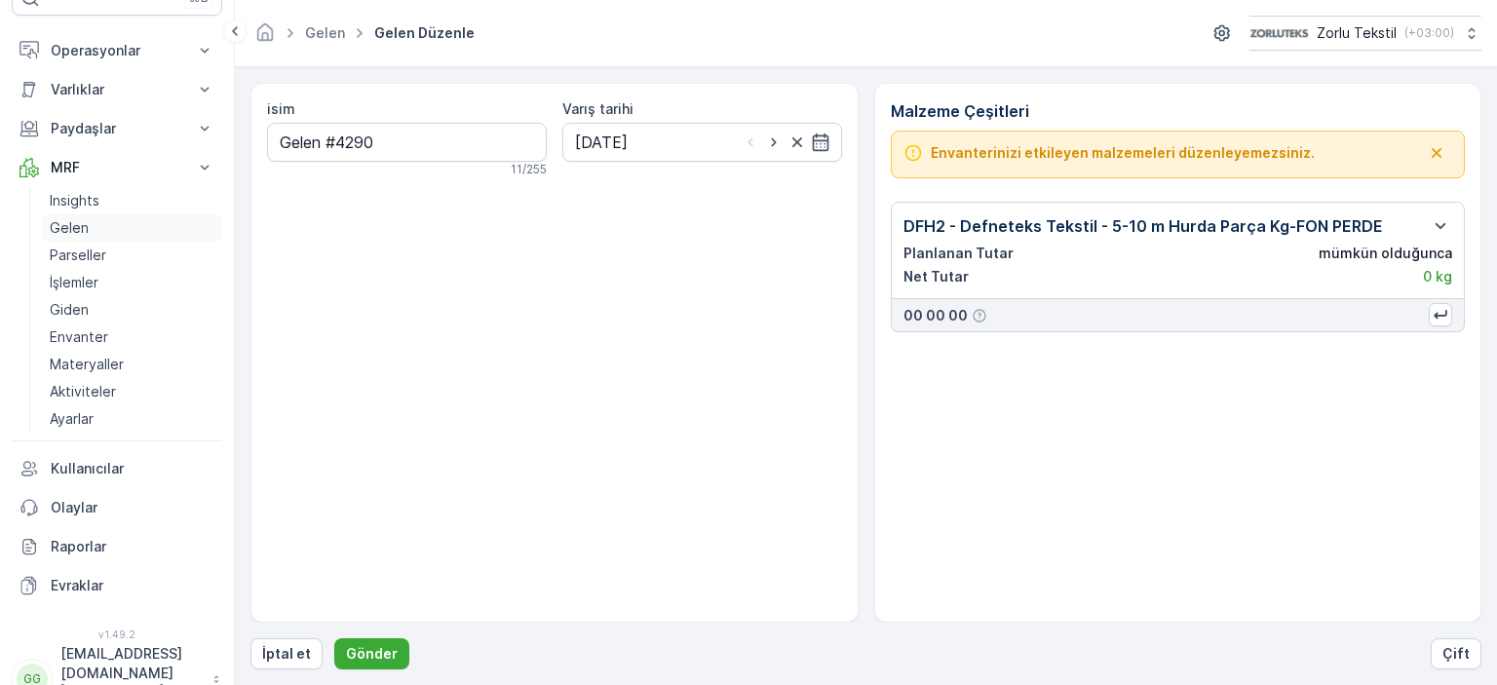
click at [76, 228] on p "Gelen" at bounding box center [69, 227] width 39 height 19
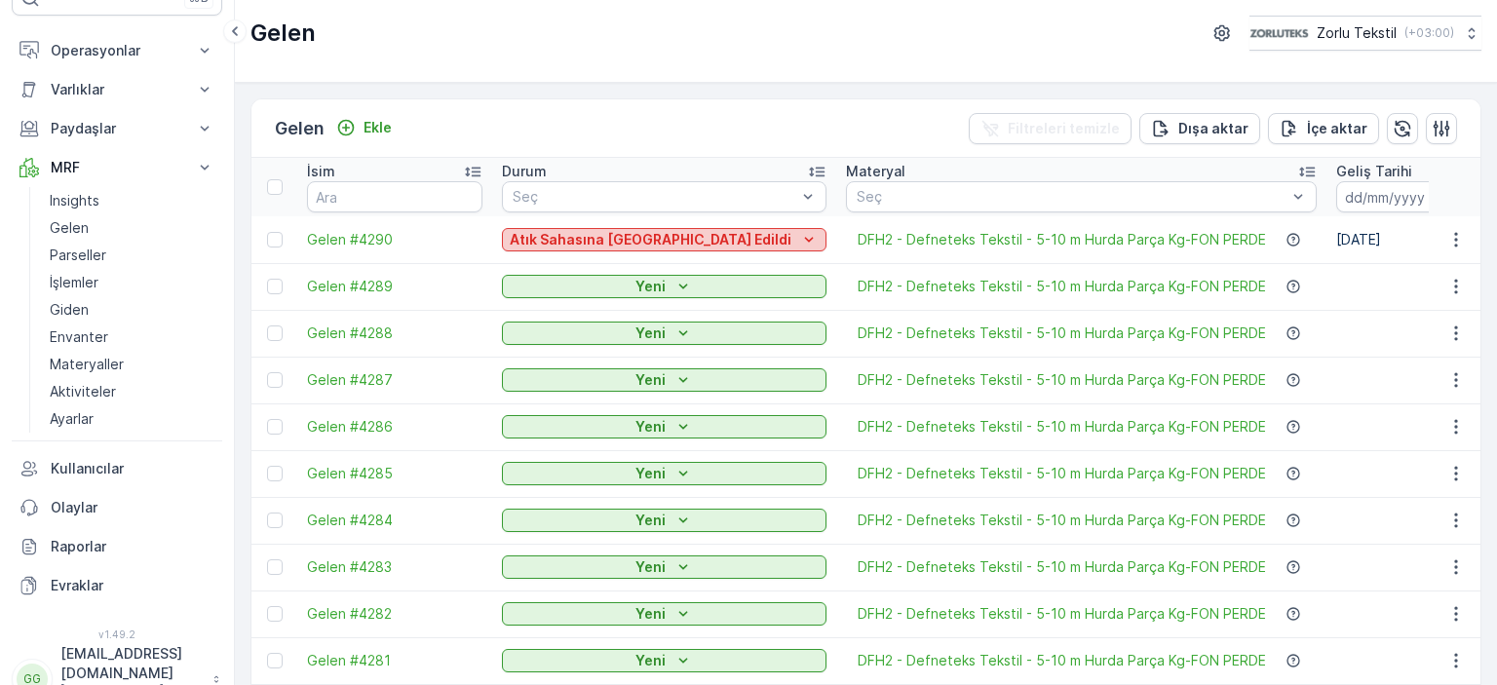
click at [799, 243] on icon "Atık Sahasına Kabul Edildi" at bounding box center [808, 239] width 19 height 19
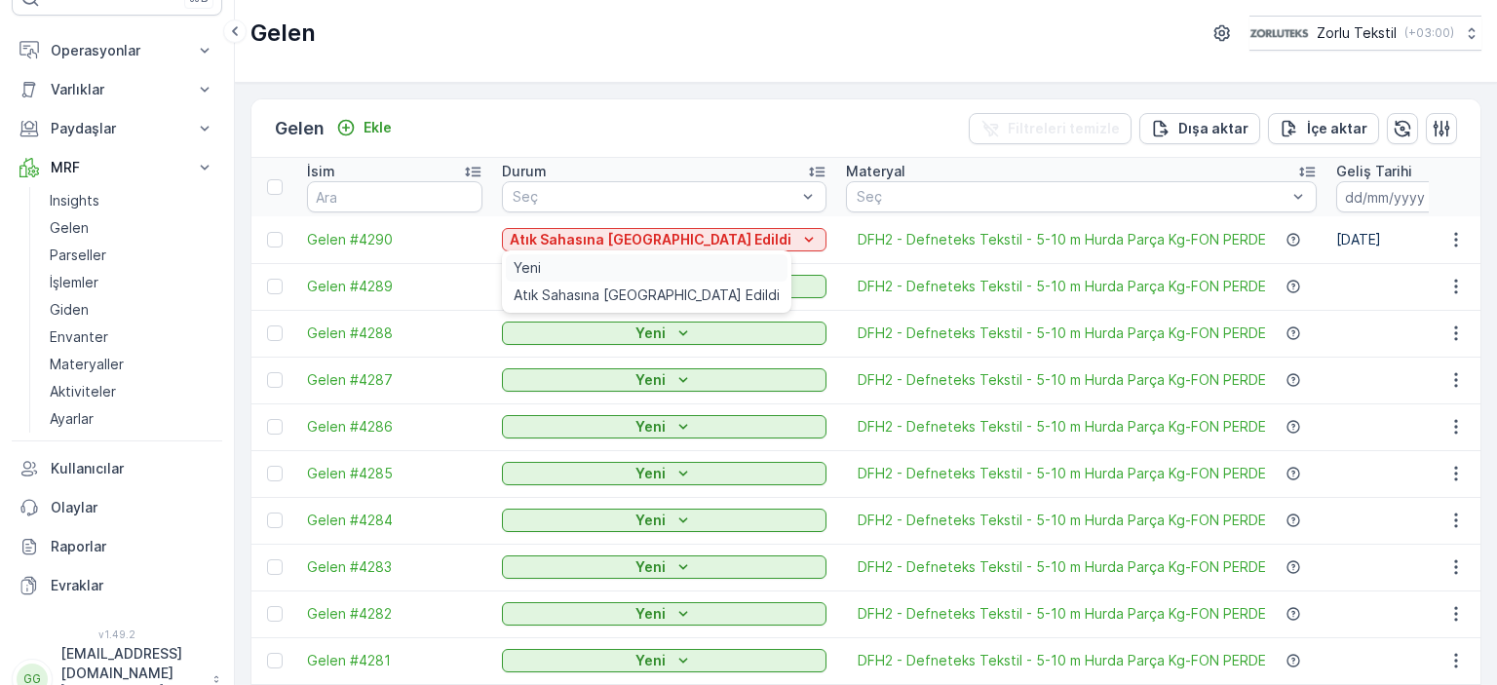
click at [612, 273] on div "Yeni" at bounding box center [647, 267] width 282 height 27
